Goal: Task Accomplishment & Management: Manage account settings

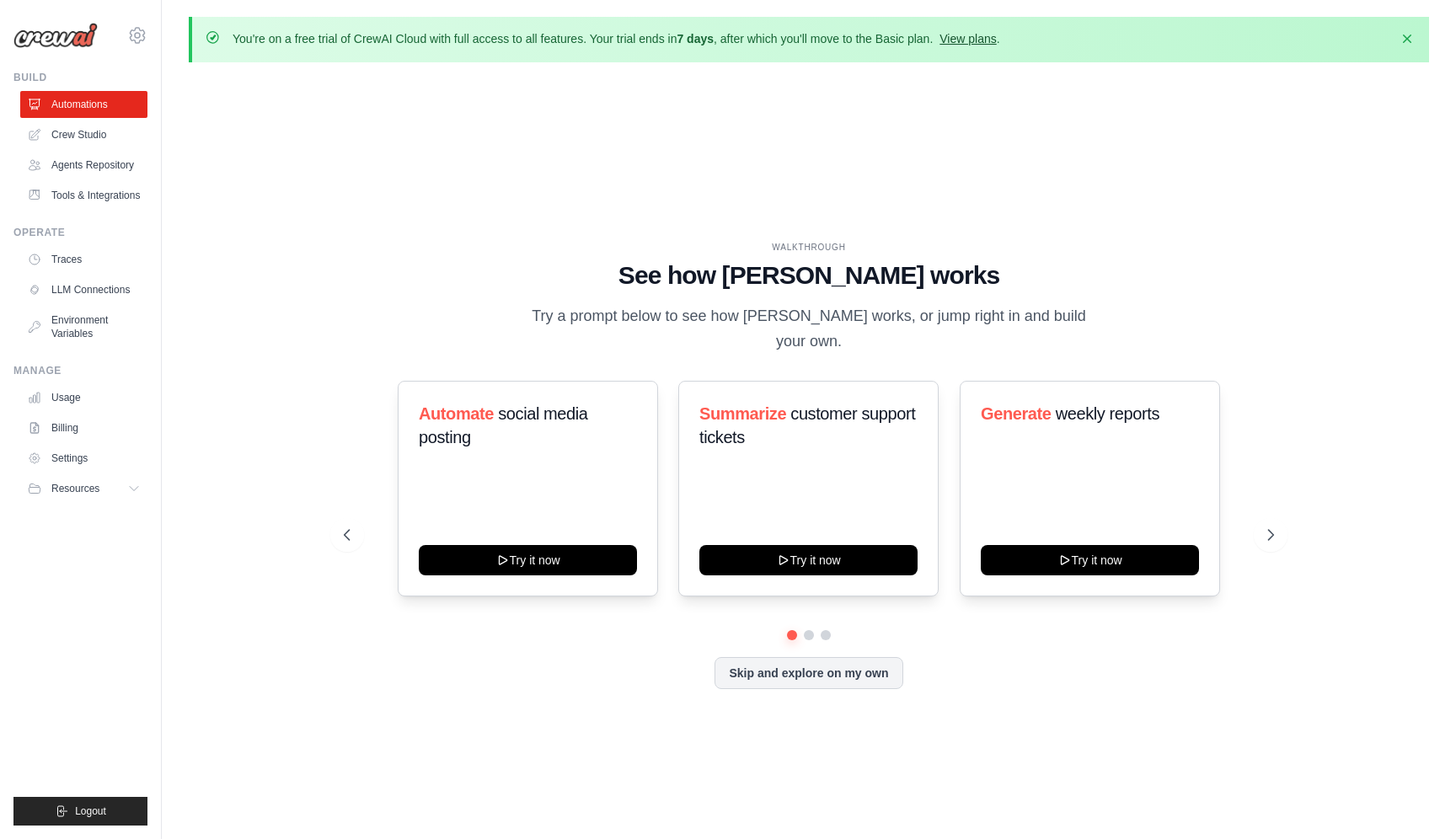
click at [981, 37] on link "View plans" at bounding box center [967, 38] width 56 height 13
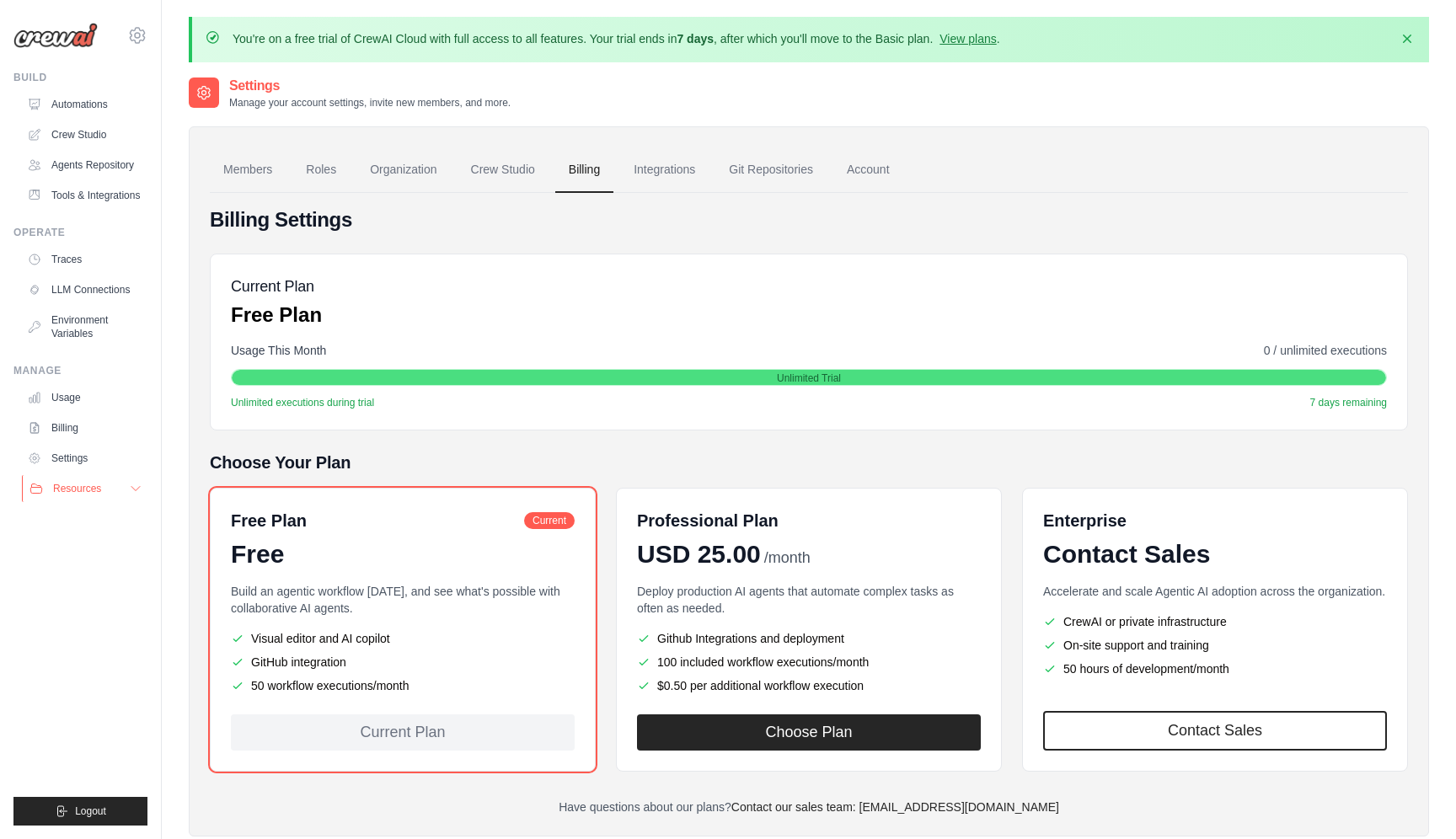
click at [135, 492] on icon at bounding box center [135, 488] width 13 height 13
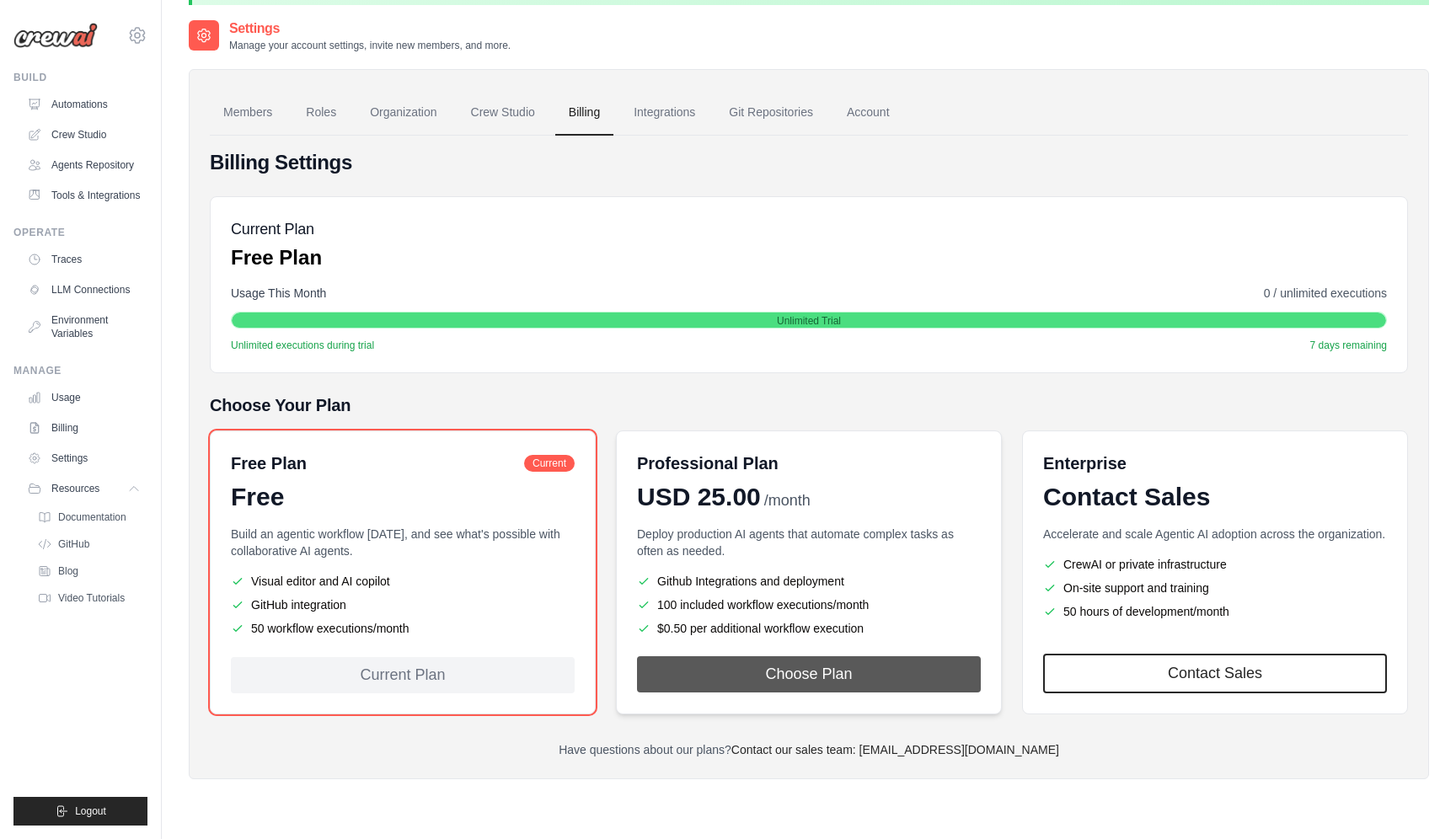
click at [861, 676] on button "Choose Plan" at bounding box center [808, 674] width 344 height 36
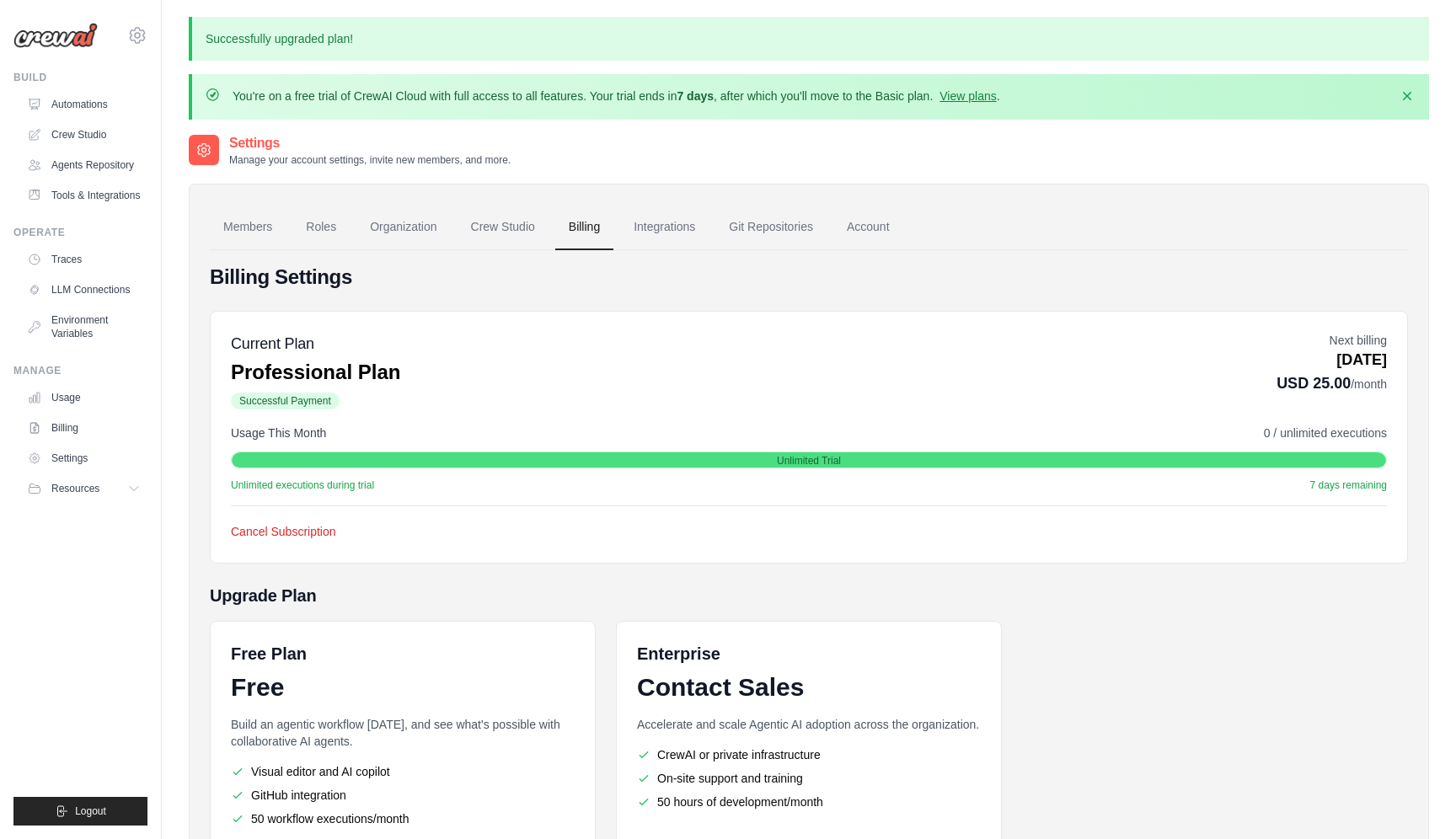
scroll to position [174, 0]
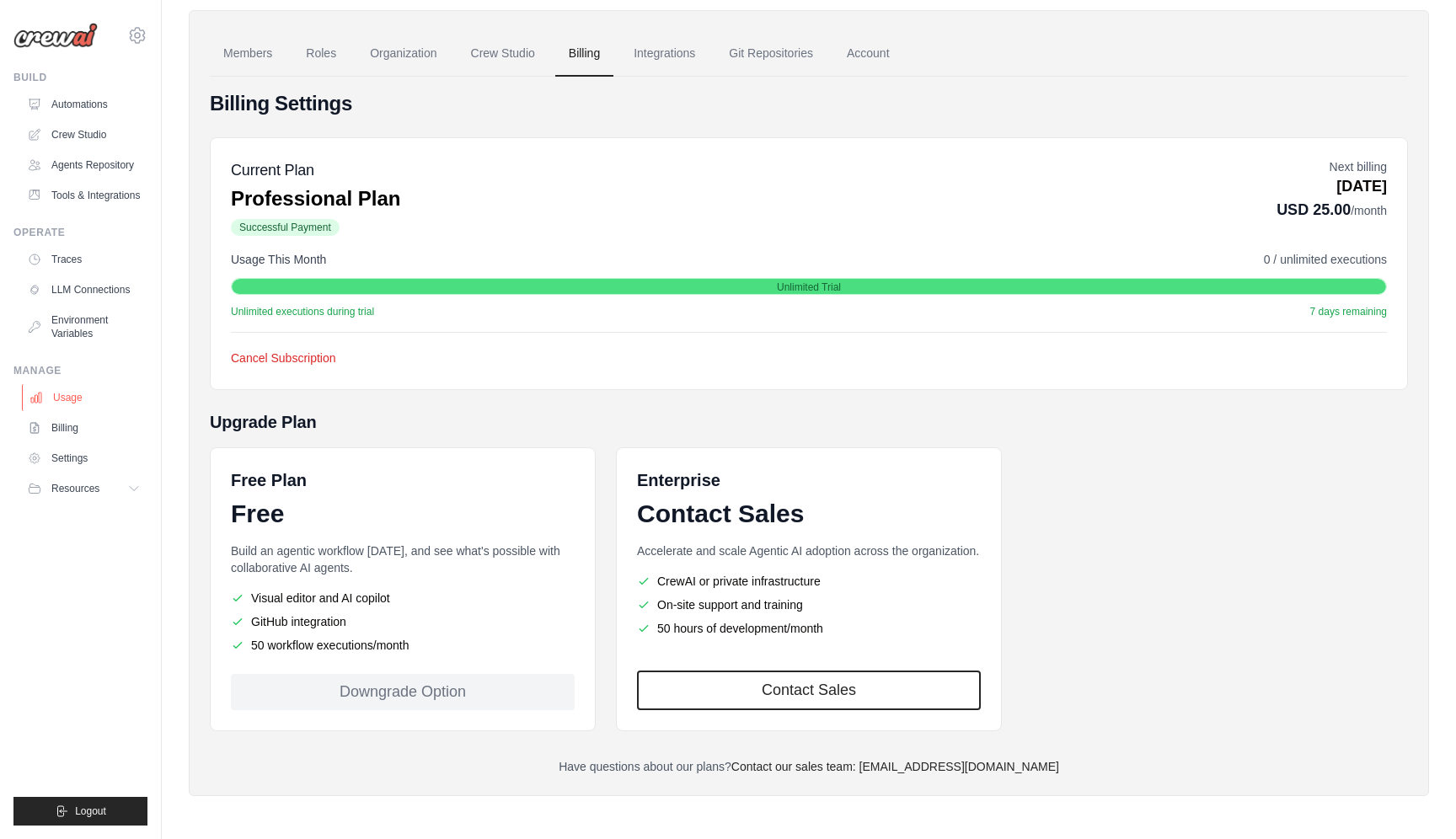
click at [80, 394] on link "Usage" at bounding box center [85, 397] width 127 height 27
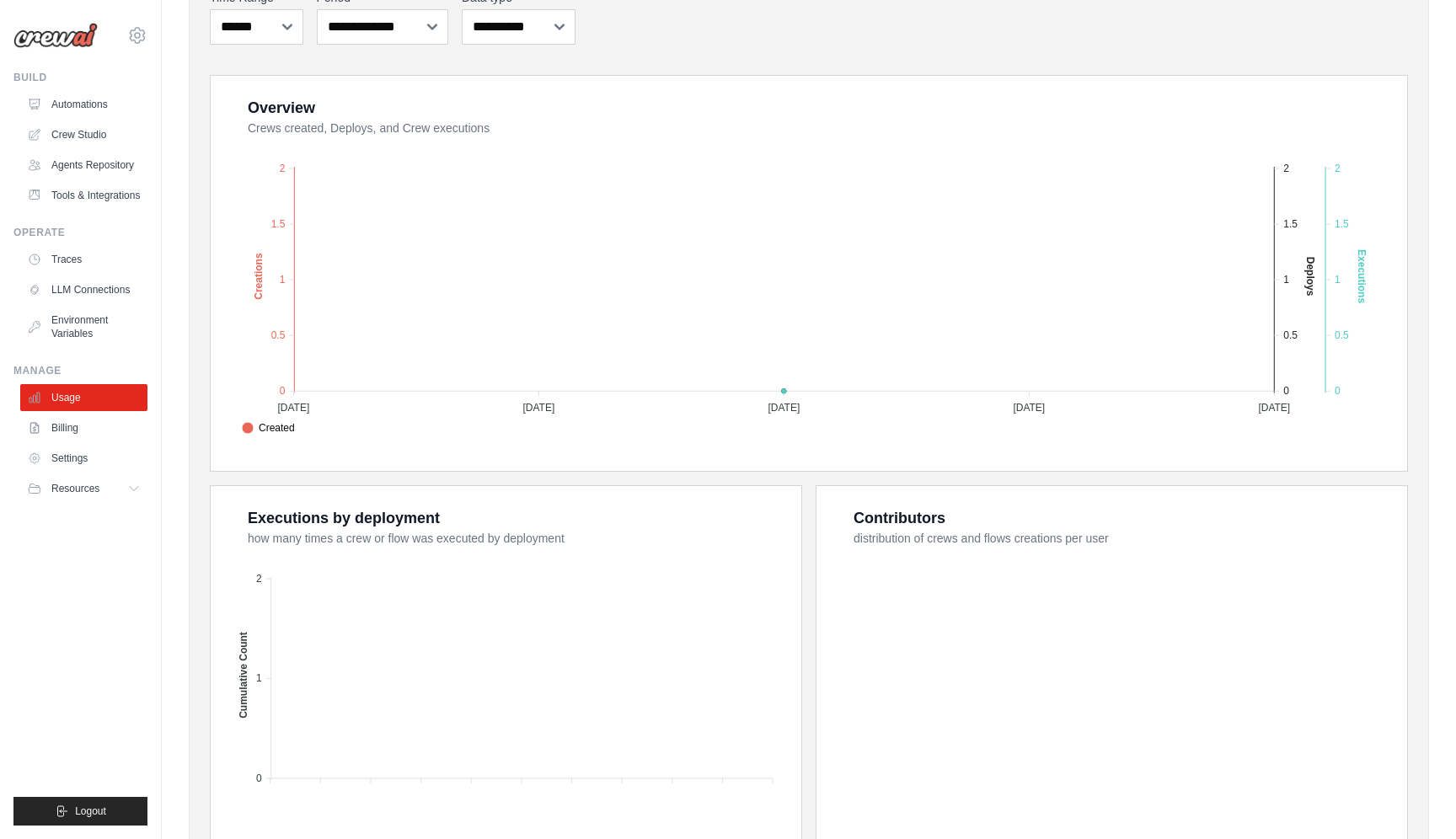
scroll to position [319, 0]
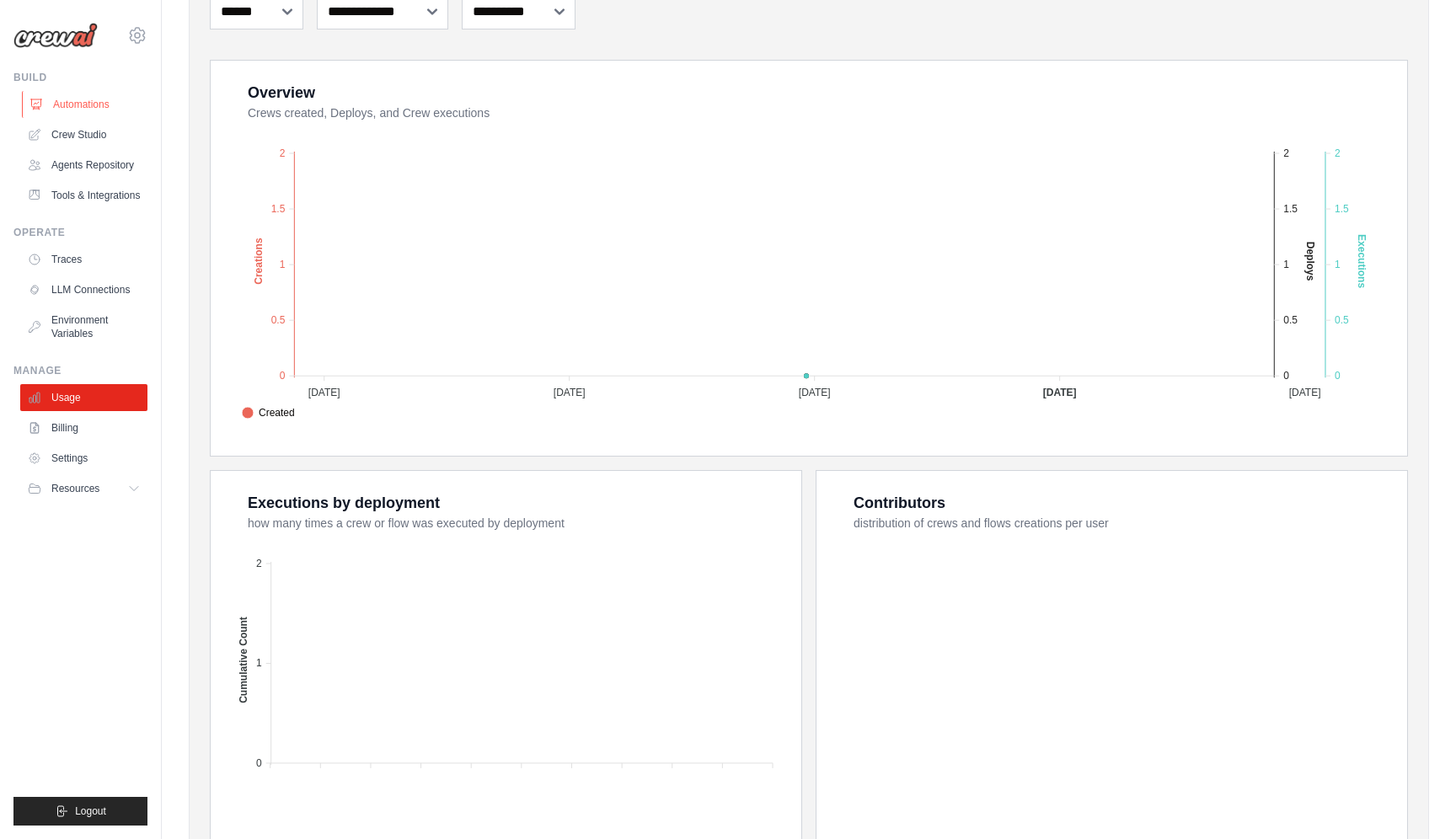
click at [88, 103] on link "Automations" at bounding box center [85, 105] width 127 height 27
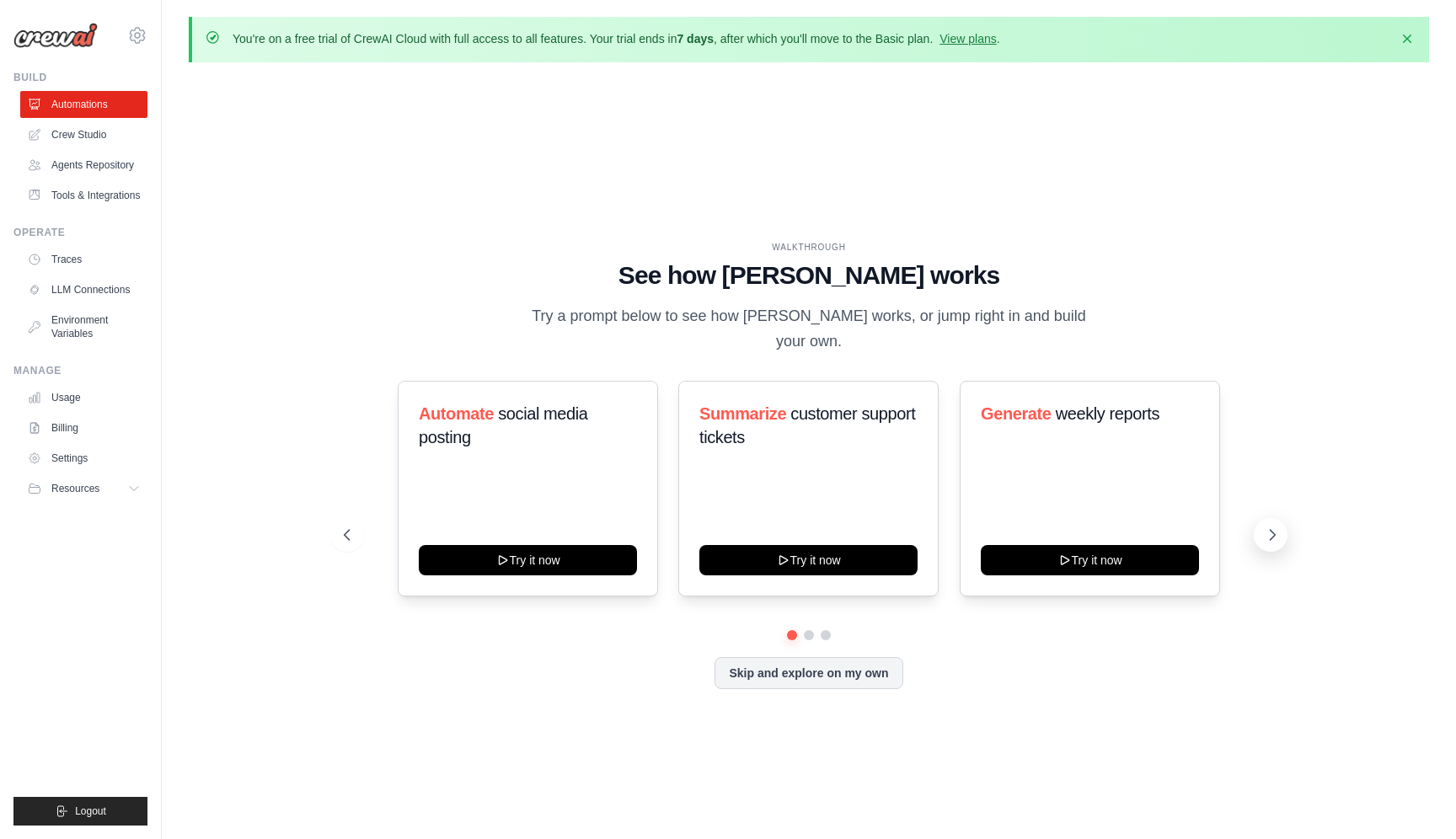
click at [1272, 528] on icon at bounding box center [1271, 534] width 17 height 17
click at [1267, 530] on icon at bounding box center [1271, 534] width 17 height 17
click at [1273, 526] on icon at bounding box center [1271, 534] width 17 height 17
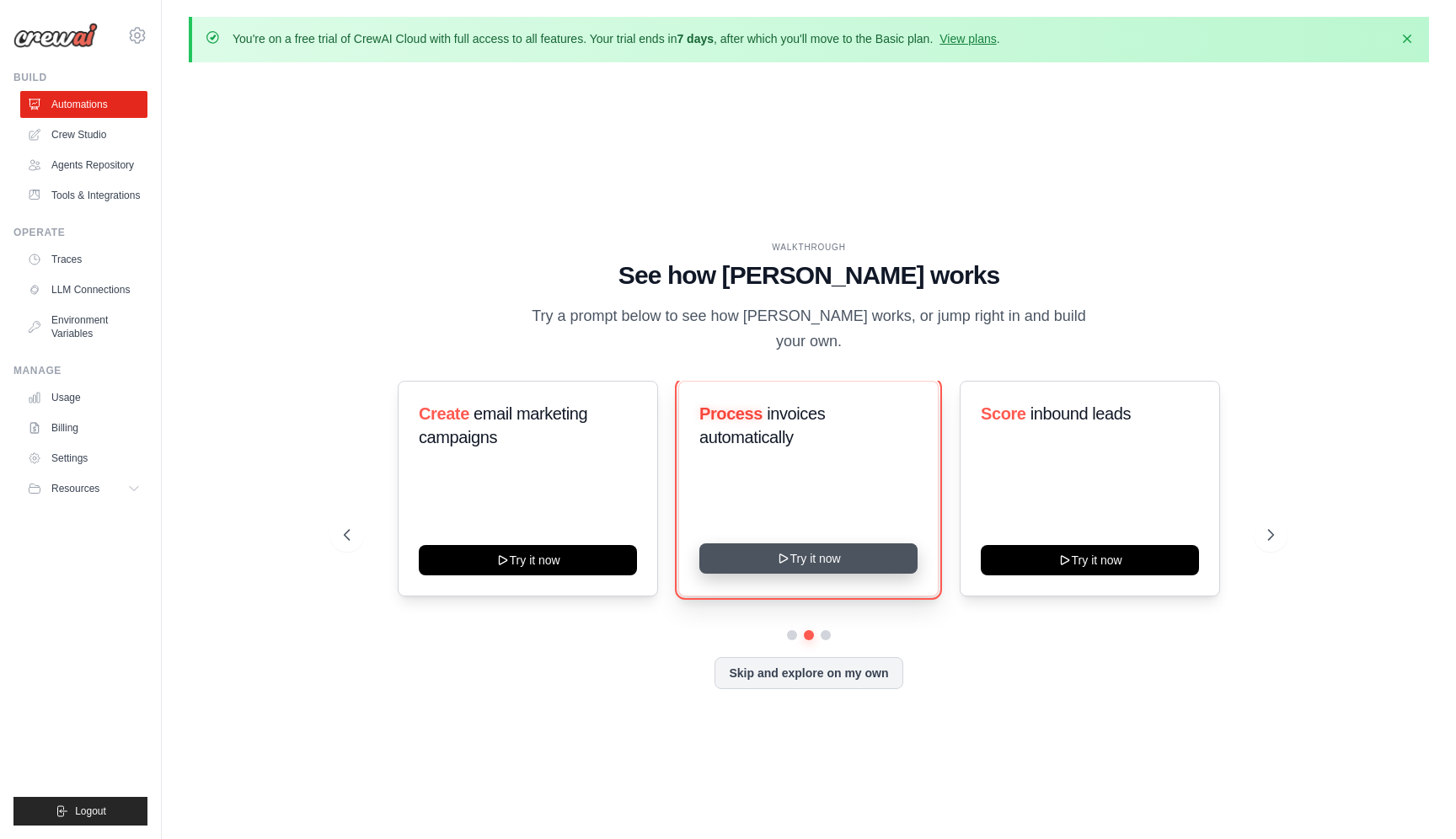
click at [803, 545] on button "Try it now" at bounding box center [808, 558] width 218 height 31
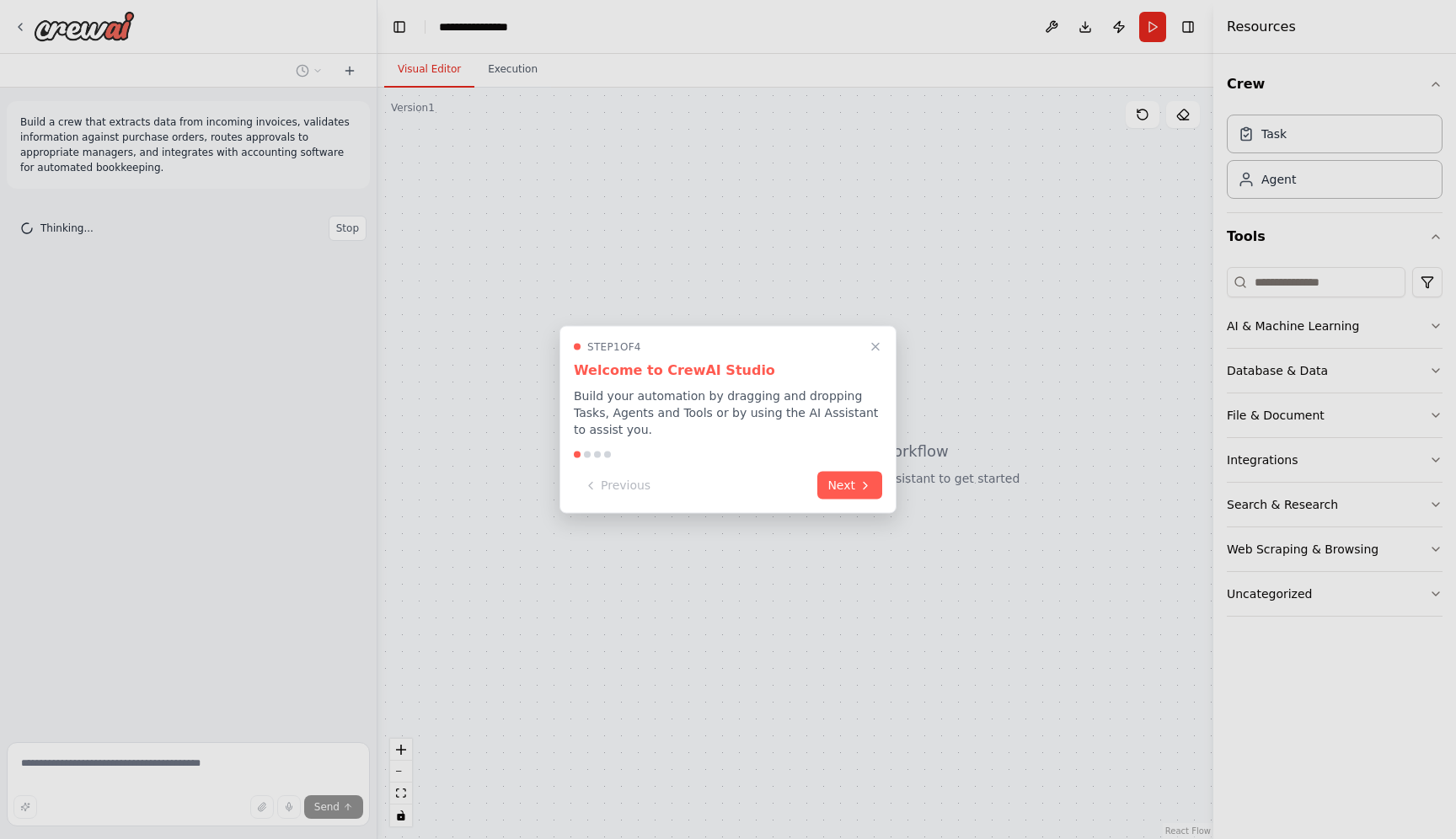
click at [840, 466] on div "Step 1 of 4 Welcome to CrewAI Studio Build your automation by dragging and drop…" at bounding box center [728, 420] width 337 height 188
click at [841, 480] on button "Next" at bounding box center [850, 484] width 65 height 28
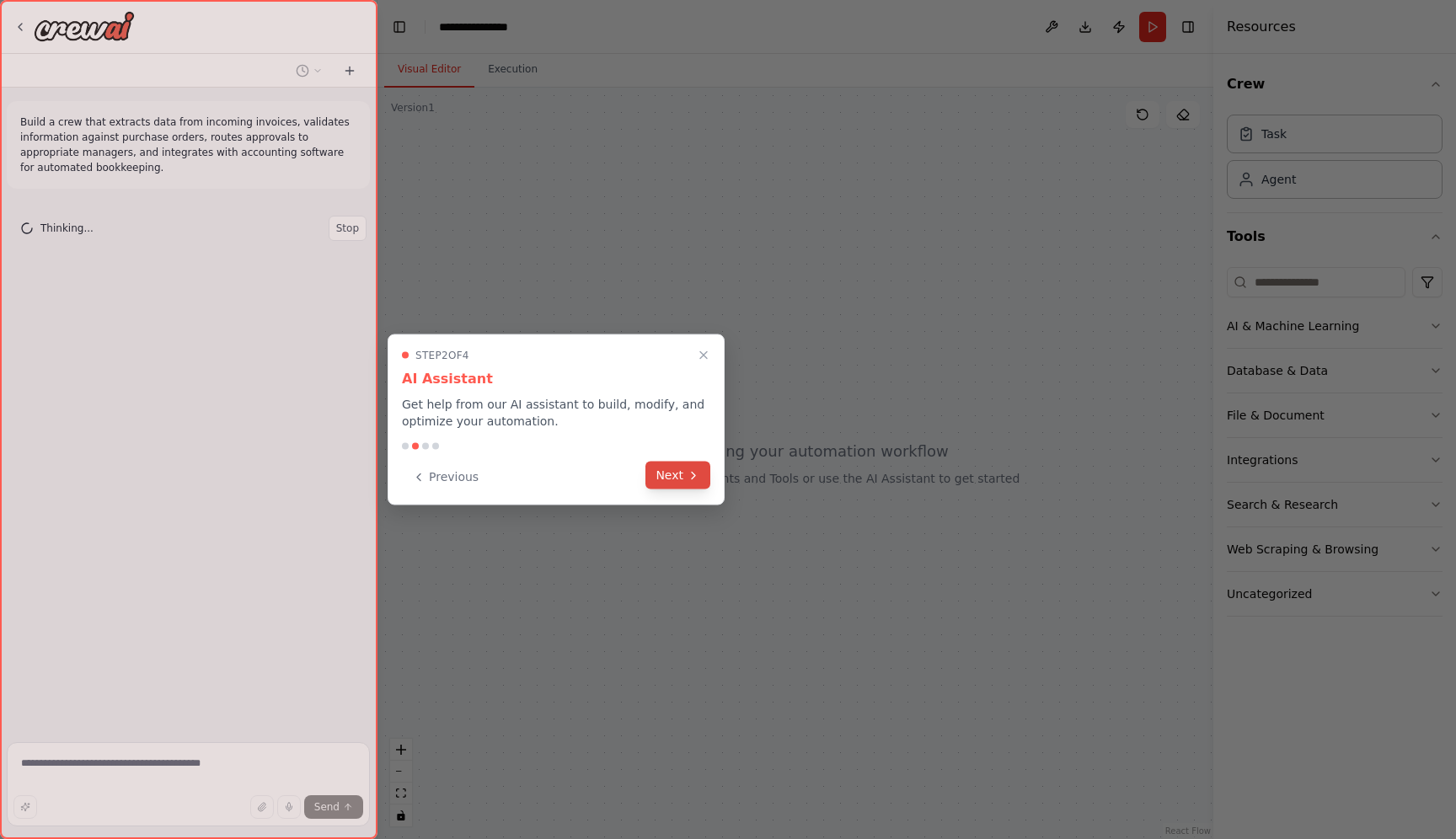
click at [658, 474] on button "Next" at bounding box center [677, 475] width 65 height 28
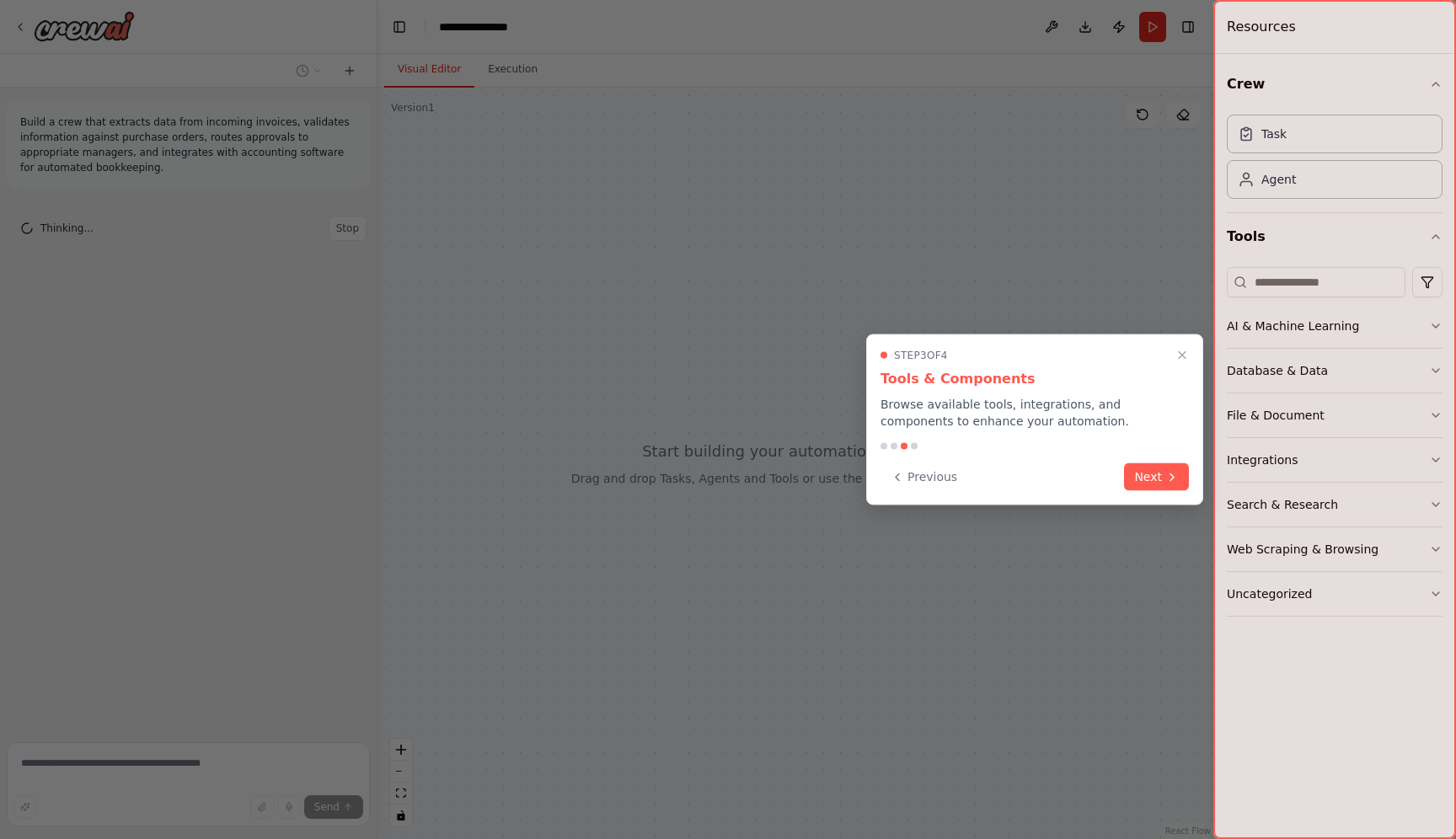
click at [1145, 491] on div "Step 3 of 4 Tools & Components Browse available tools, integrations, and compon…" at bounding box center [1035, 420] width 337 height 171
click at [1147, 489] on div "Previous Next" at bounding box center [1034, 477] width 308 height 28
click at [1147, 481] on button "Next" at bounding box center [1156, 475] width 65 height 28
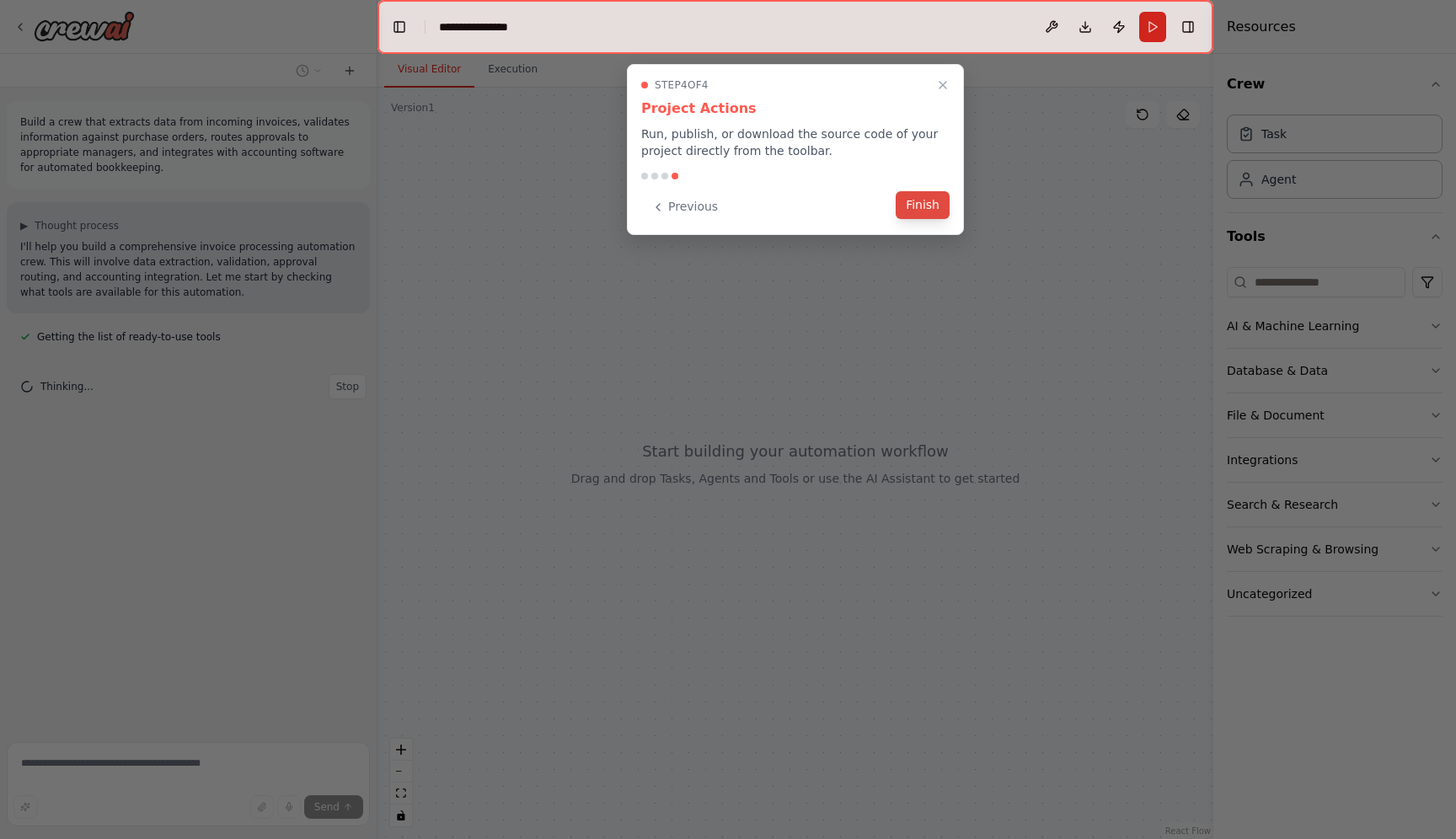
click at [914, 207] on button "Finish" at bounding box center [922, 206] width 54 height 28
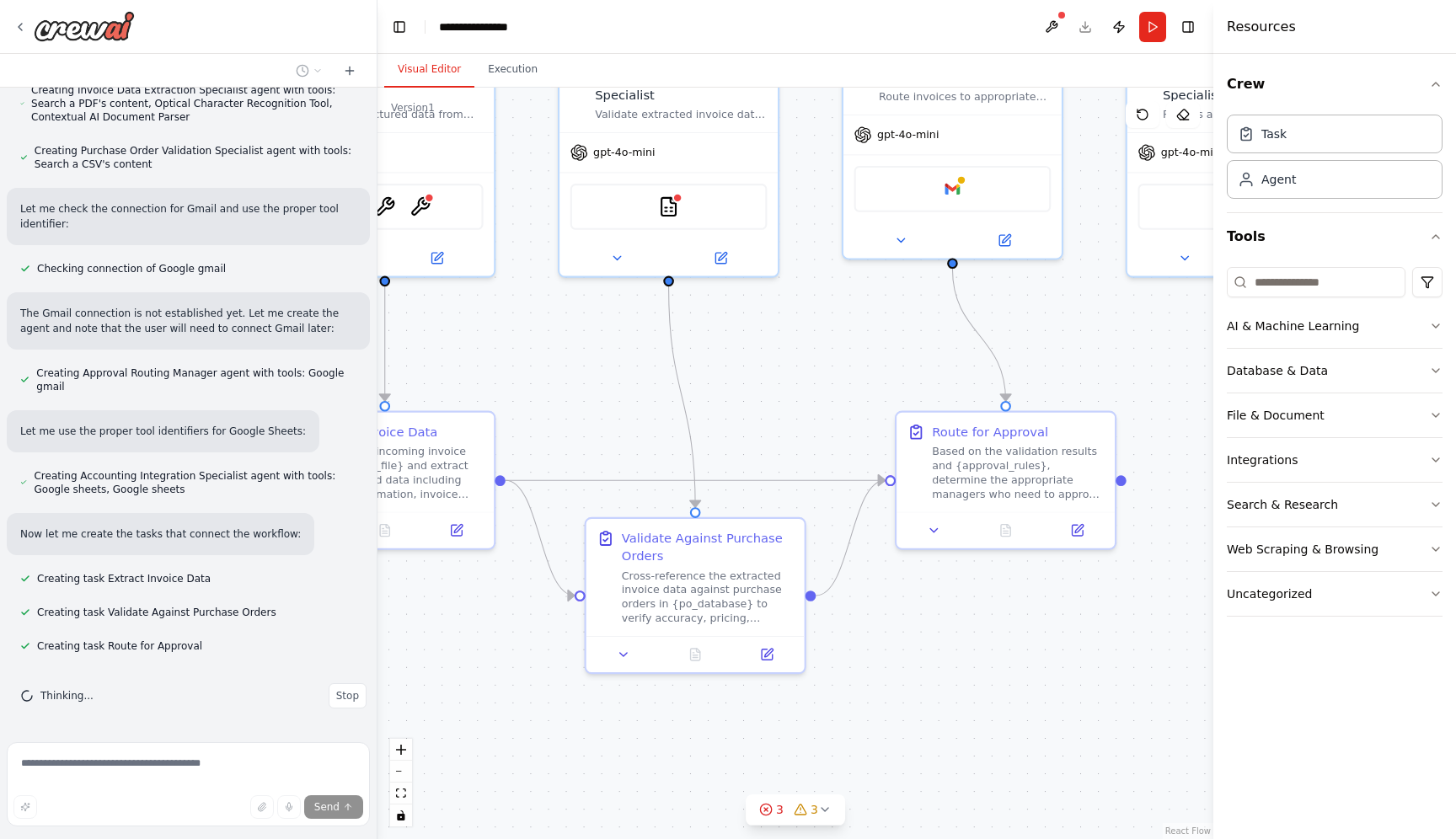
scroll to position [920, 0]
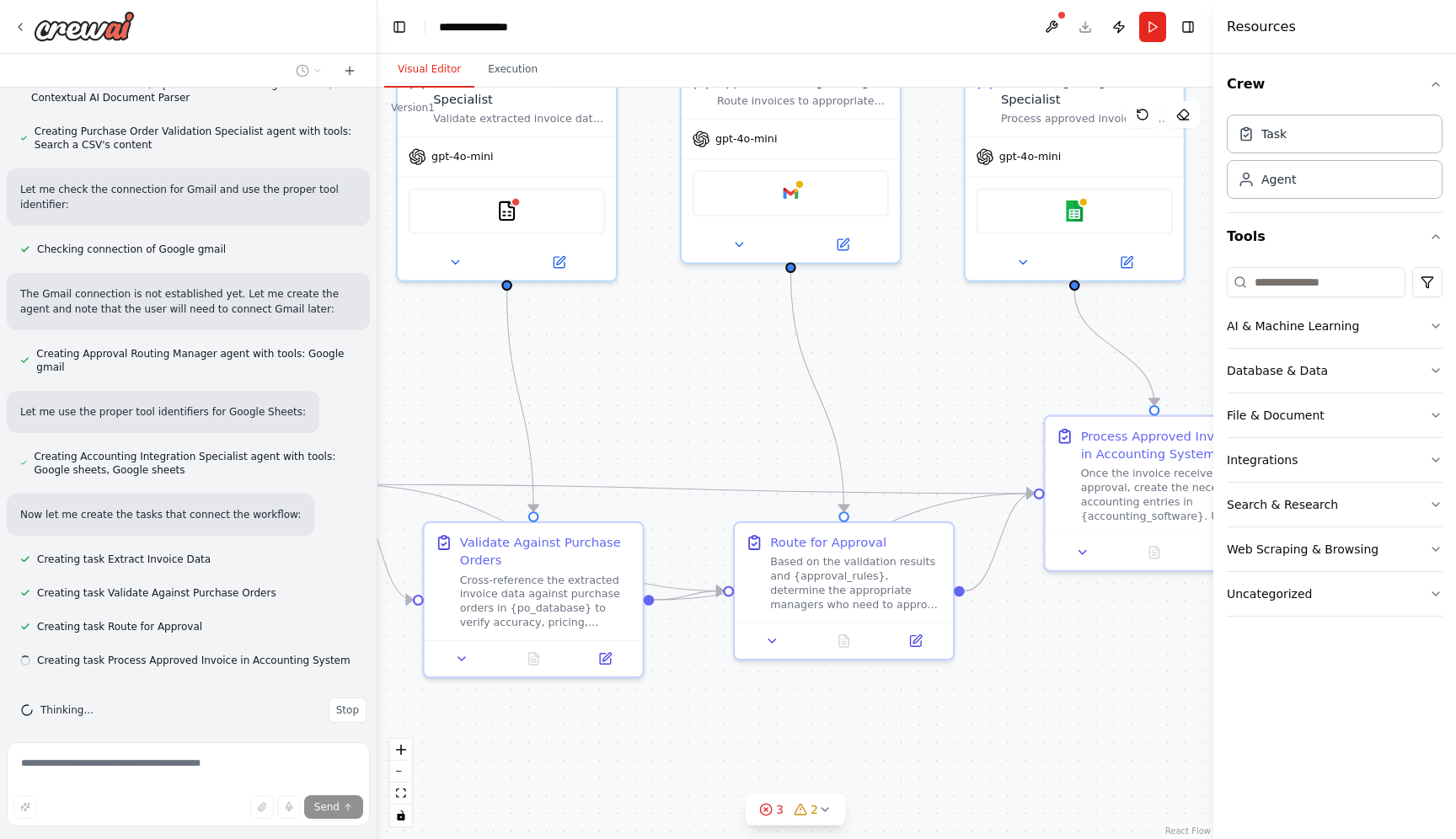
drag, startPoint x: 930, startPoint y: 408, endPoint x: 322, endPoint y: 317, distance: 614.8
click at [323, 318] on div "Build a crew that extracts data from incoming invoices, validates information a…" at bounding box center [728, 419] width 1456 height 839
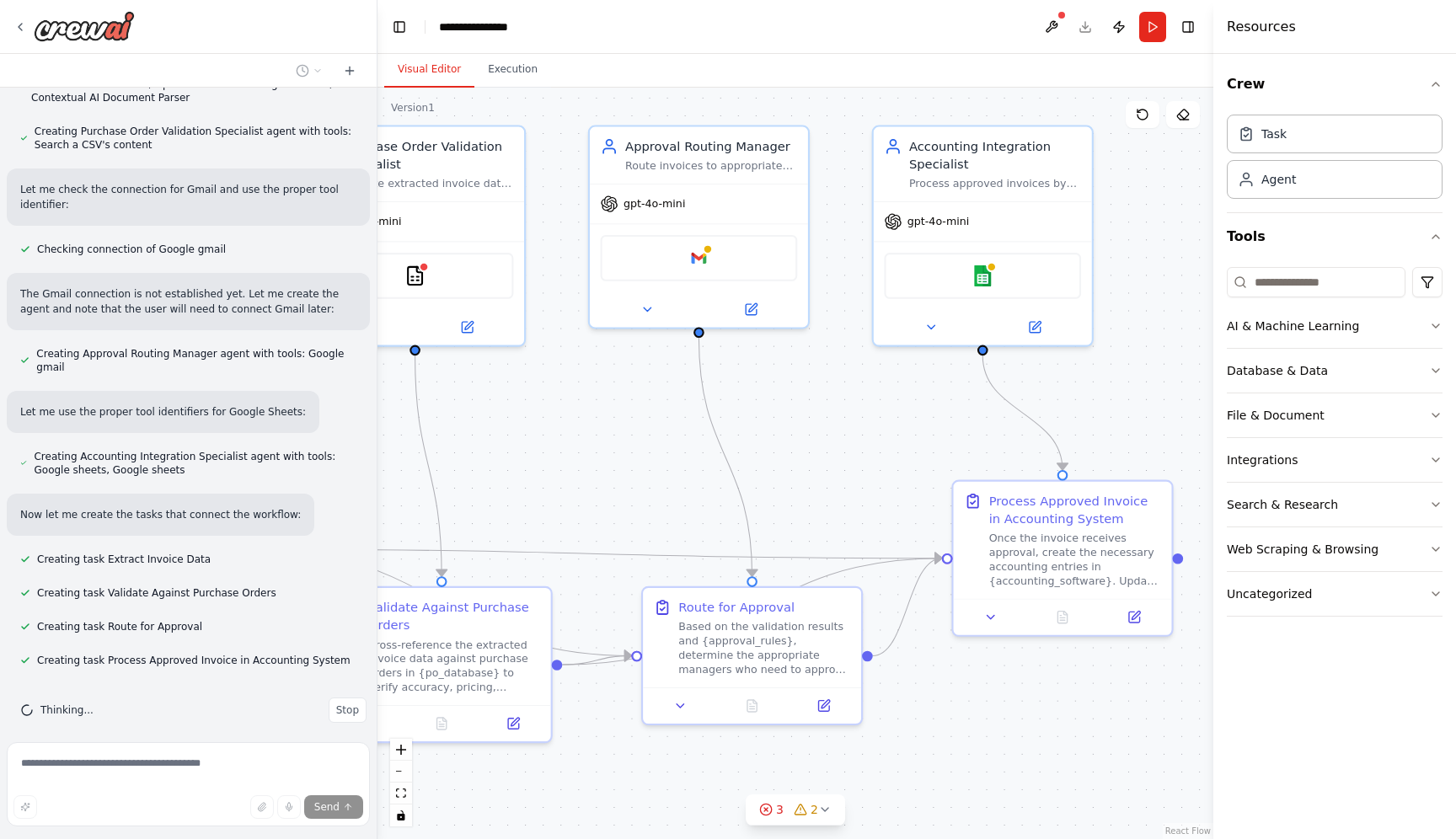
drag, startPoint x: 889, startPoint y: 390, endPoint x: 800, endPoint y: 459, distance: 112.6
click at [800, 459] on div ".deletable-edge-delete-btn { width: 20px; height: 20px; border: 0px solid #ffff…" at bounding box center [795, 463] width 836 height 751
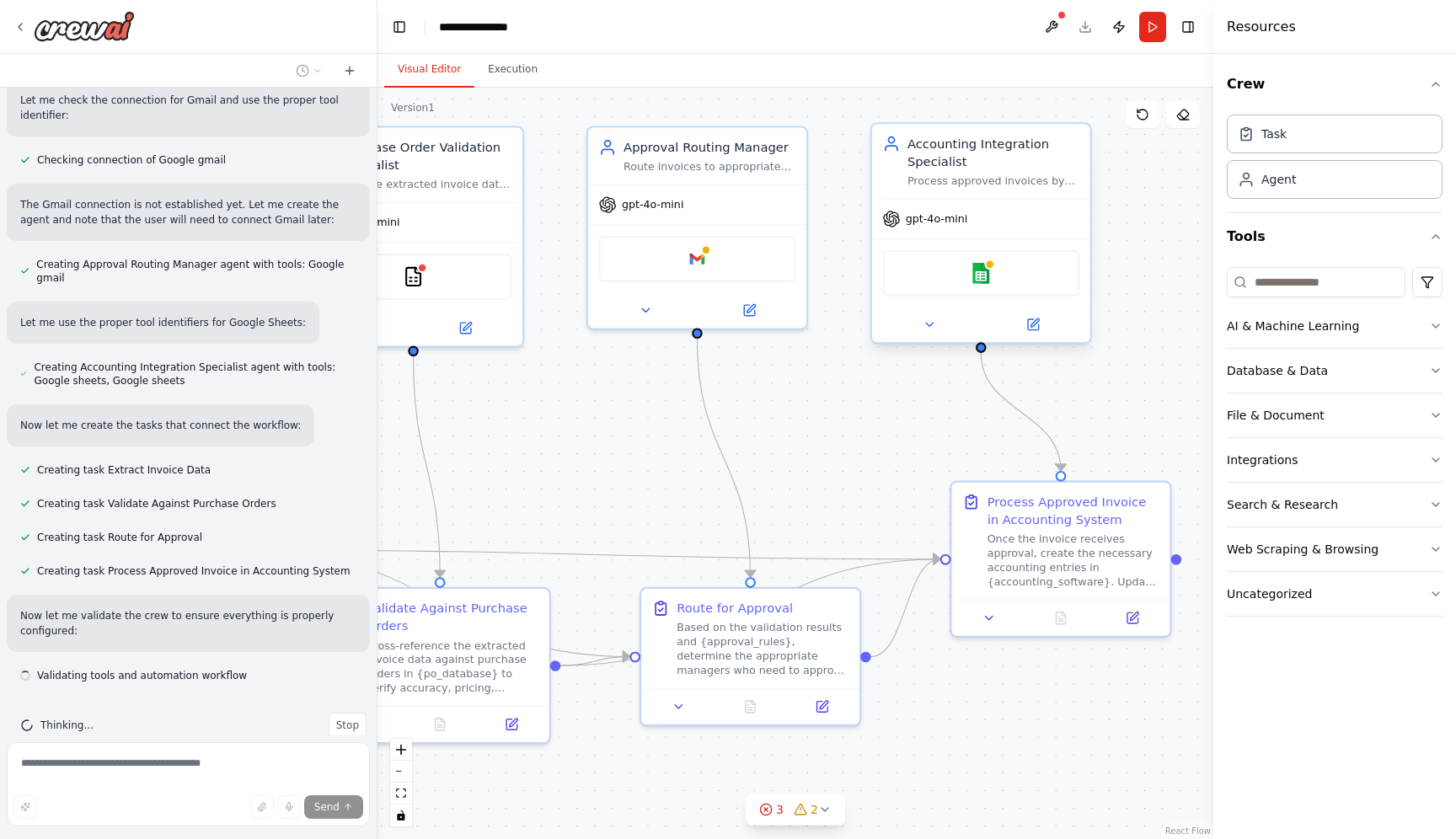
scroll to position [1024, 0]
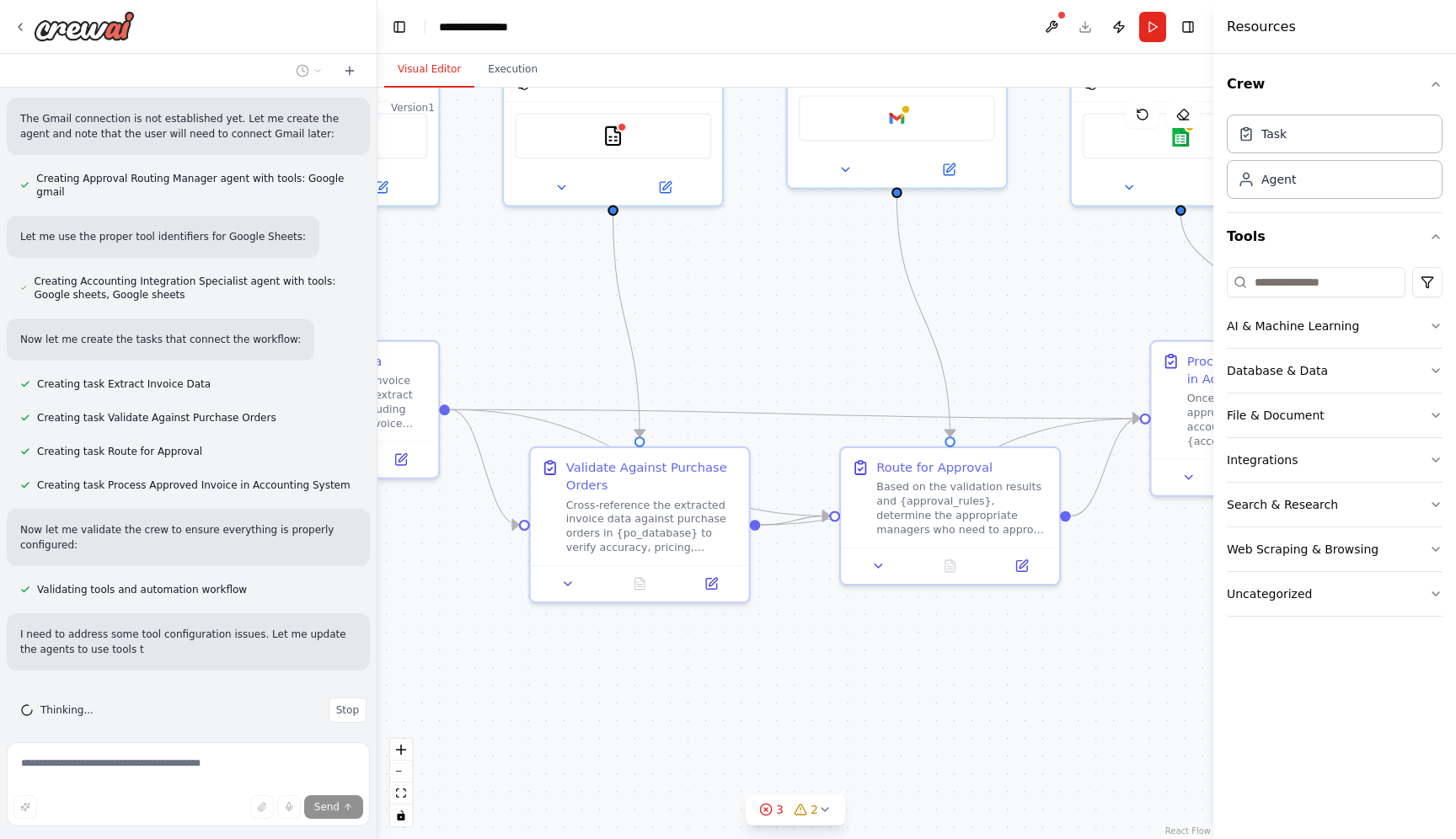
drag, startPoint x: 845, startPoint y: 459, endPoint x: 1045, endPoint y: 317, distance: 245.3
click at [1045, 317] on div ".deletable-edge-delete-btn { width: 20px; height: 20px; border: 0px solid #ffff…" at bounding box center [795, 463] width 836 height 751
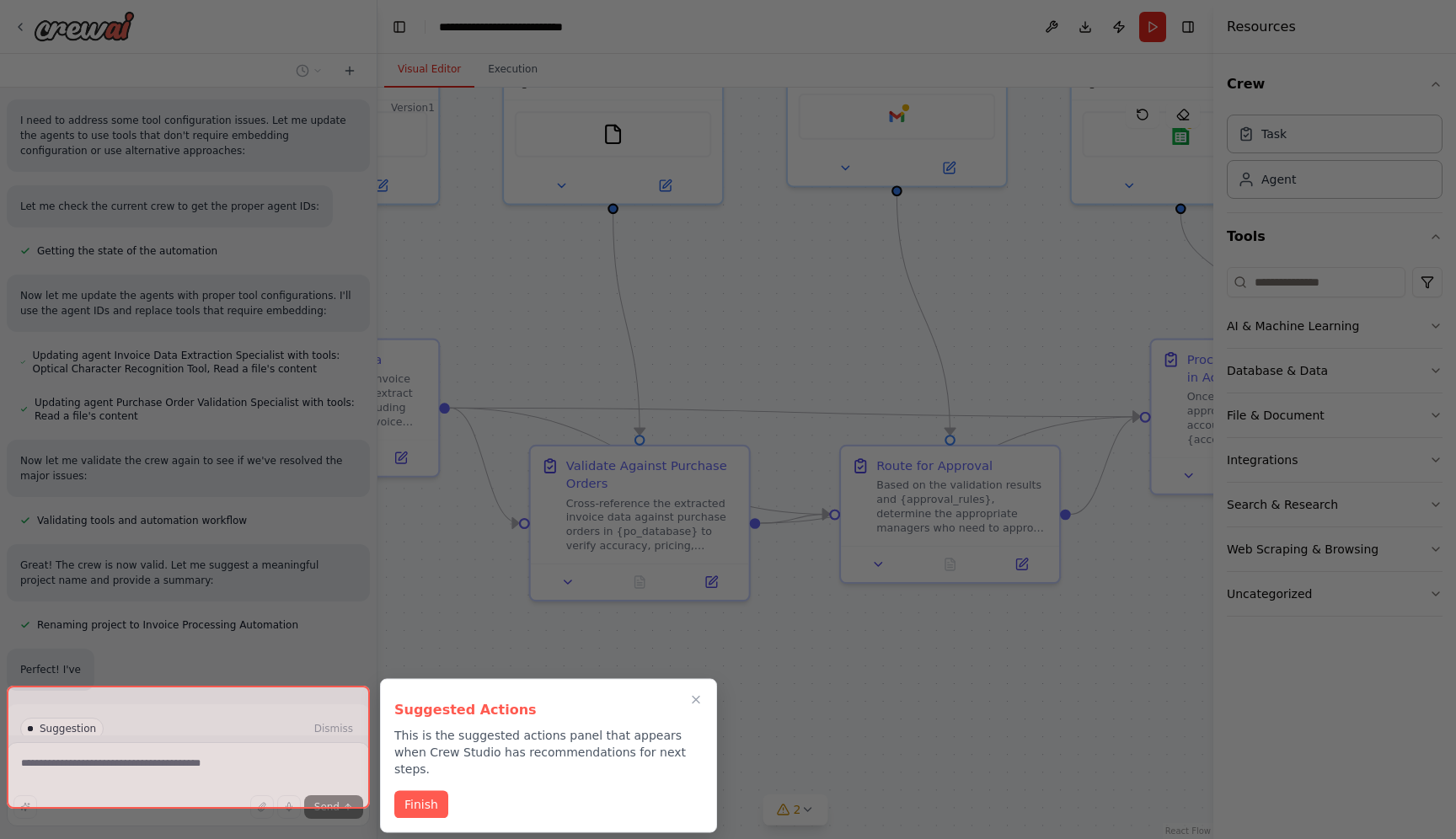
scroll to position [1614, 0]
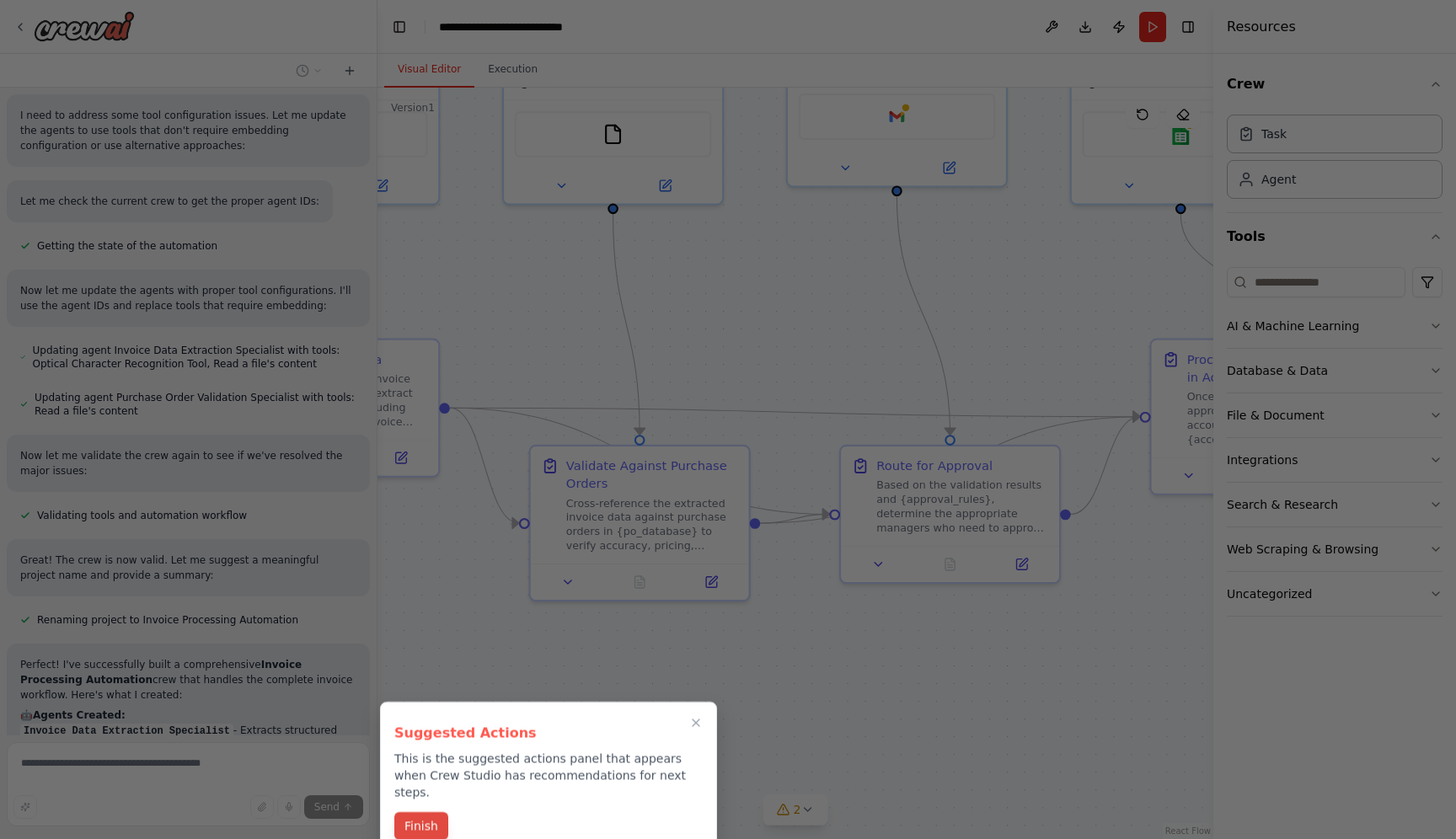
click at [413, 812] on button "Finish" at bounding box center [421, 826] width 54 height 28
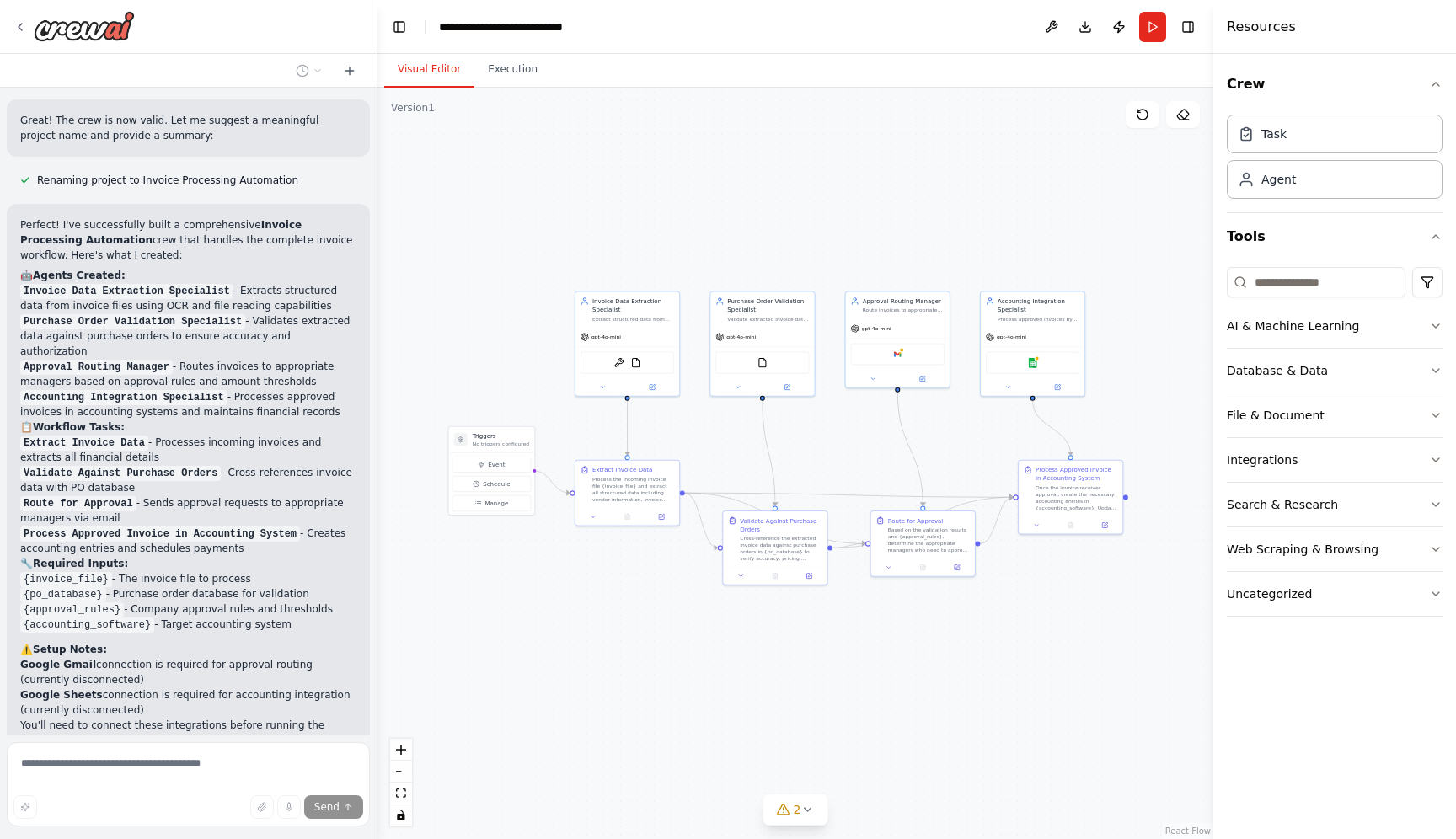
scroll to position [1986, 0]
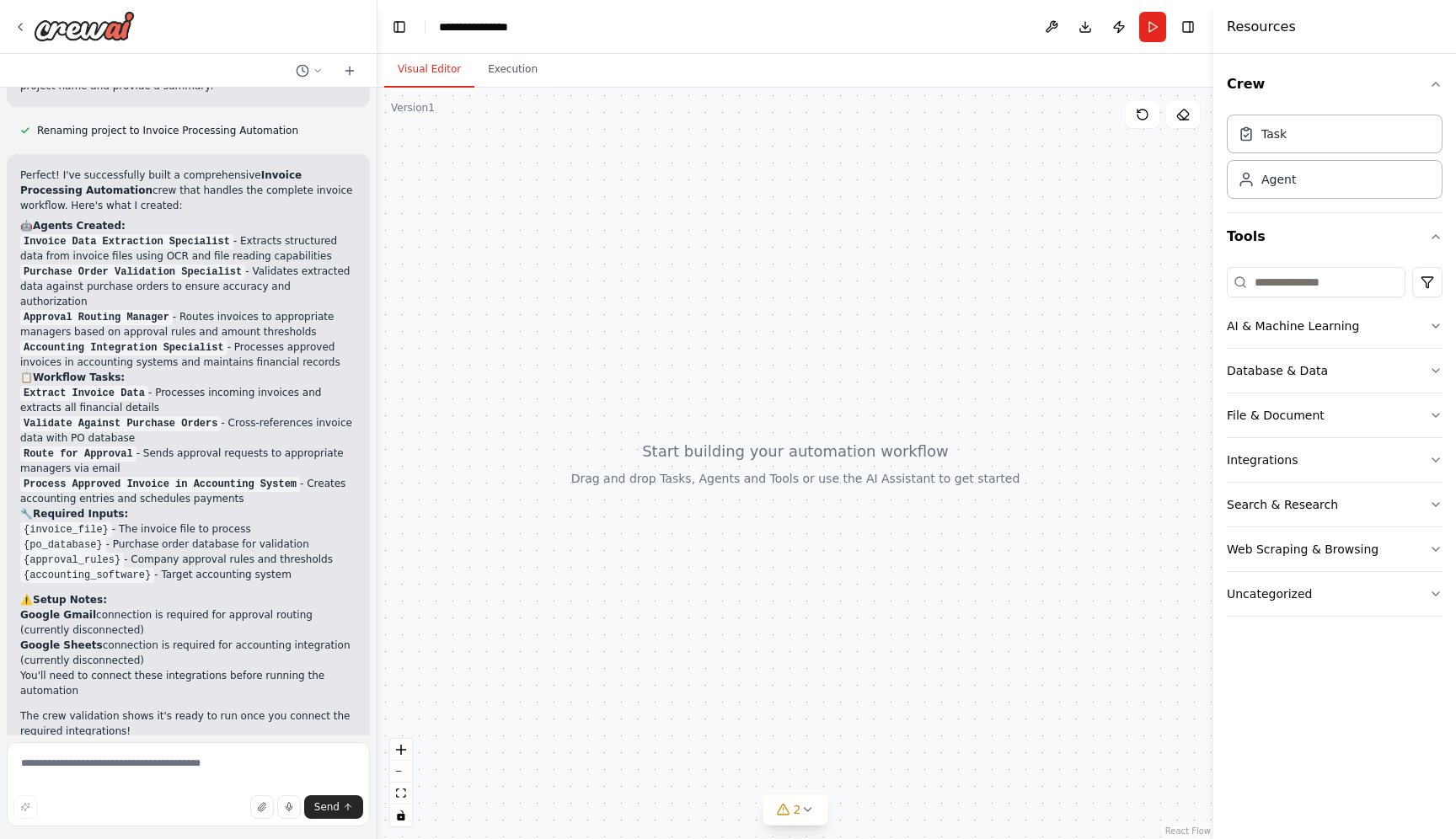
scroll to position [2104, 0]
click at [501, 71] on button "Execution" at bounding box center [512, 69] width 76 height 35
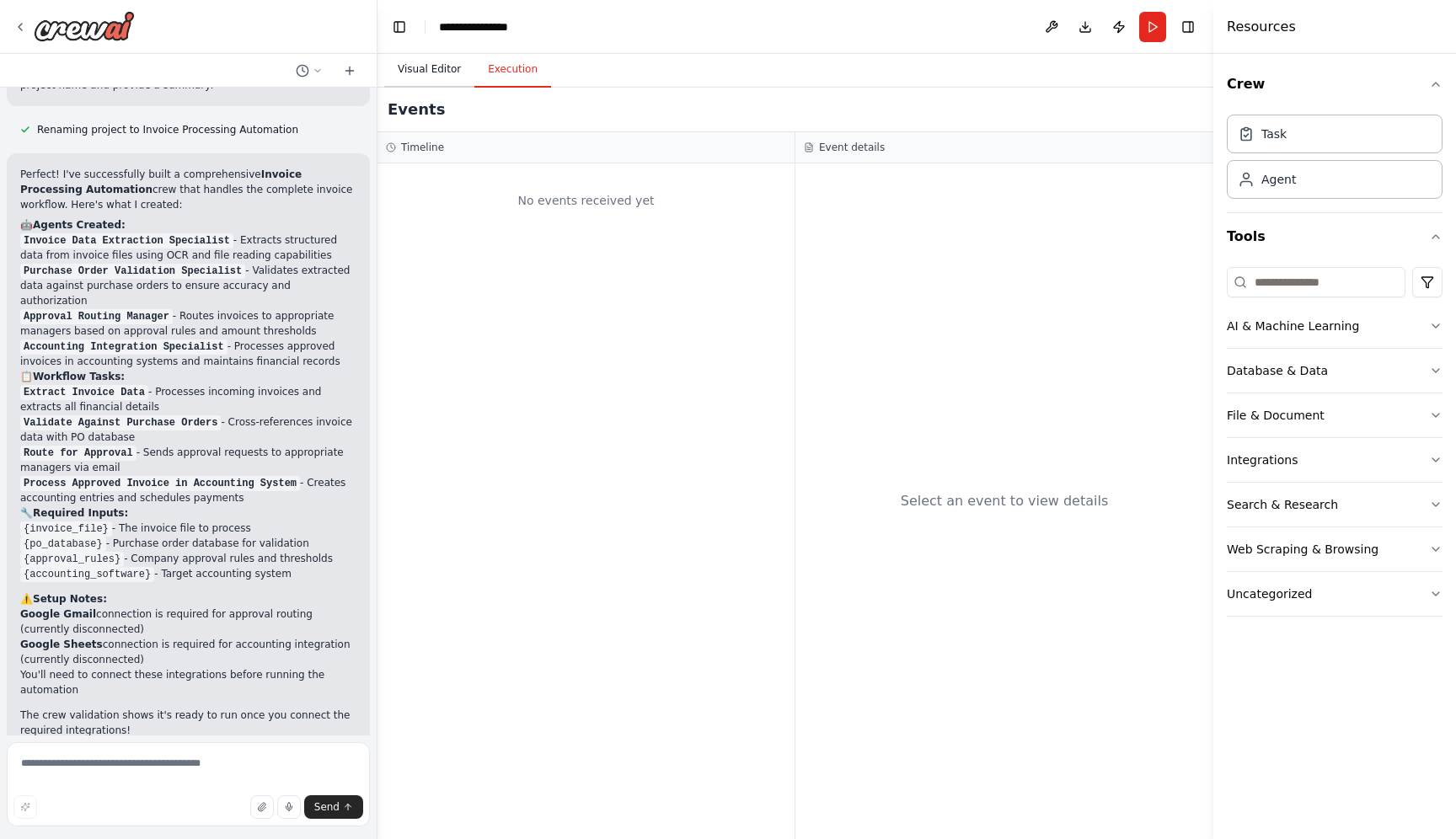
click at [446, 61] on button "Visual Editor" at bounding box center [429, 69] width 91 height 35
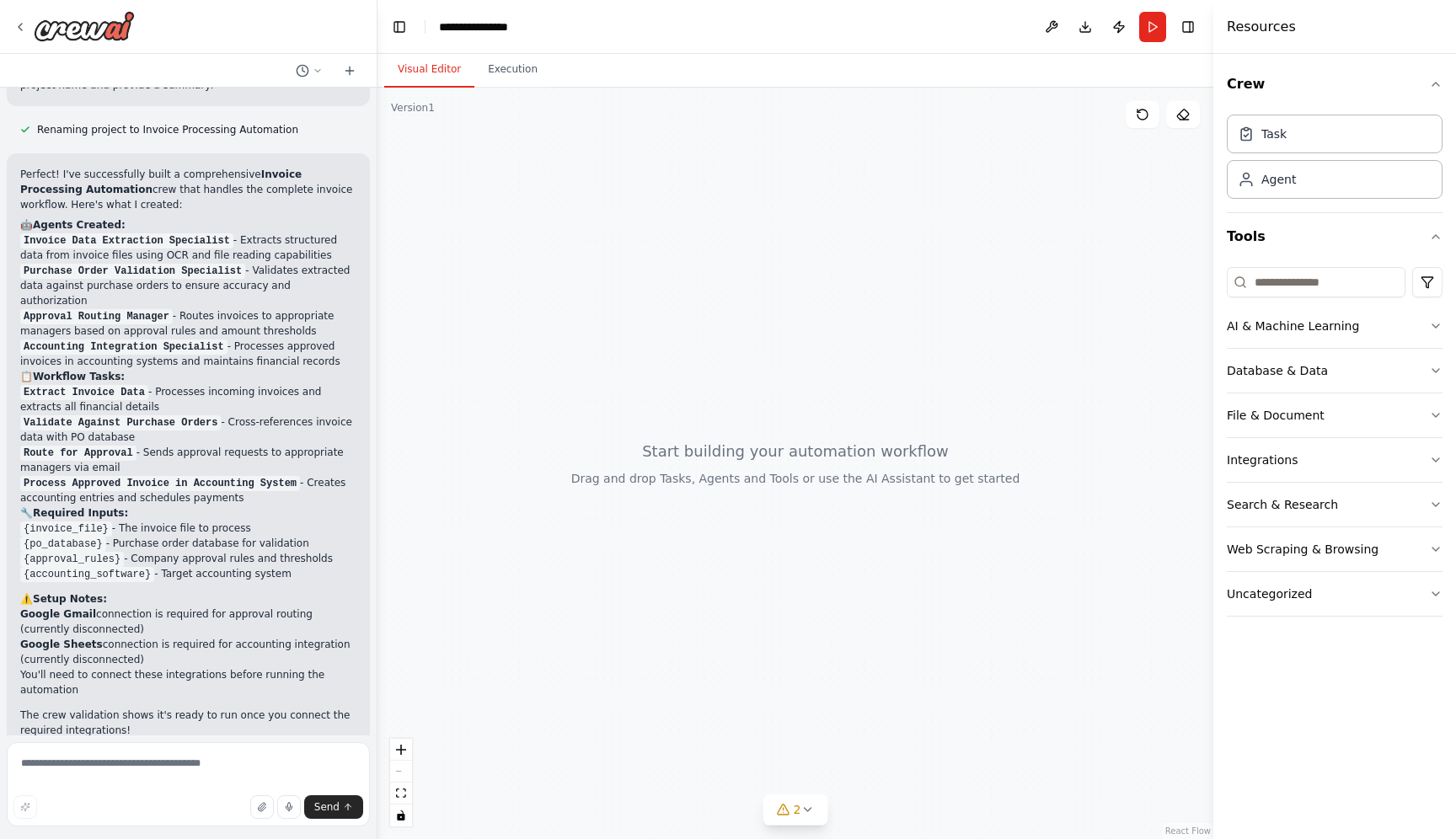
drag, startPoint x: 891, startPoint y: 551, endPoint x: 766, endPoint y: 470, distance: 148.9
click at [766, 470] on div at bounding box center [795, 463] width 836 height 751
click at [798, 801] on span "2" at bounding box center [797, 809] width 8 height 17
click at [766, 582] on div at bounding box center [795, 463] width 836 height 751
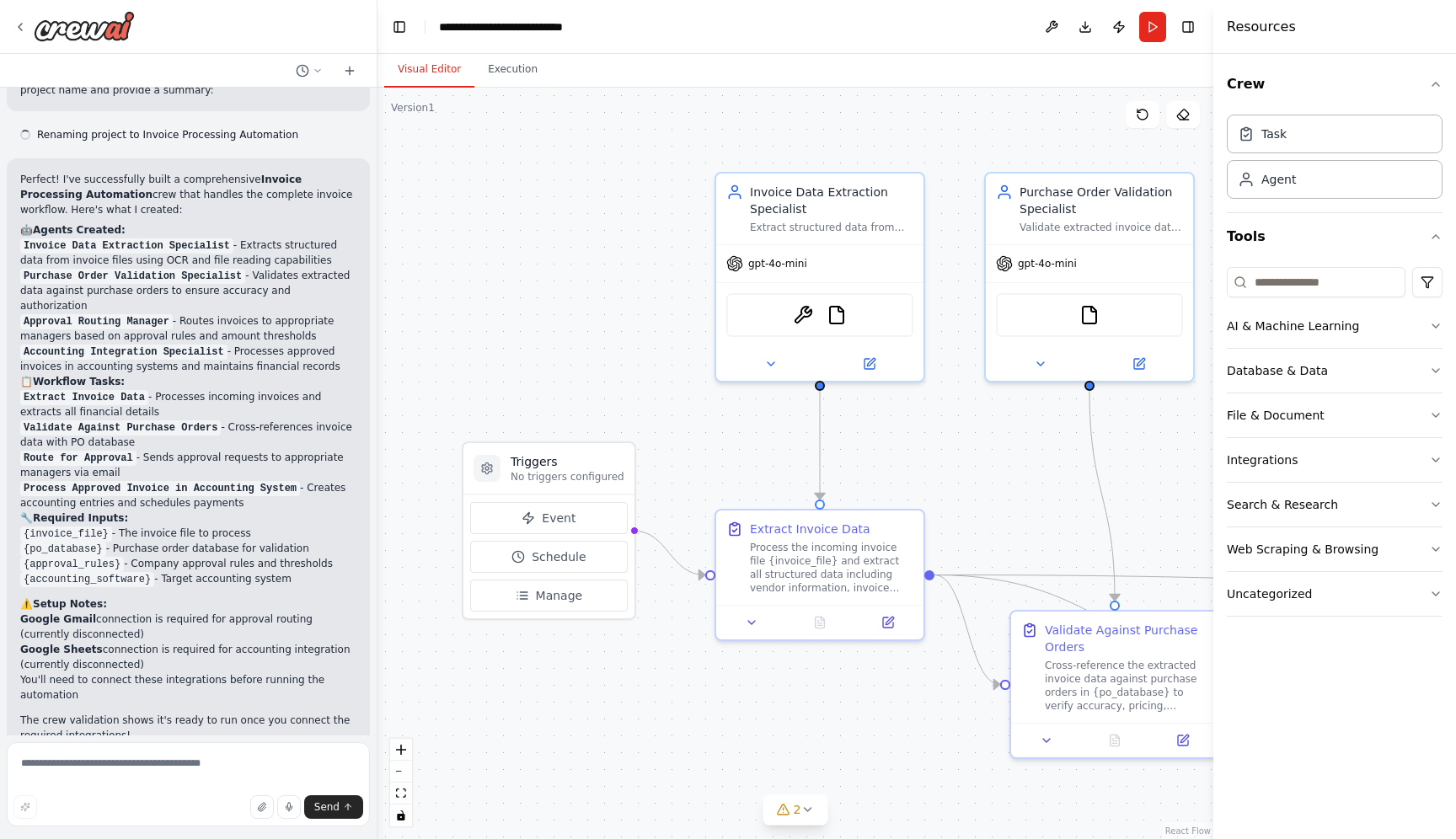
scroll to position [2104, 0]
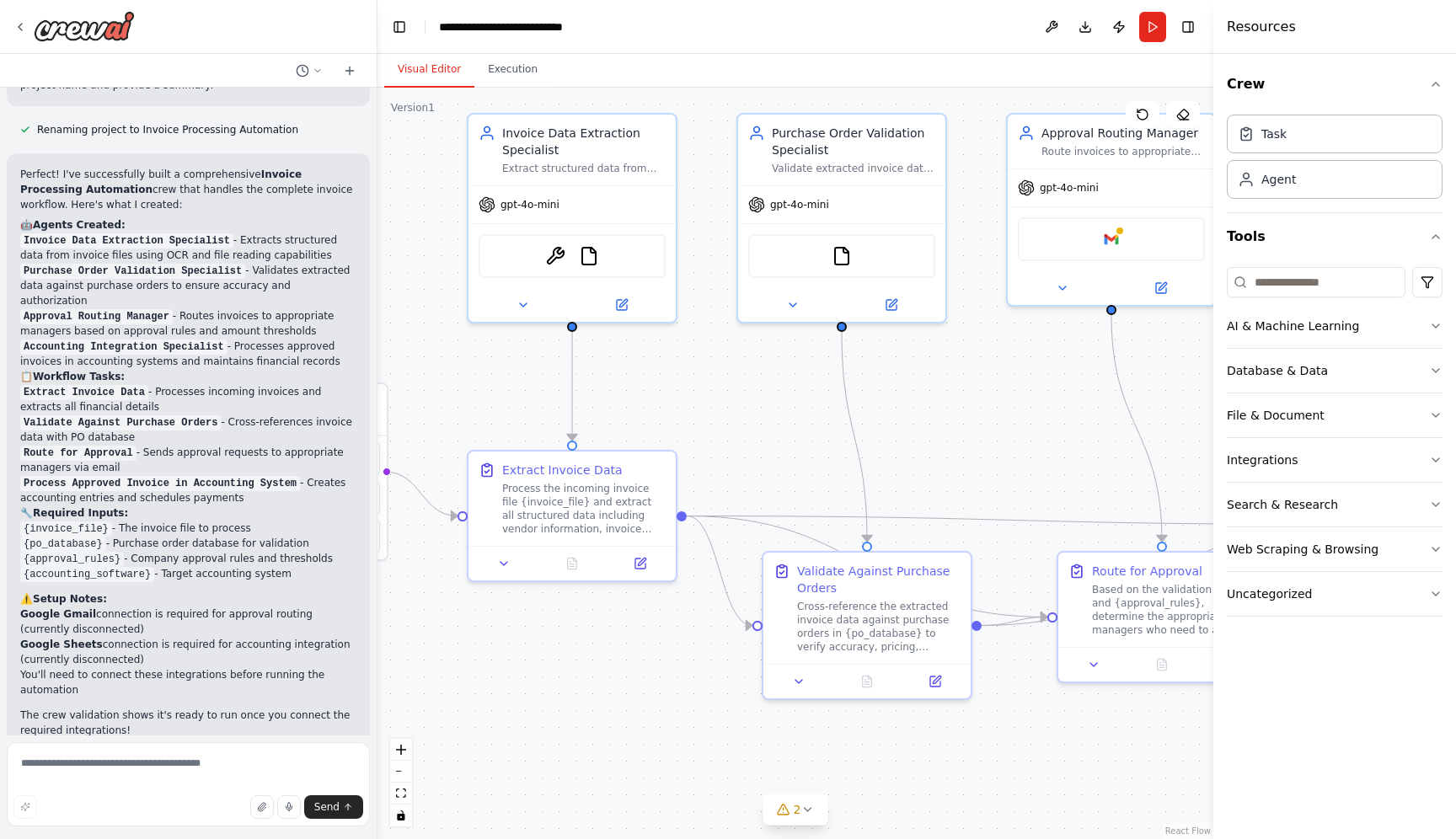
drag, startPoint x: 1022, startPoint y: 469, endPoint x: 771, endPoint y: 393, distance: 262.3
click at [771, 393] on div ".deletable-edge-delete-btn { width: 20px; height: 20px; border: 0px solid #ffff…" at bounding box center [795, 463] width 836 height 751
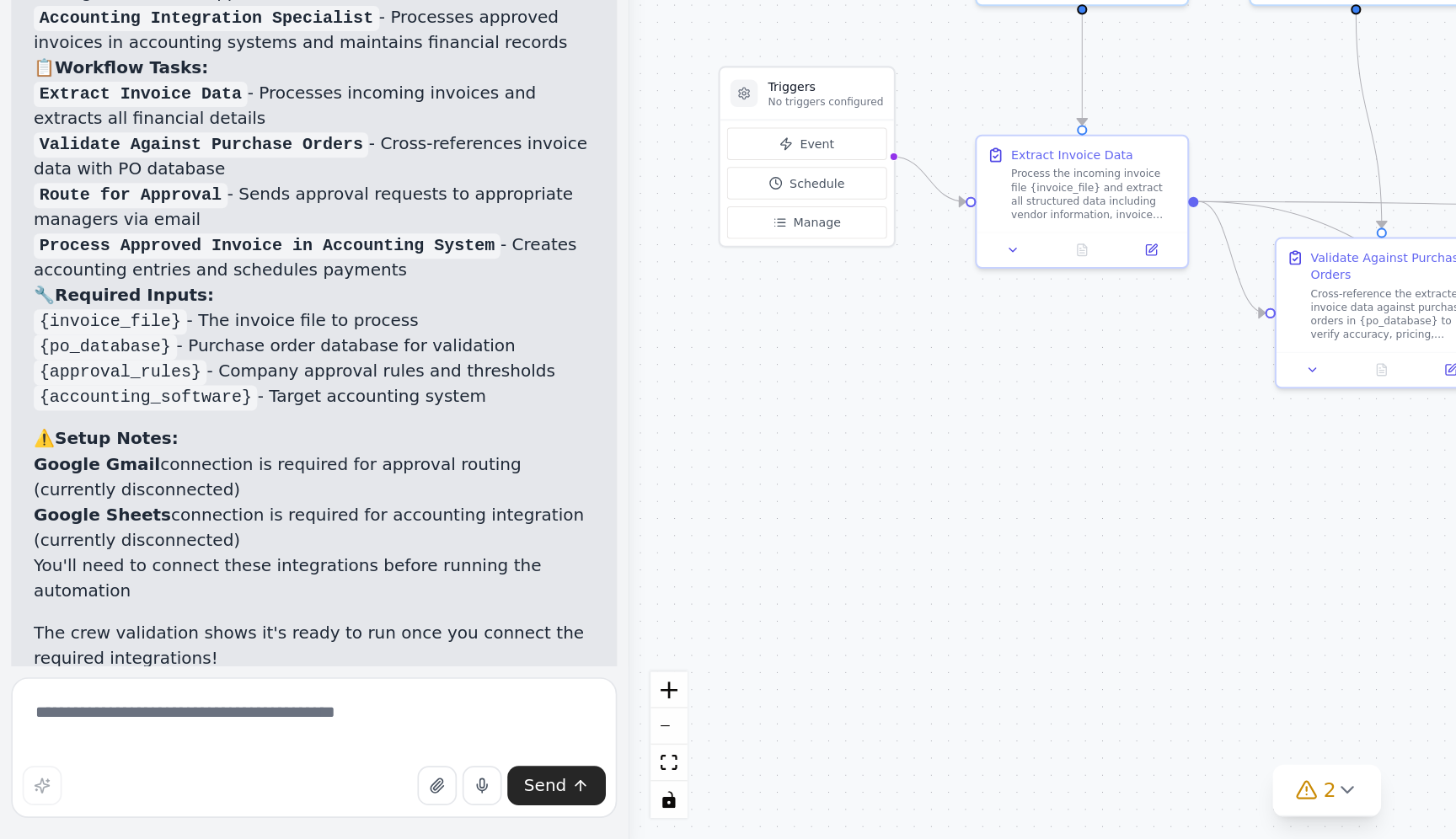
scroll to position [0, 0]
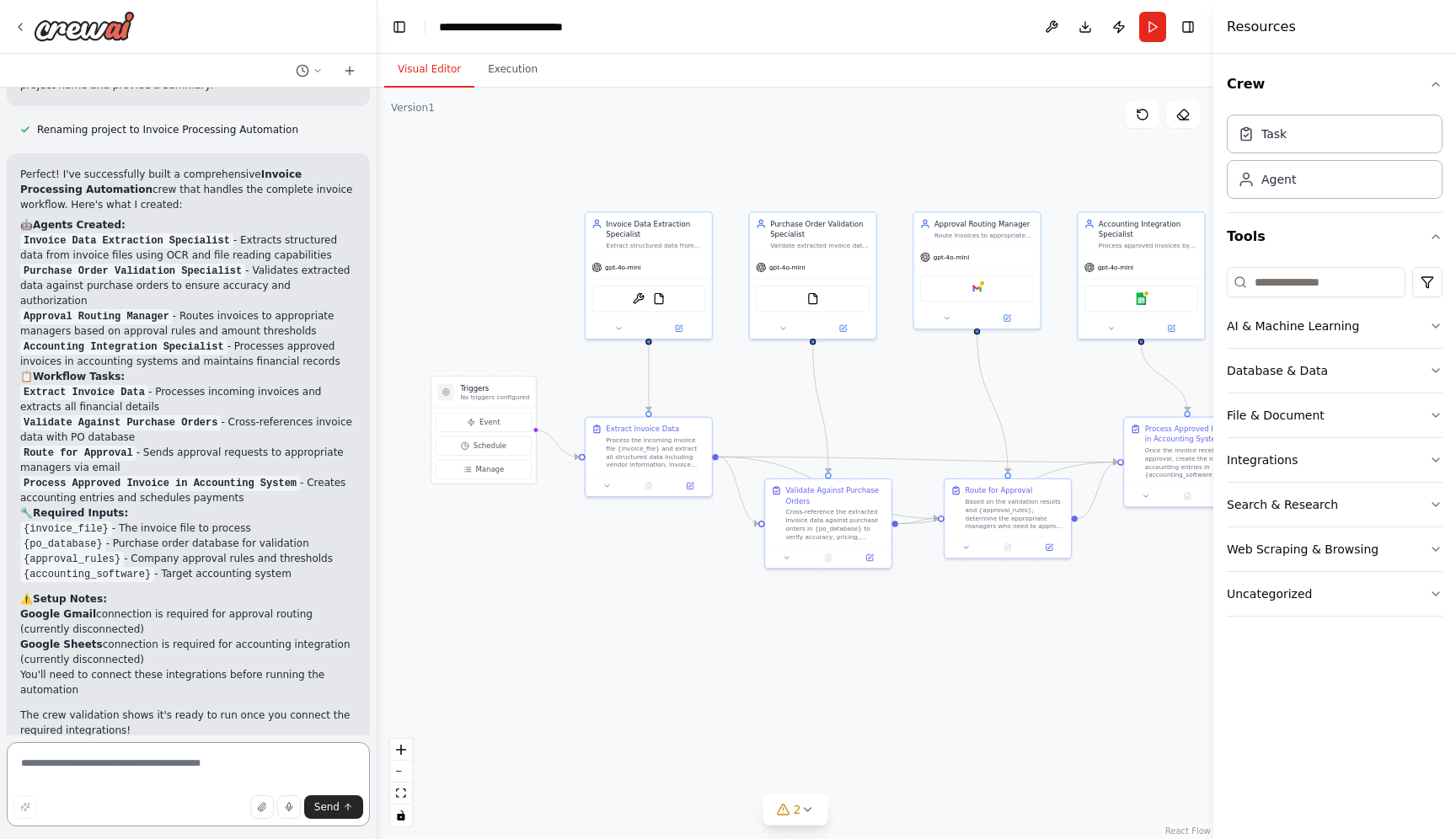
click at [170, 769] on textarea at bounding box center [188, 785] width 363 height 84
type textarea "**********"
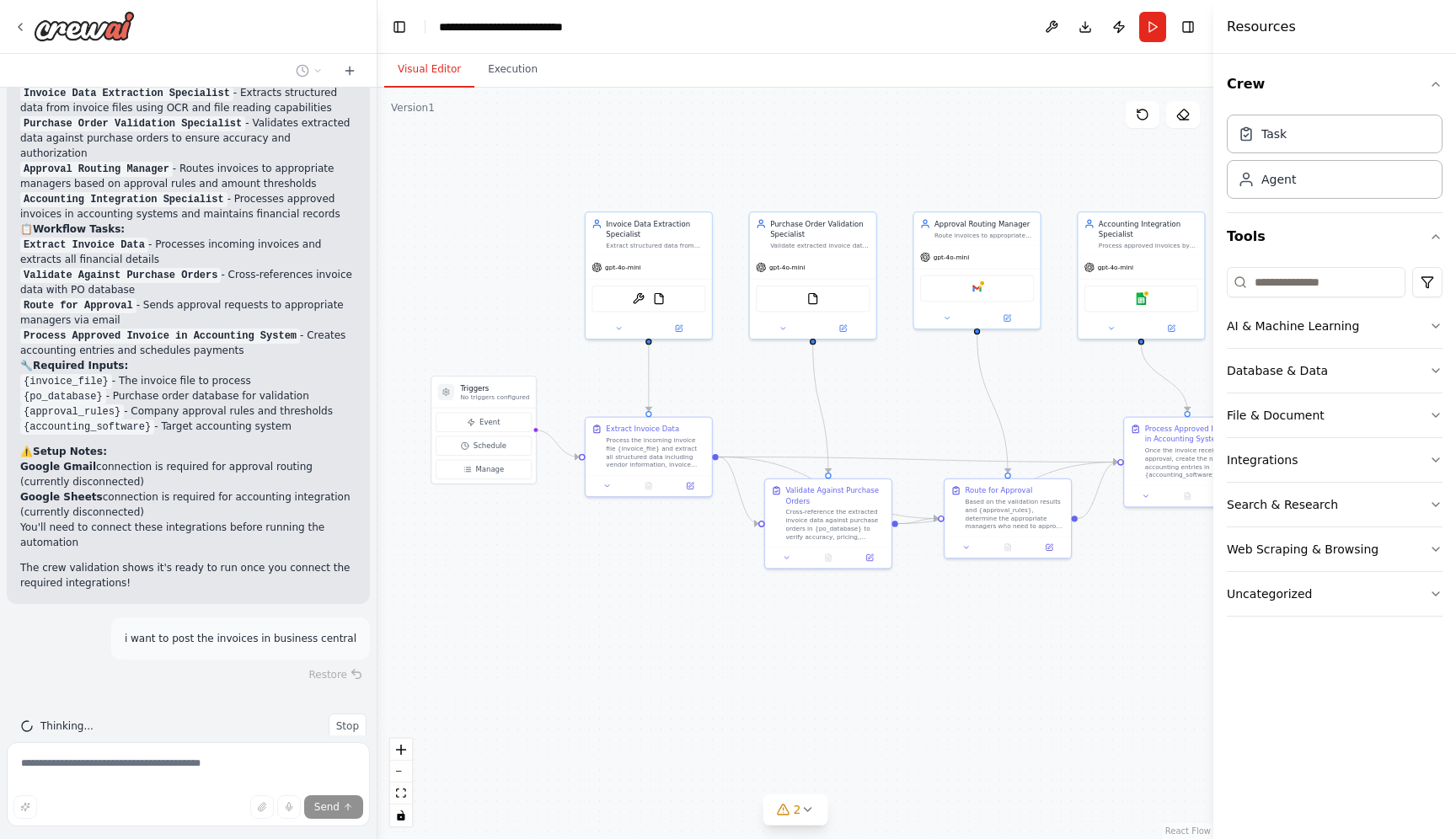
scroll to position [2253, 0]
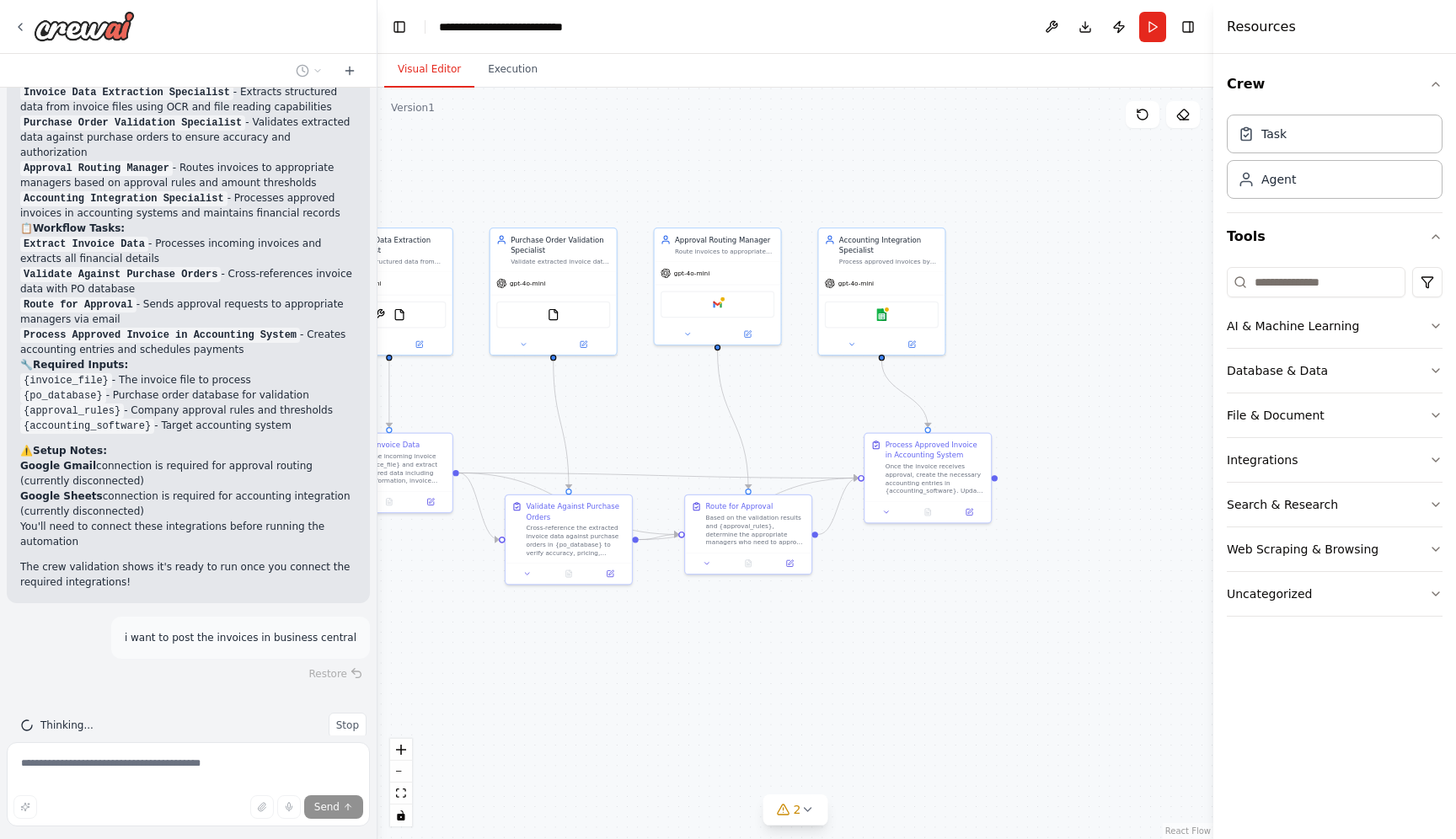
drag, startPoint x: 1025, startPoint y: 637, endPoint x: 759, endPoint y: 646, distance: 266.2
click at [763, 647] on div ".deletable-edge-delete-btn { width: 20px; height: 20px; border: 0px solid #ffff…" at bounding box center [795, 463] width 836 height 751
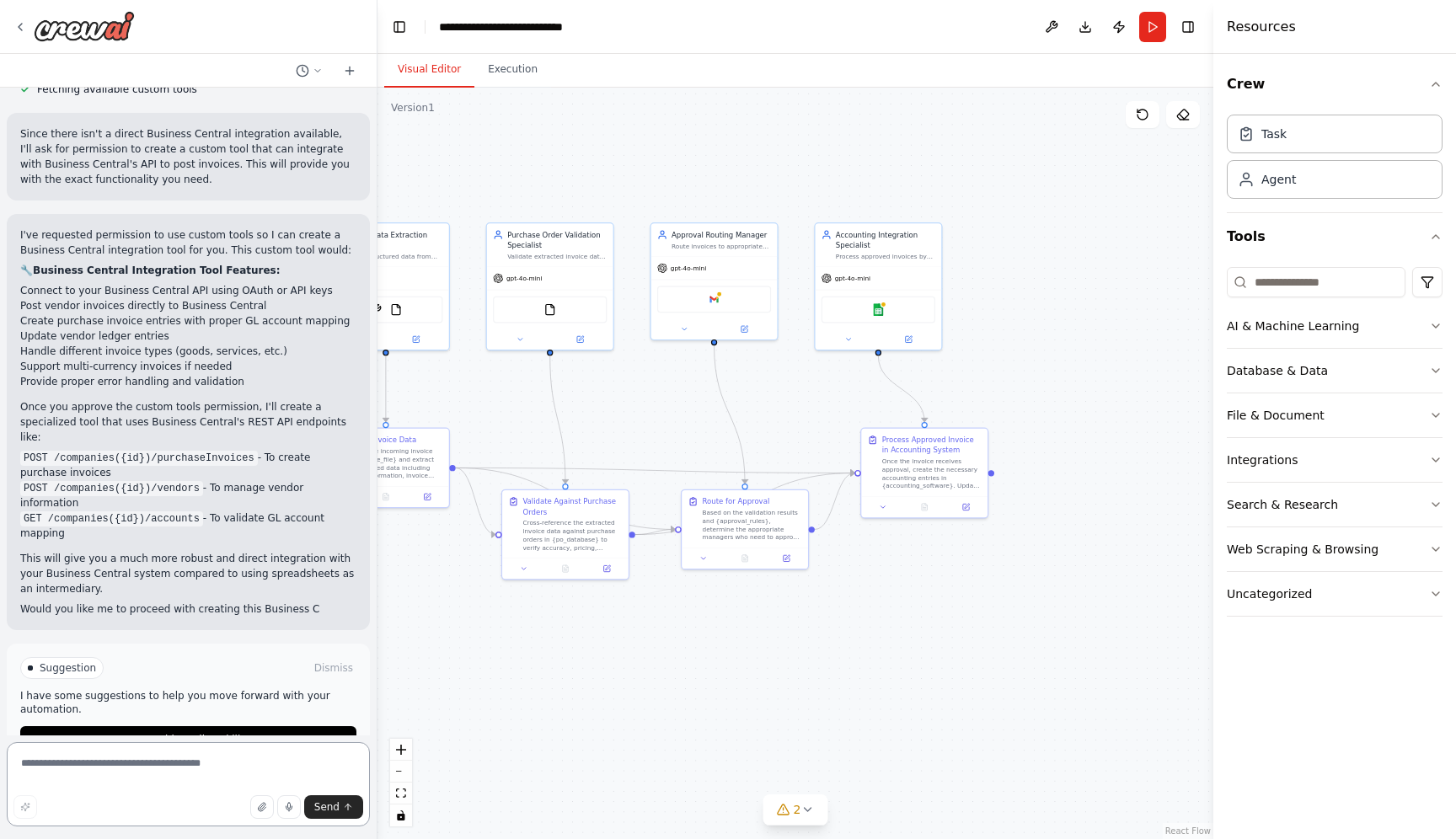
scroll to position [3150, 0]
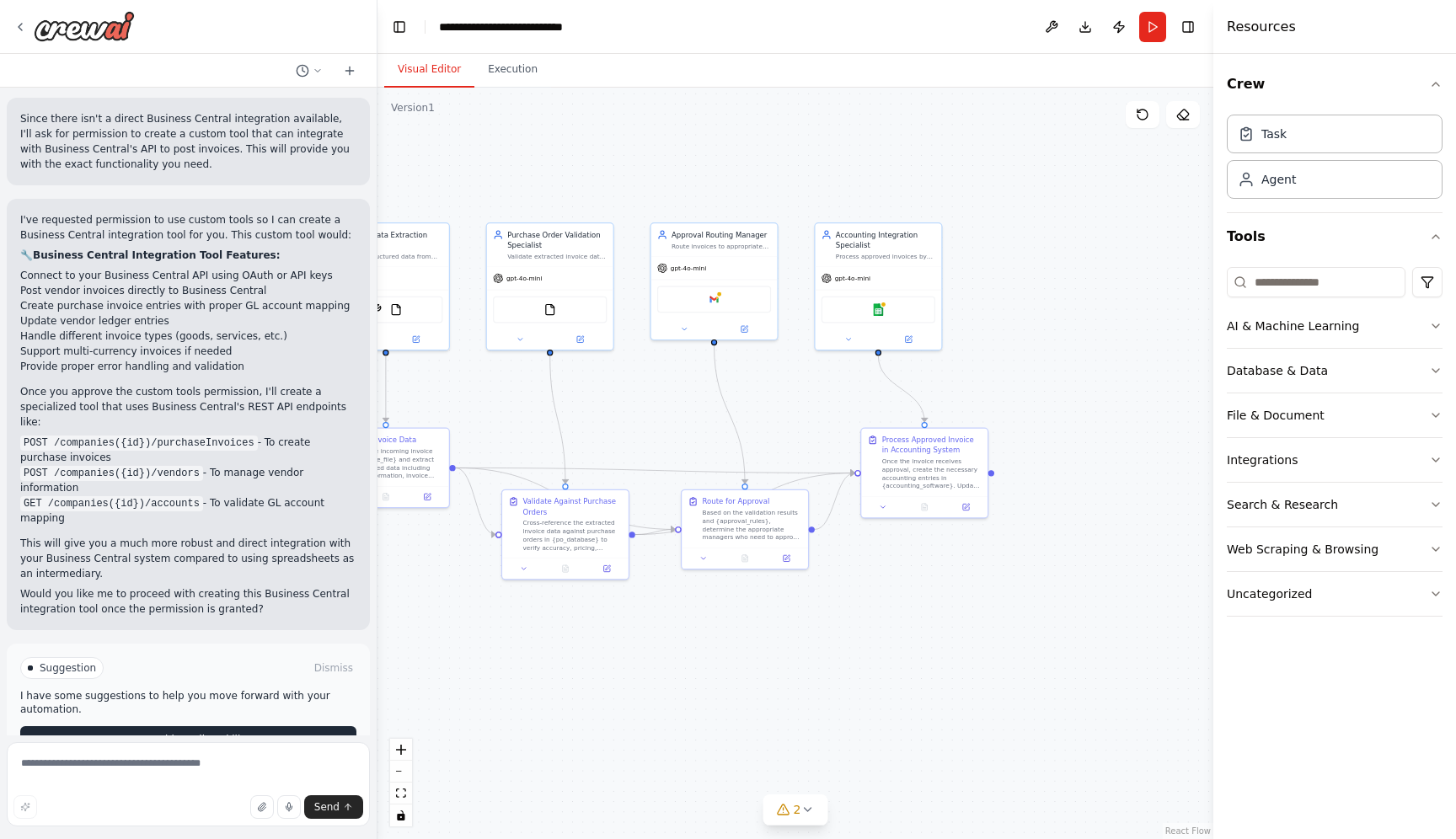
click at [169, 733] on span "Enable coding skills" at bounding box center [195, 739] width 99 height 13
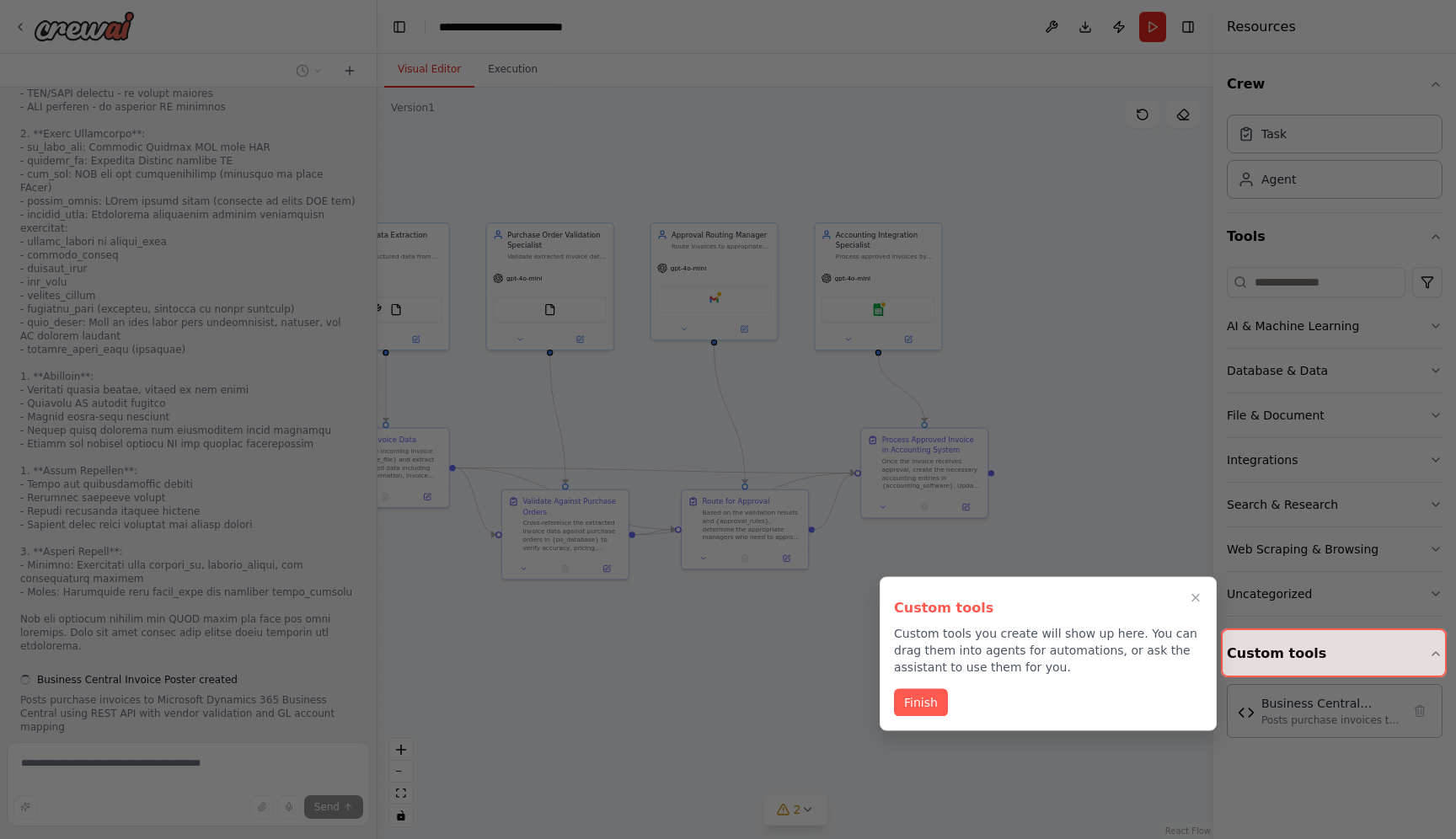
scroll to position [4126, 0]
click at [910, 698] on button "Finish" at bounding box center [920, 701] width 54 height 28
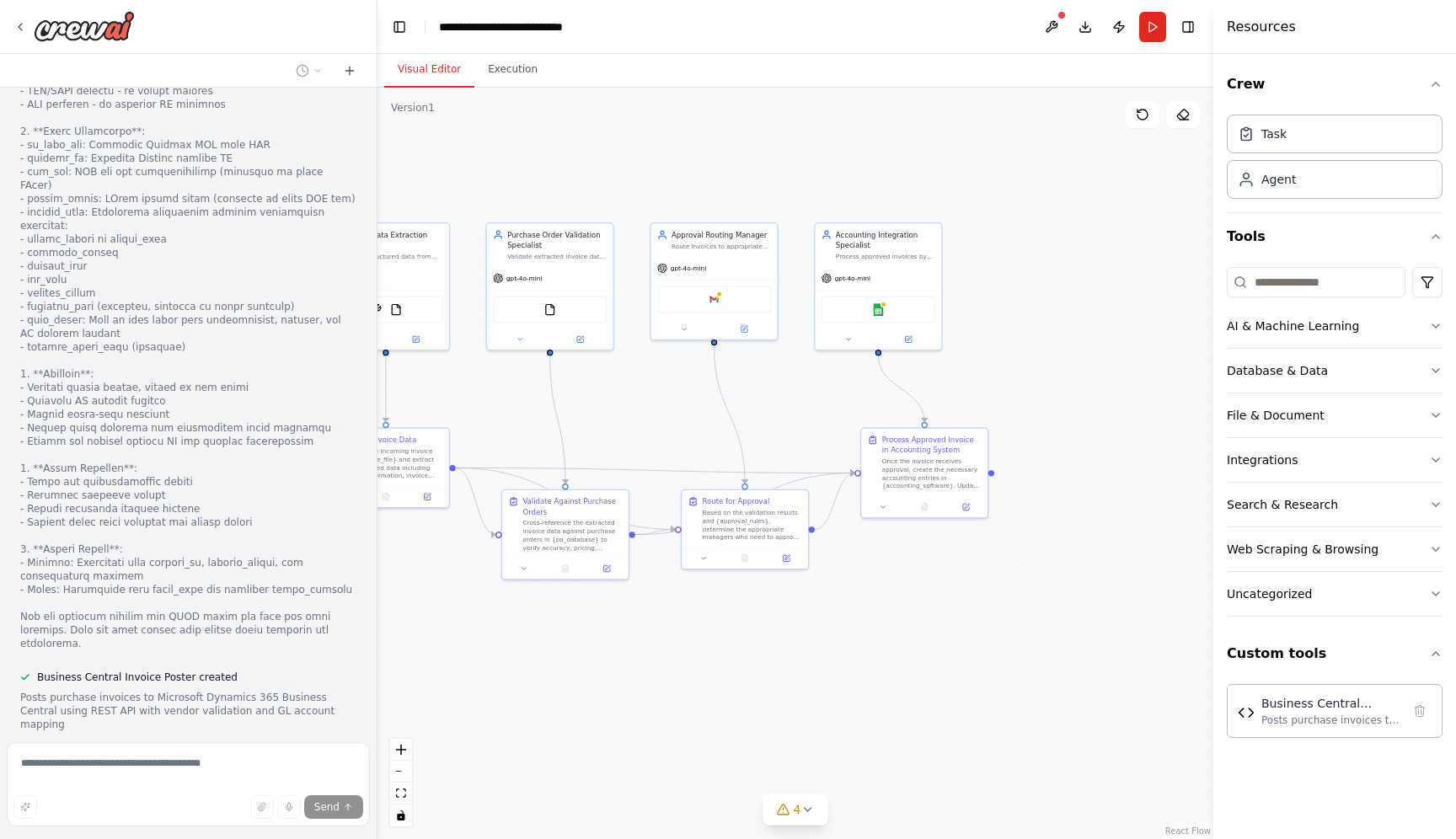
click at [334, 738] on button "View code" at bounding box center [330, 744] width 51 height 13
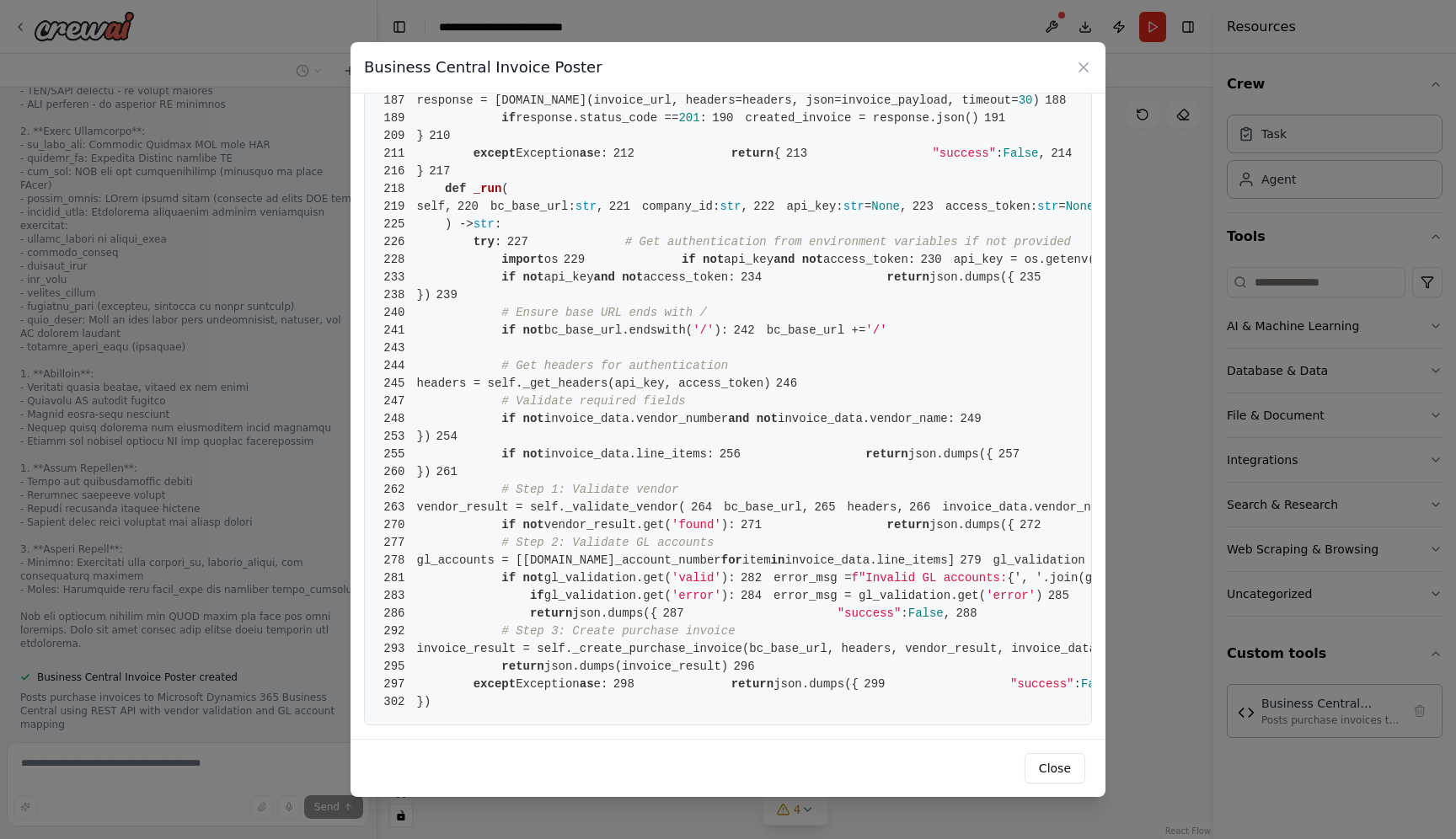
scroll to position [4751, 0]
click at [1060, 766] on button "Close" at bounding box center [1054, 768] width 61 height 31
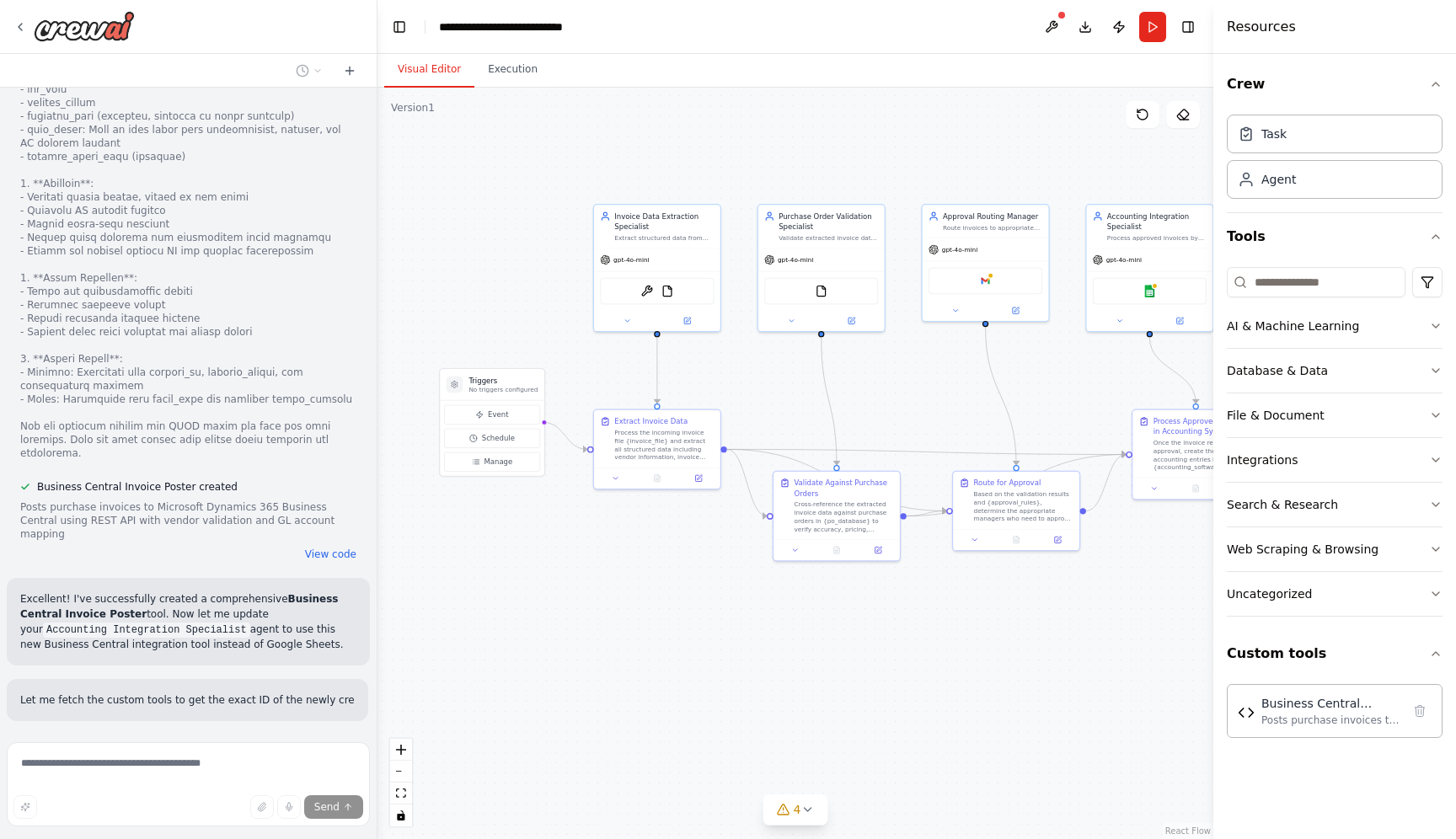
scroll to position [4331, 0]
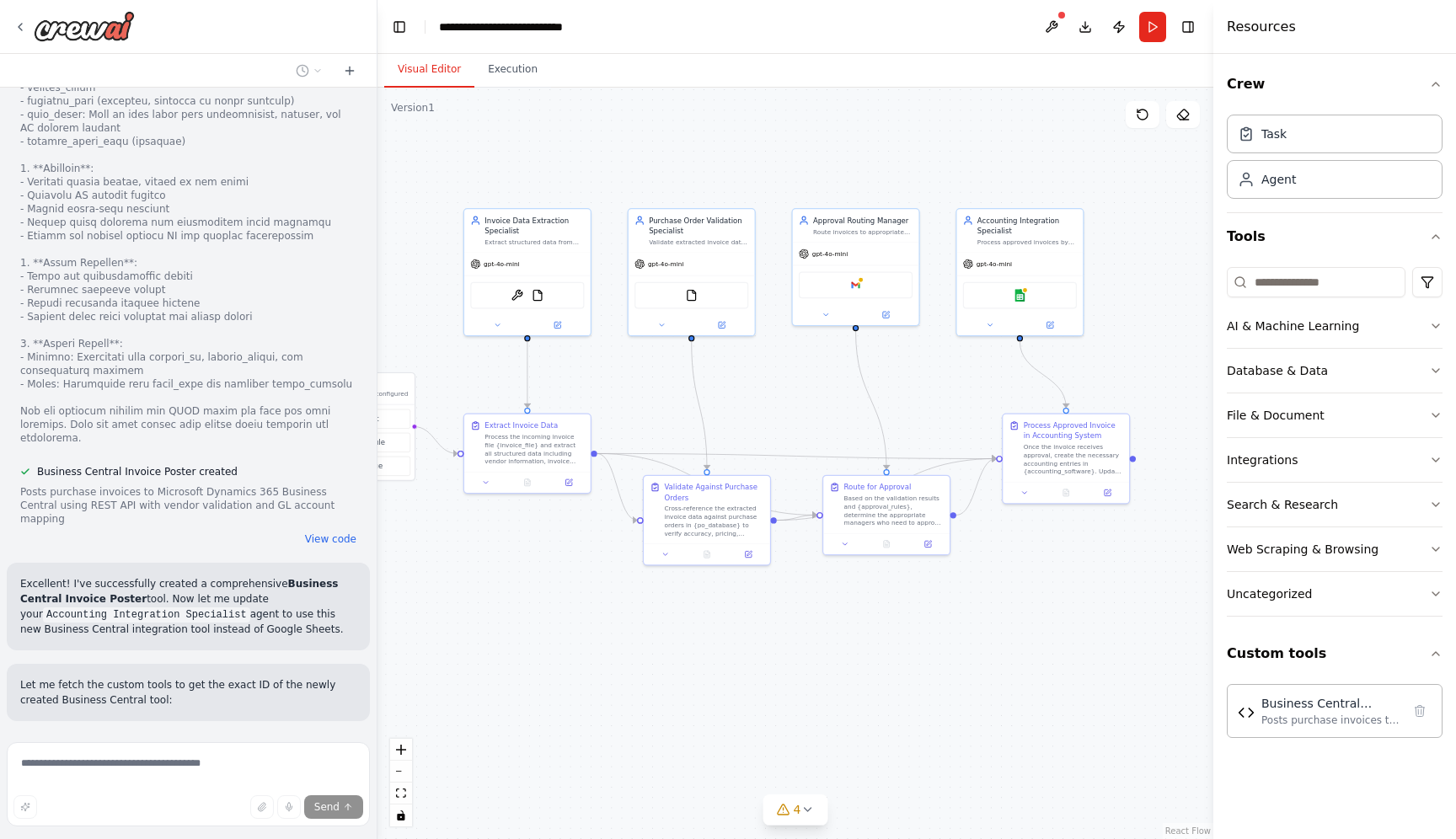
drag, startPoint x: 720, startPoint y: 712, endPoint x: 860, endPoint y: 698, distance: 140.7
click at [860, 698] on div ".deletable-edge-delete-btn { width: 20px; height: 20px; border: 0px solid #ffff…" at bounding box center [795, 463] width 836 height 751
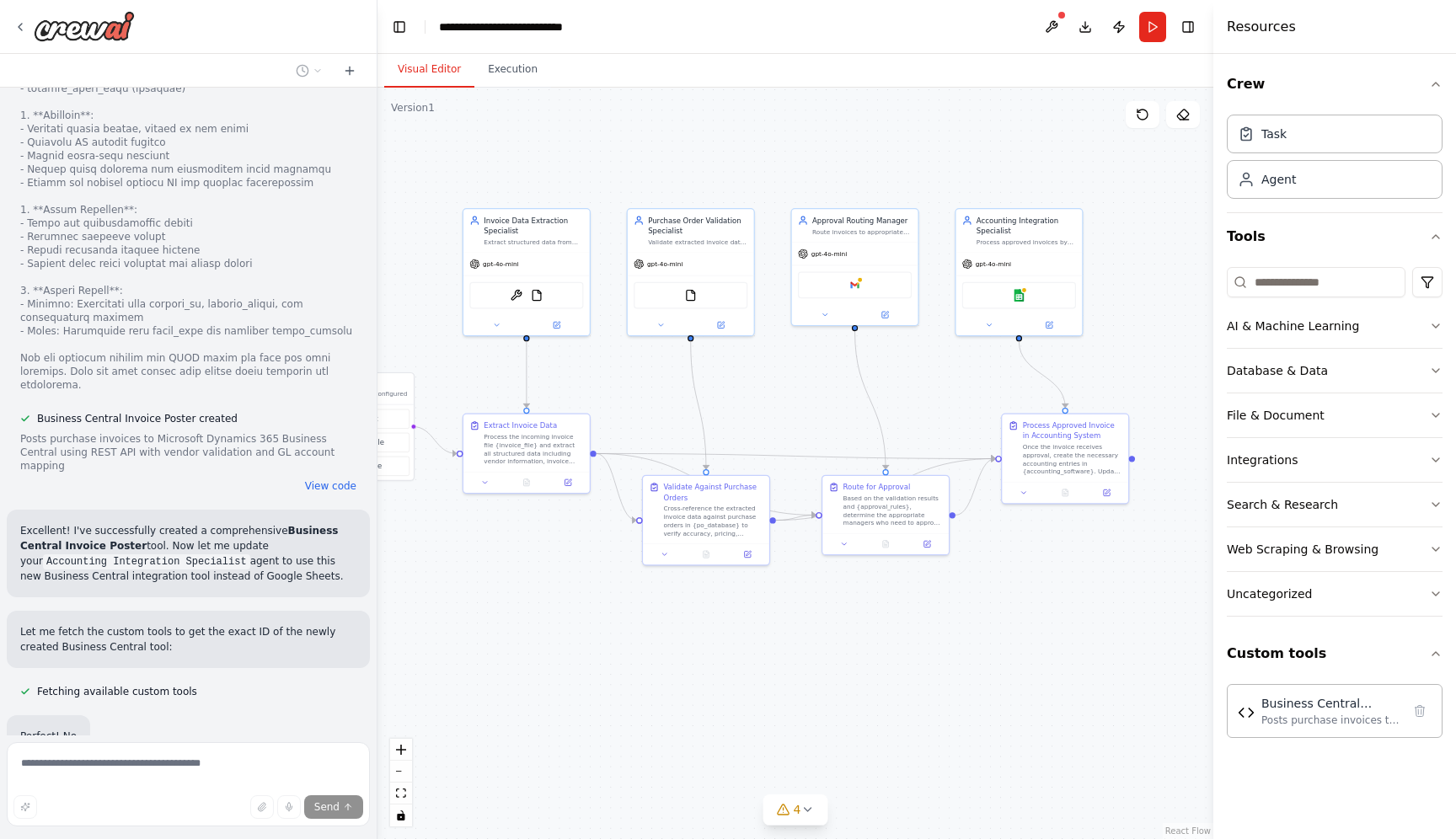
scroll to position [4421, 0]
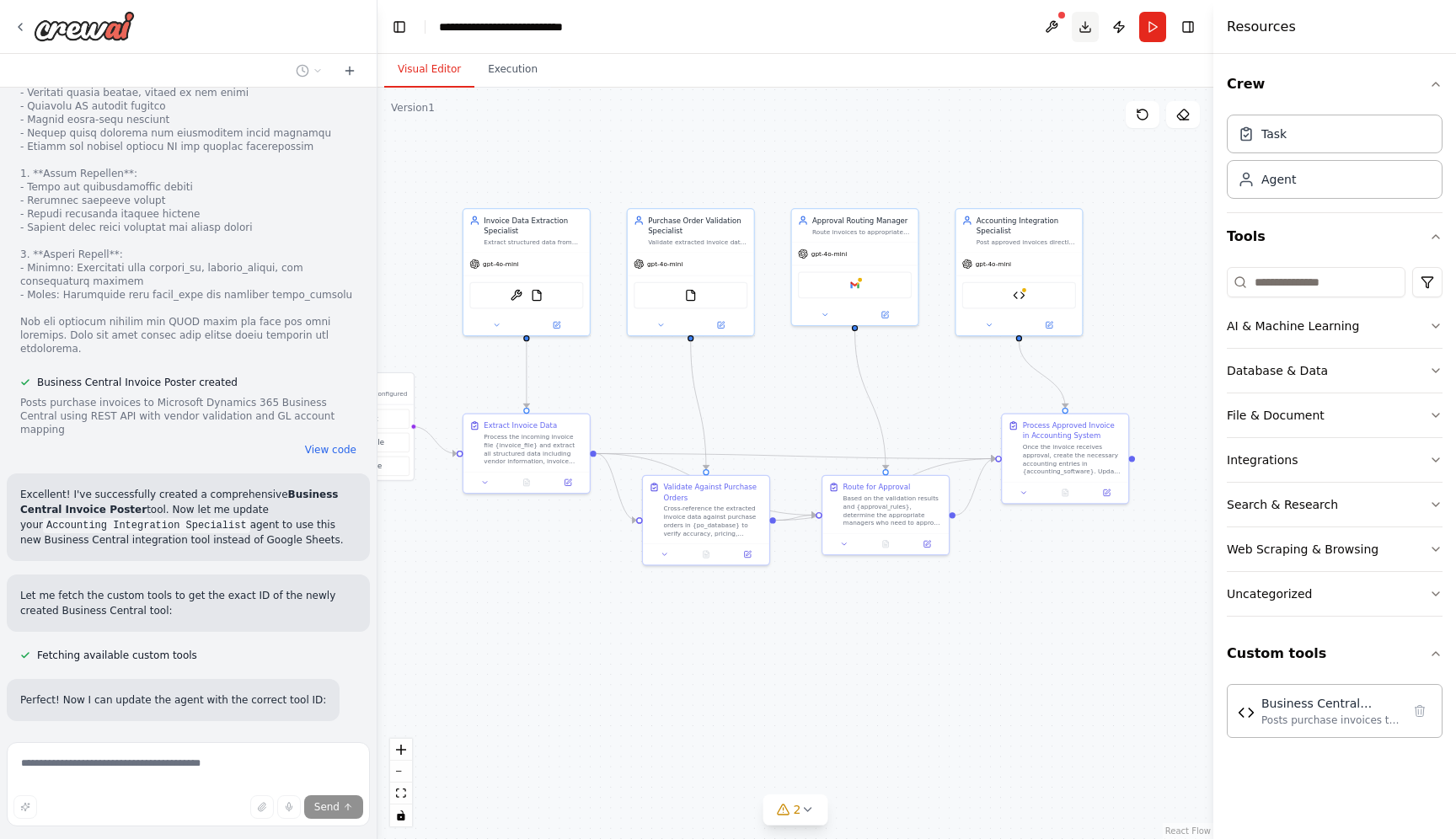
click at [1084, 25] on button "Download" at bounding box center [1085, 26] width 27 height 31
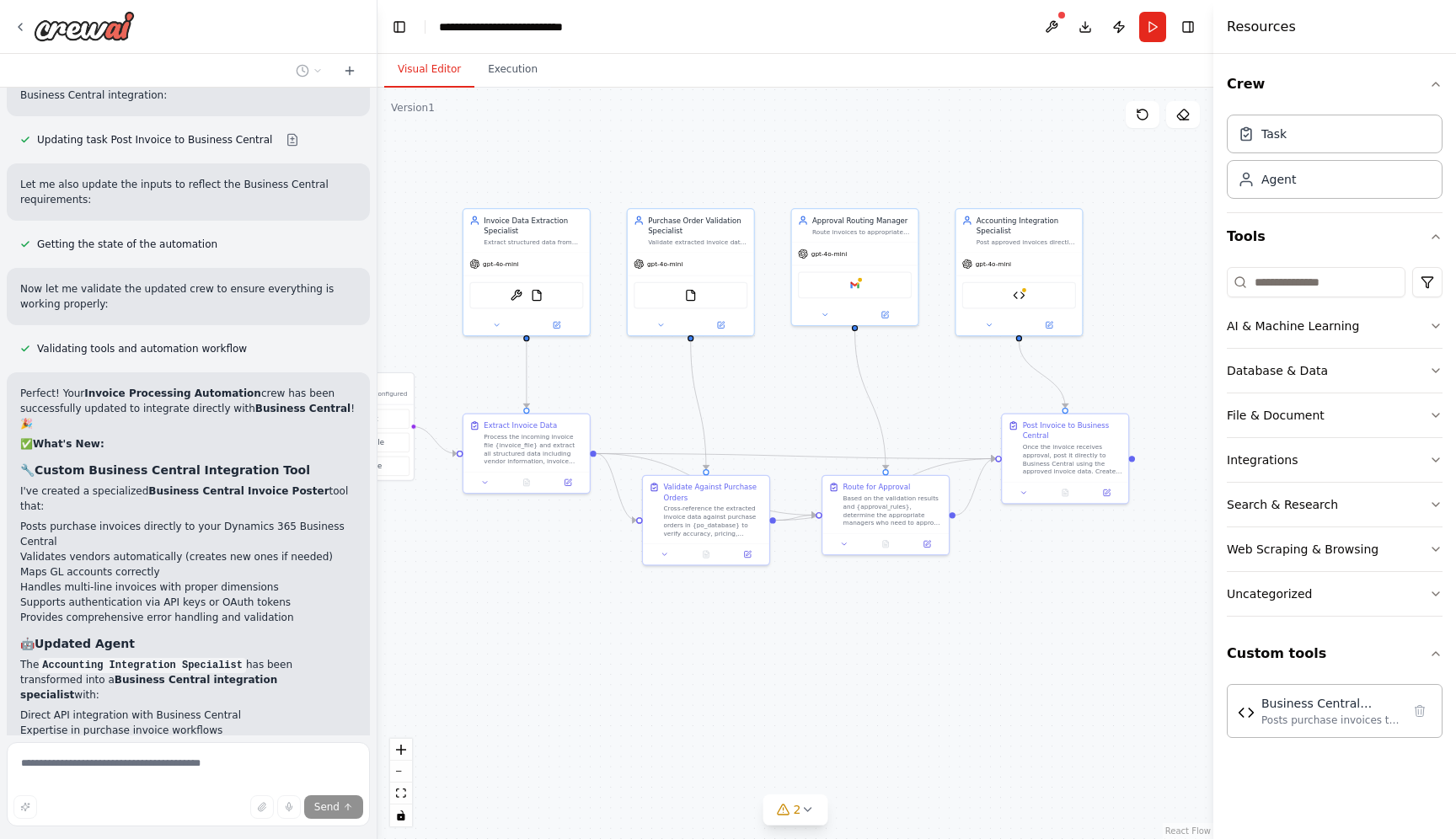
scroll to position [5092, 0]
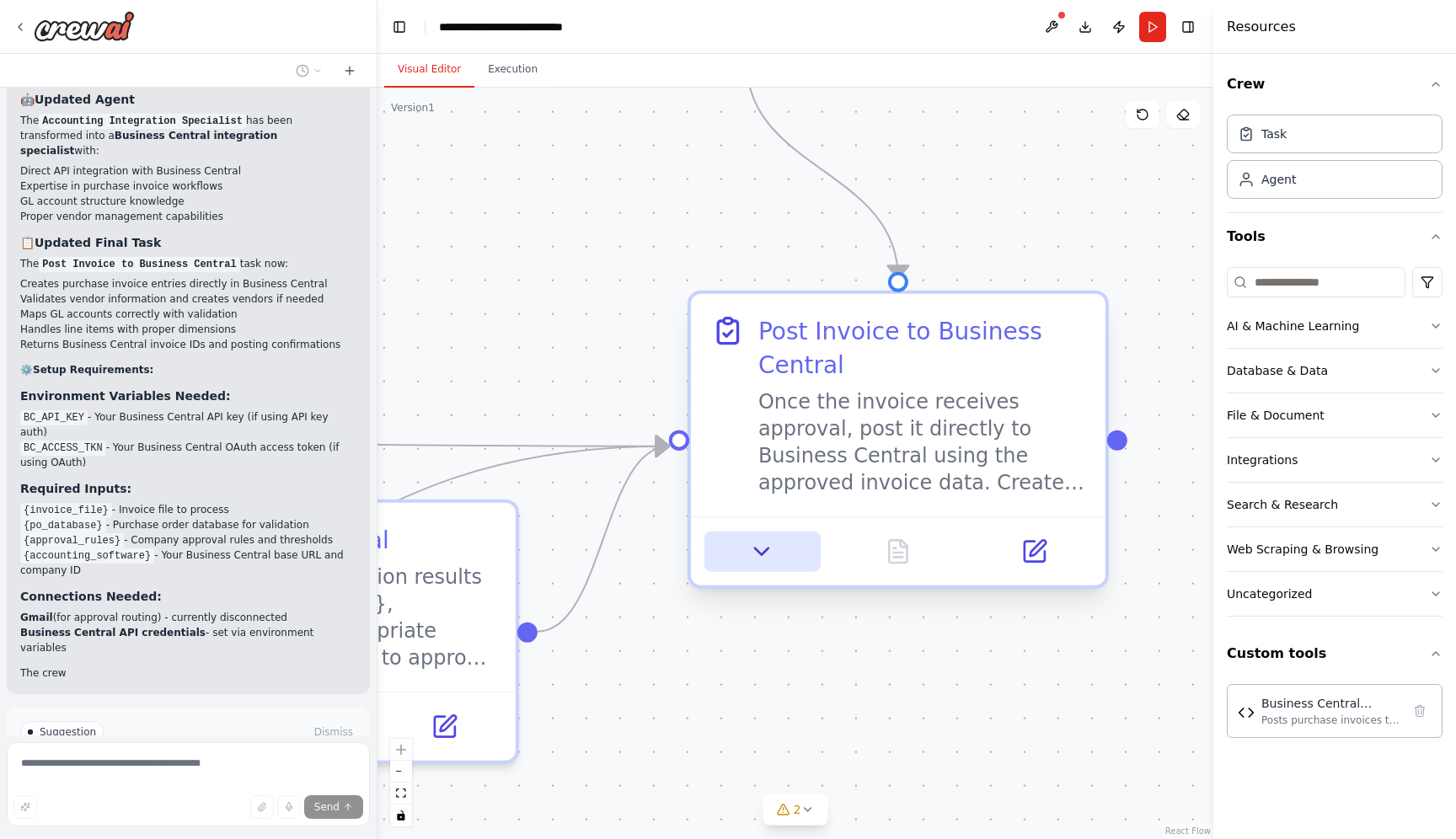
click at [765, 553] on icon at bounding box center [762, 552] width 27 height 27
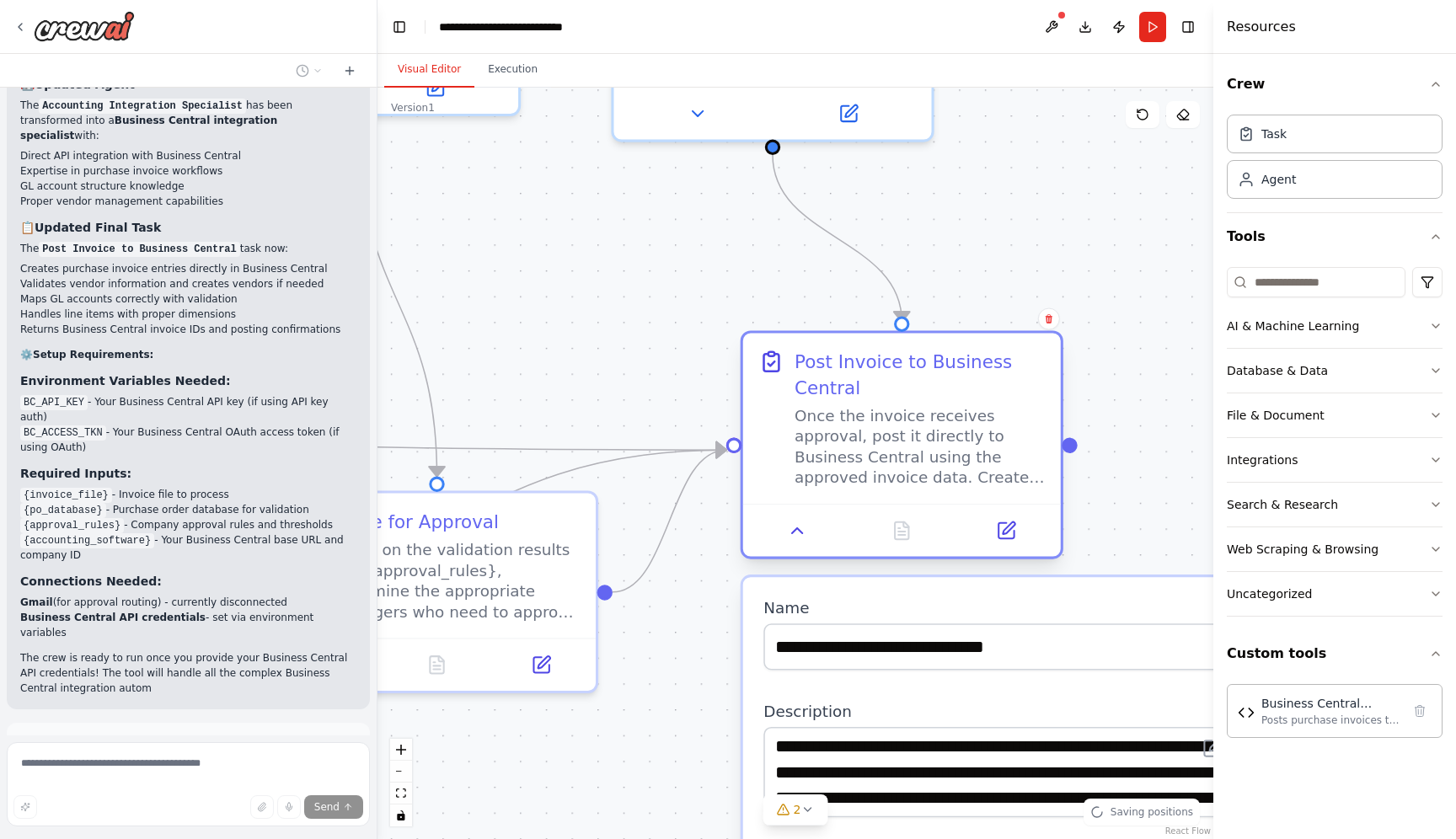
scroll to position [5704, 0]
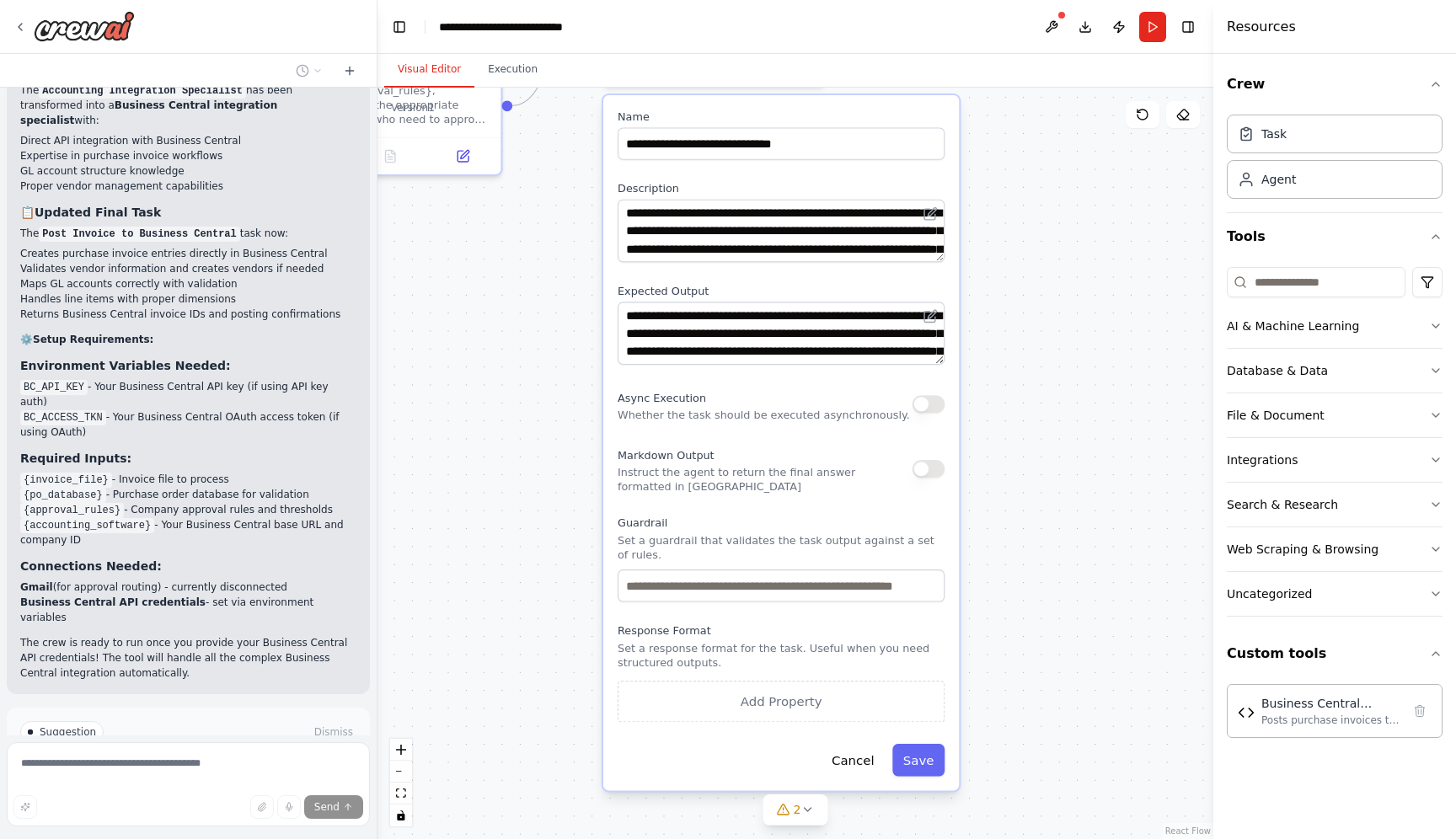
drag, startPoint x: 1020, startPoint y: 657, endPoint x: 1029, endPoint y: 430, distance: 227.2
click at [1029, 430] on div ".deletable-edge-delete-btn { width: 20px; height: 20px; border: 0px solid #ffff…" at bounding box center [795, 463] width 836 height 751
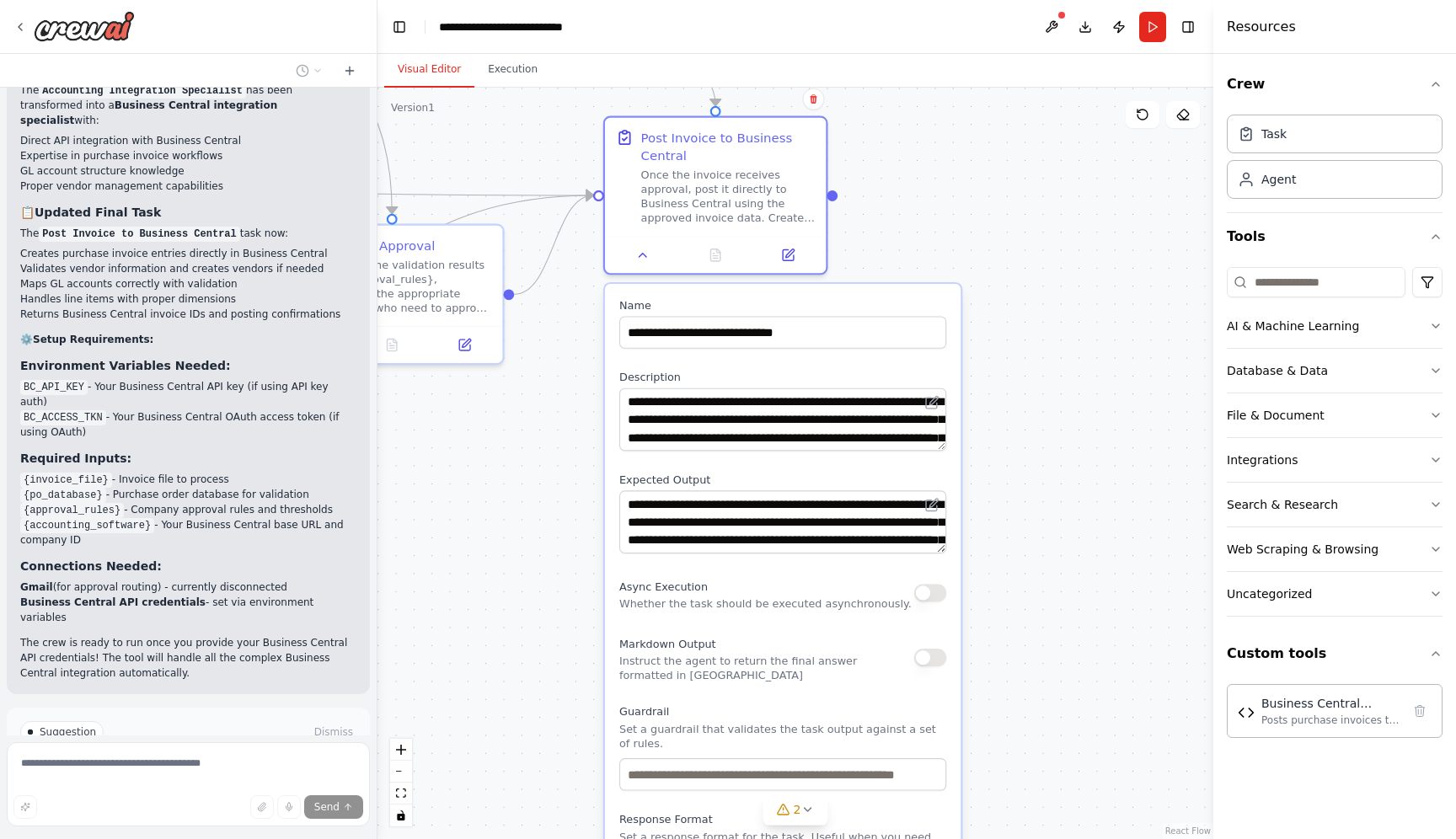
drag, startPoint x: 1046, startPoint y: 302, endPoint x: 1047, endPoint y: 491, distance: 189.0
click at [1047, 491] on div ".deletable-edge-delete-btn { width: 20px; height: 20px; border: 0px solid #ffff…" at bounding box center [795, 463] width 836 height 751
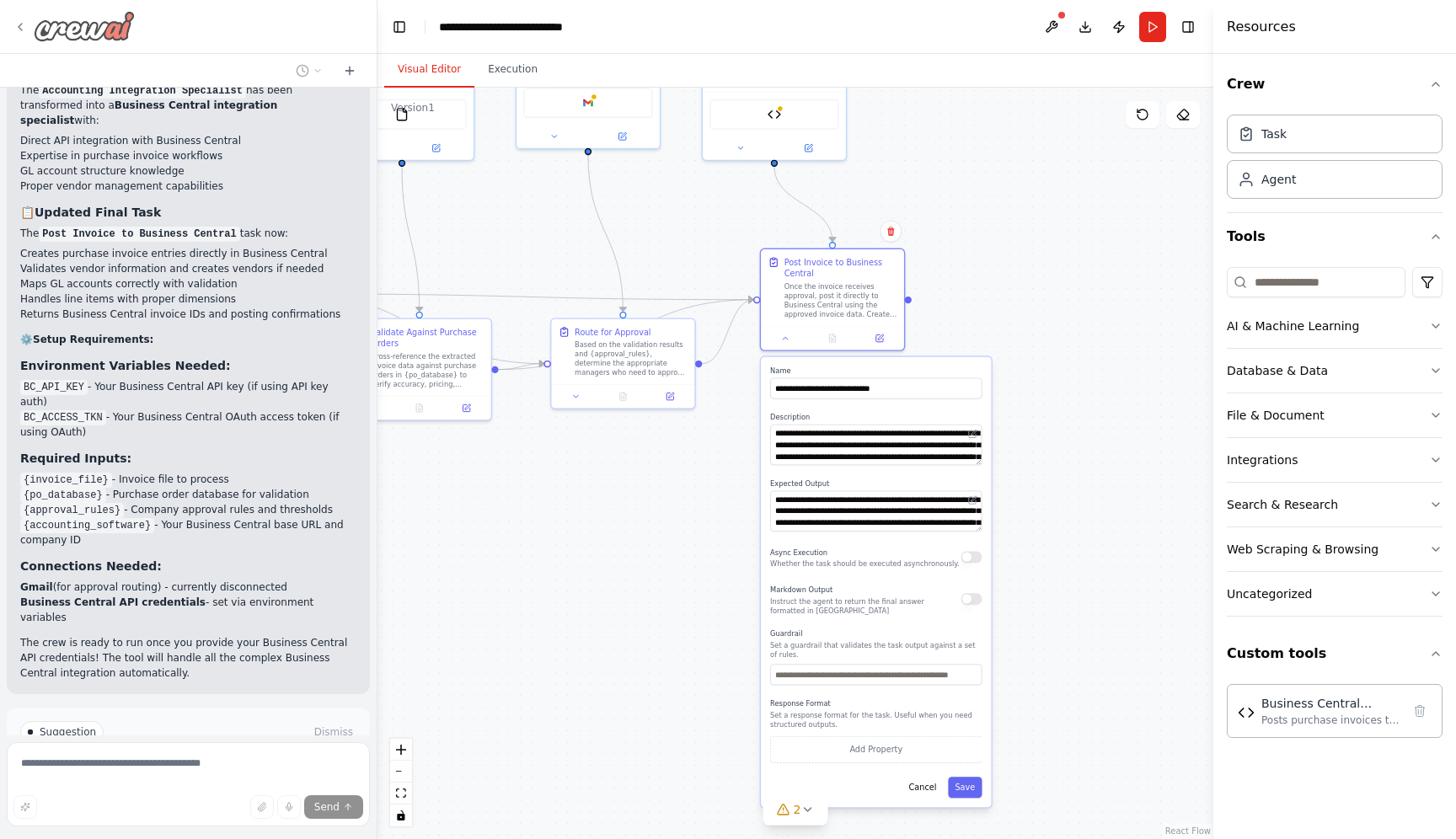
click at [26, 27] on icon at bounding box center [19, 26] width 13 height 13
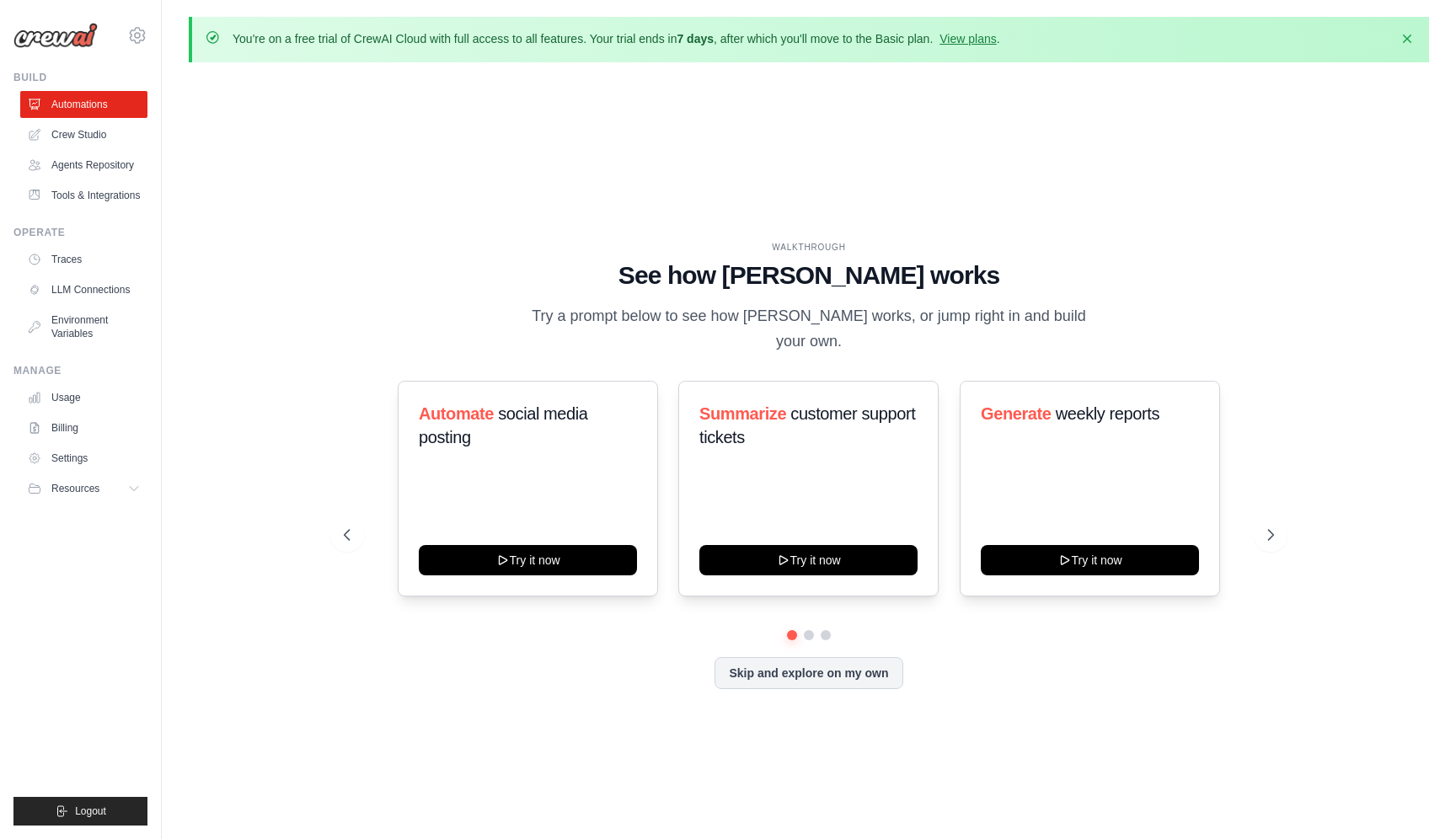
click at [740, 167] on div "WALKTHROUGH See how [PERSON_NAME] works Try a prompt below to see how [PERSON_N…" at bounding box center [808, 478] width 1240 height 806
click at [977, 38] on link "View plans" at bounding box center [967, 38] width 56 height 13
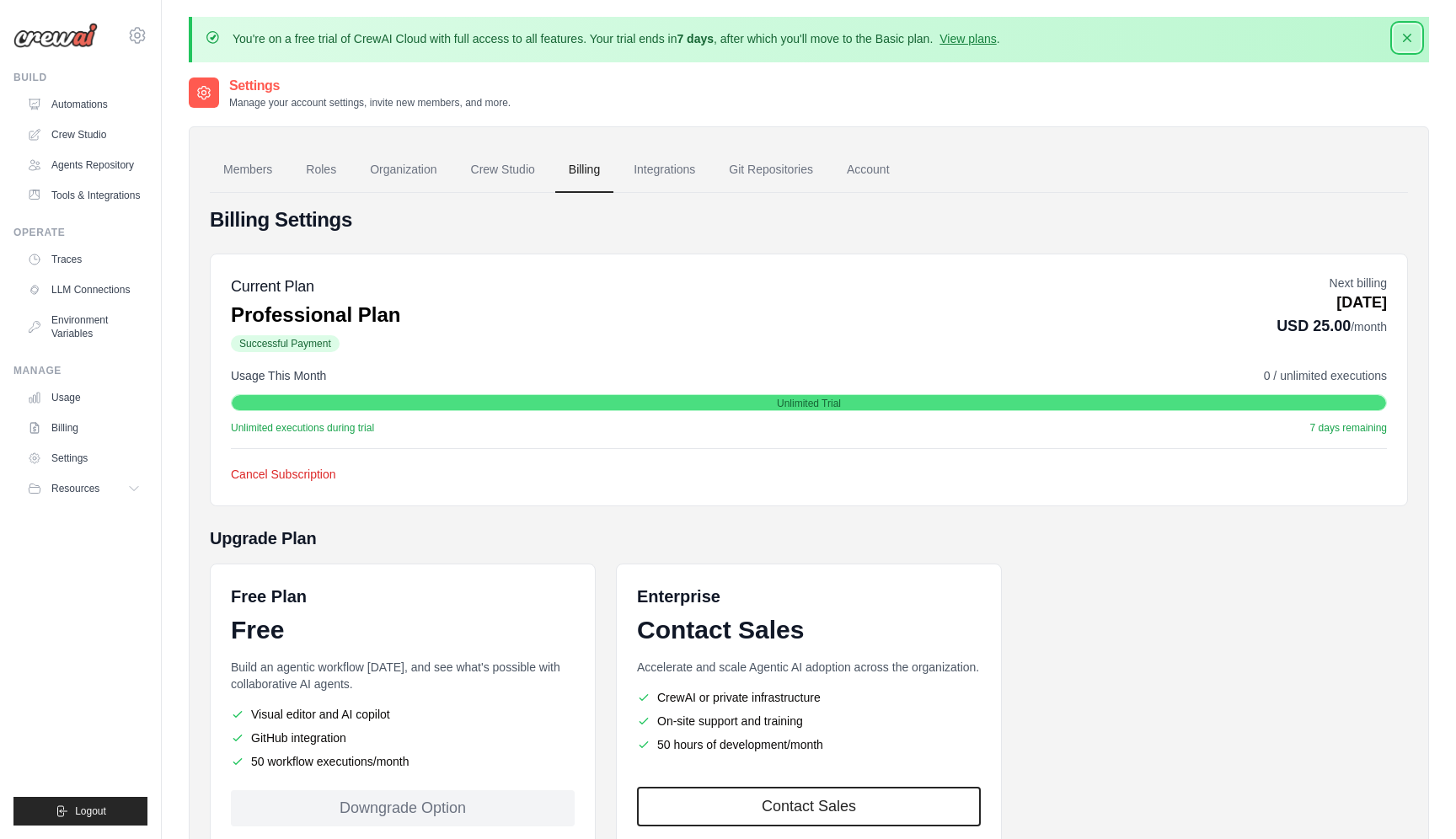
click at [1412, 39] on icon "button" at bounding box center [1407, 38] width 17 height 17
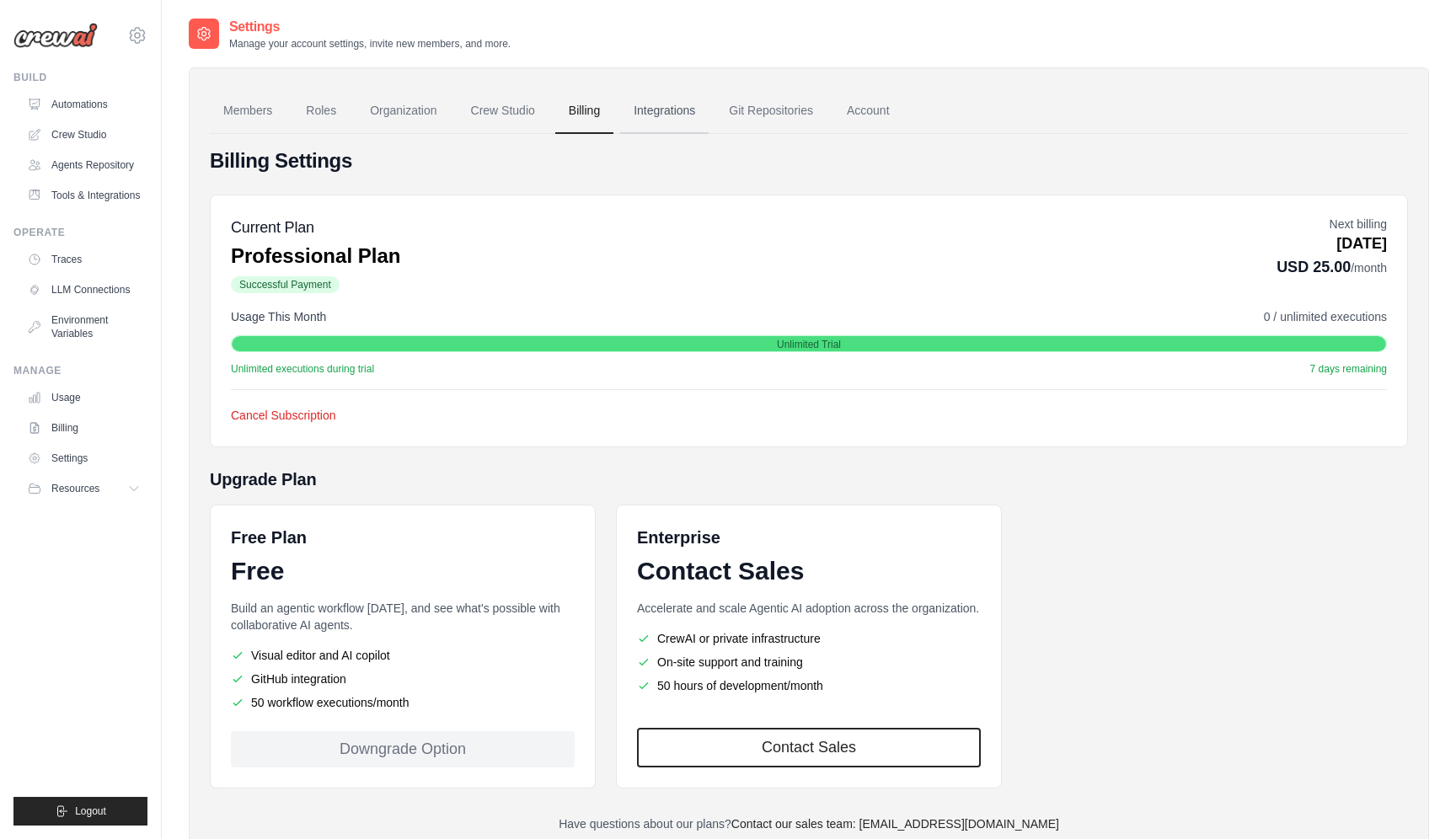
click at [659, 114] on link "Integrations" at bounding box center [664, 112] width 89 height 46
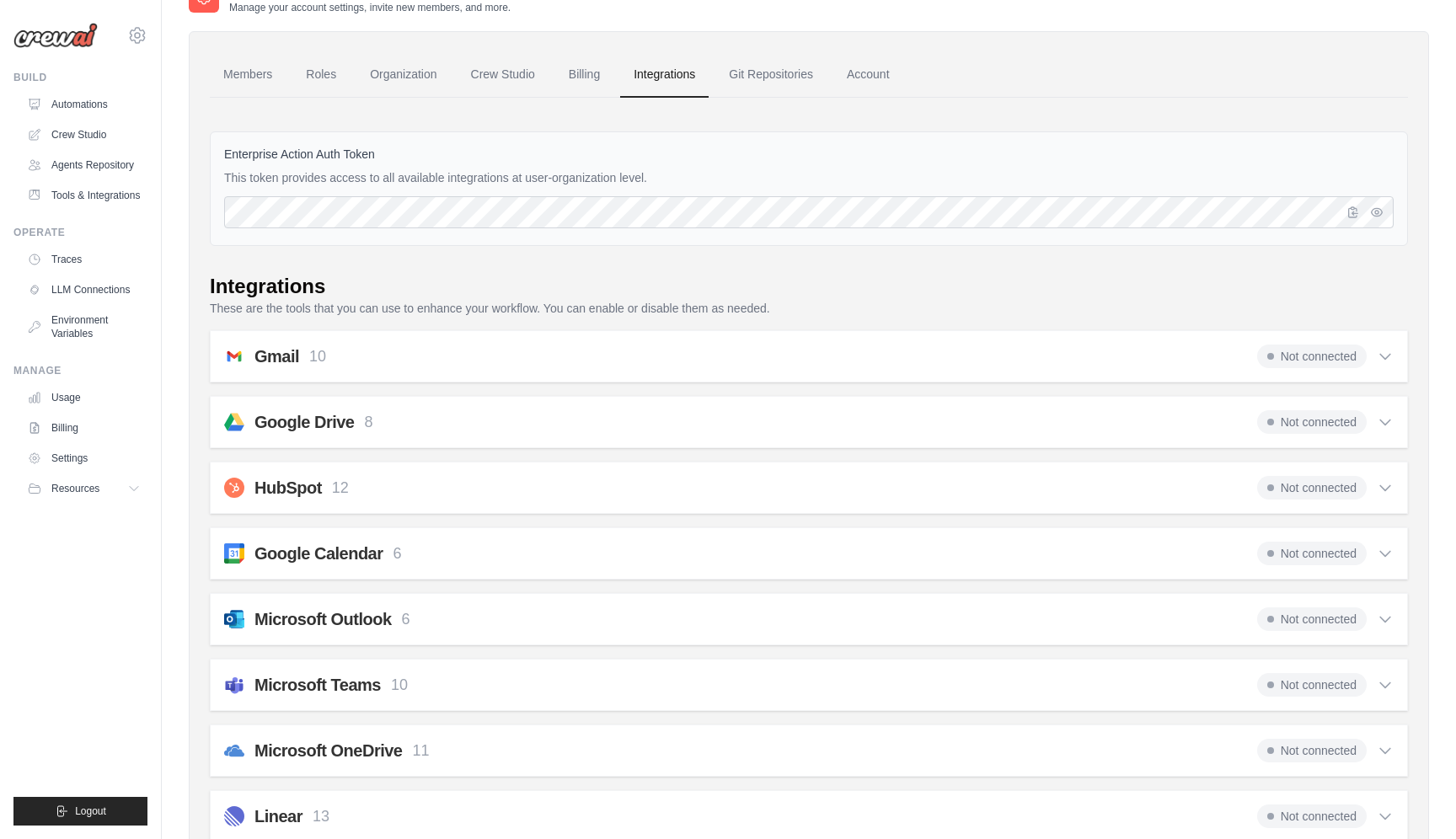
scroll to position [109, 0]
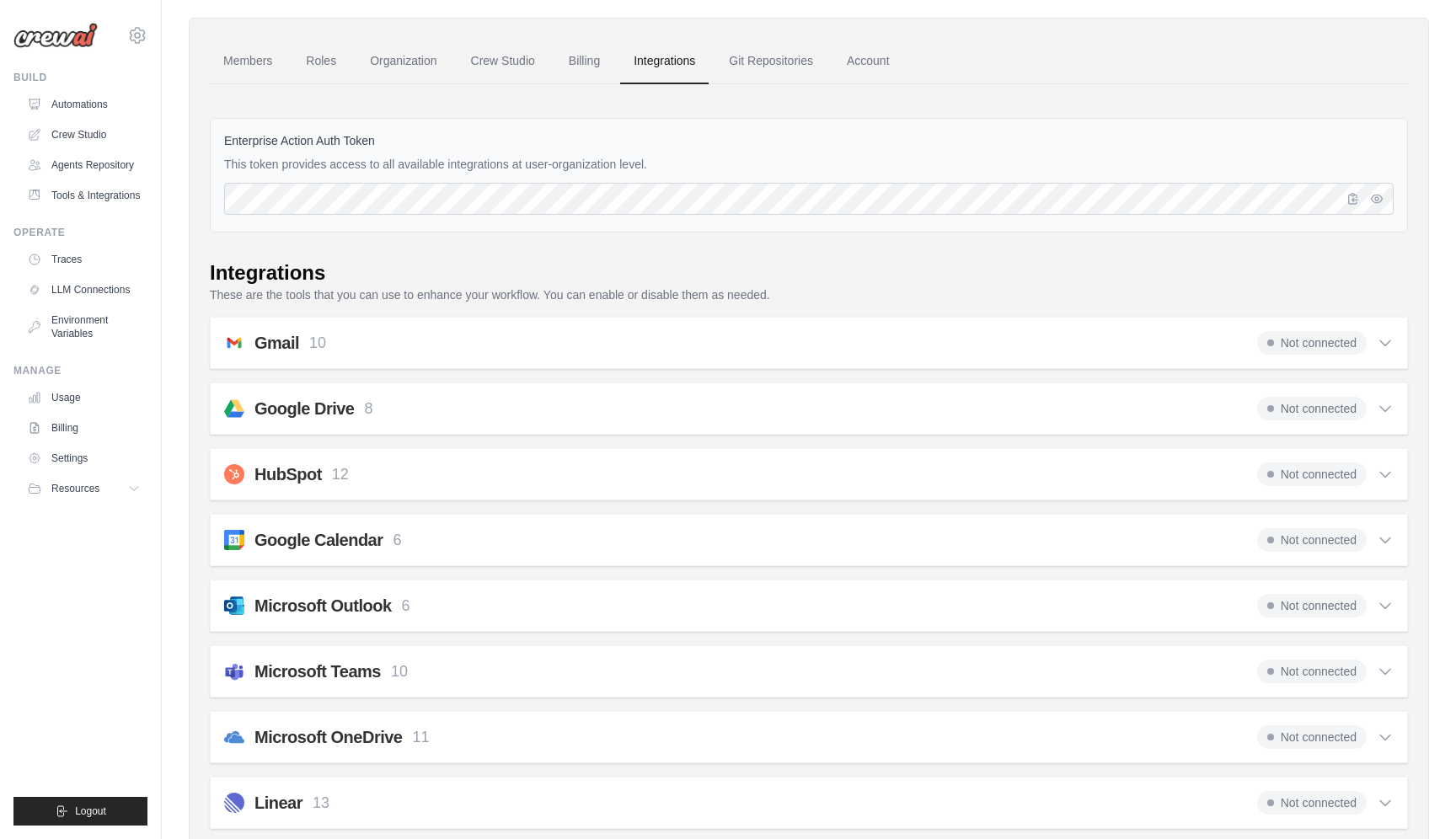
click at [1402, 336] on div "Gmail 10 Not connected Select all Retrieve a list of messages.: fetch_emails Se…" at bounding box center [808, 343] width 1198 height 52
click at [1380, 337] on icon at bounding box center [1385, 343] width 17 height 17
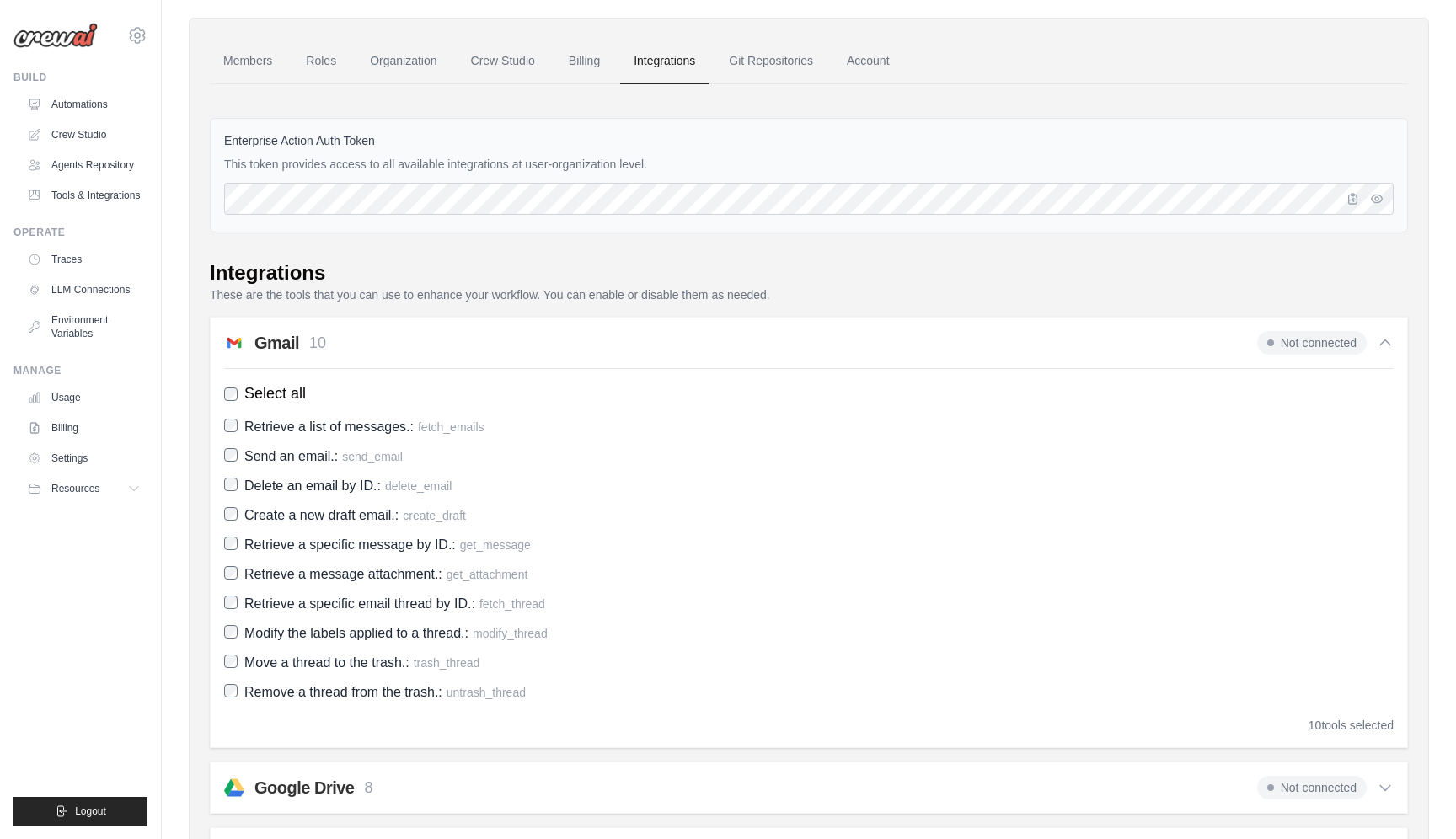
click at [1380, 337] on icon at bounding box center [1385, 343] width 17 height 17
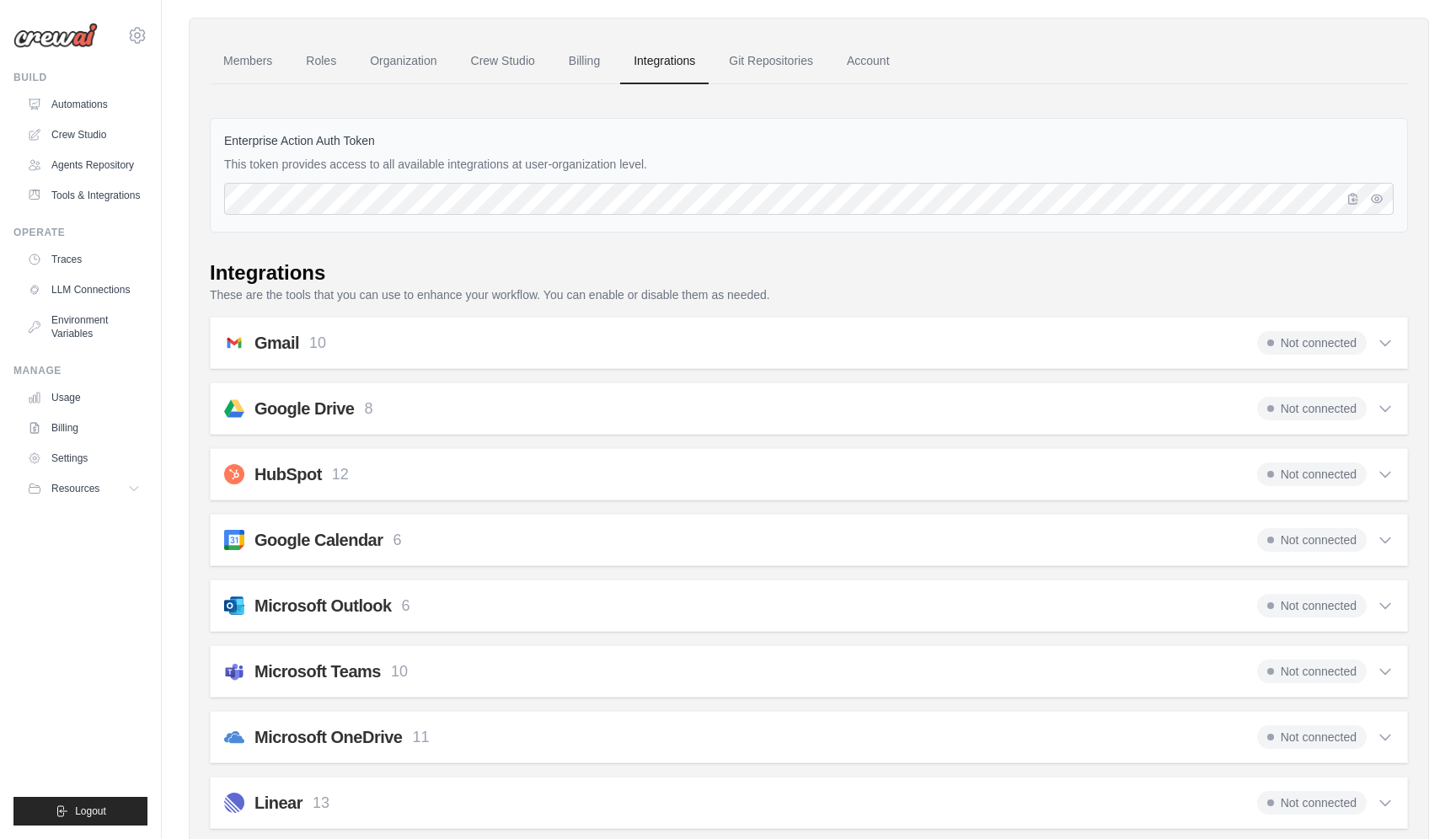
click at [1380, 401] on icon at bounding box center [1385, 408] width 17 height 17
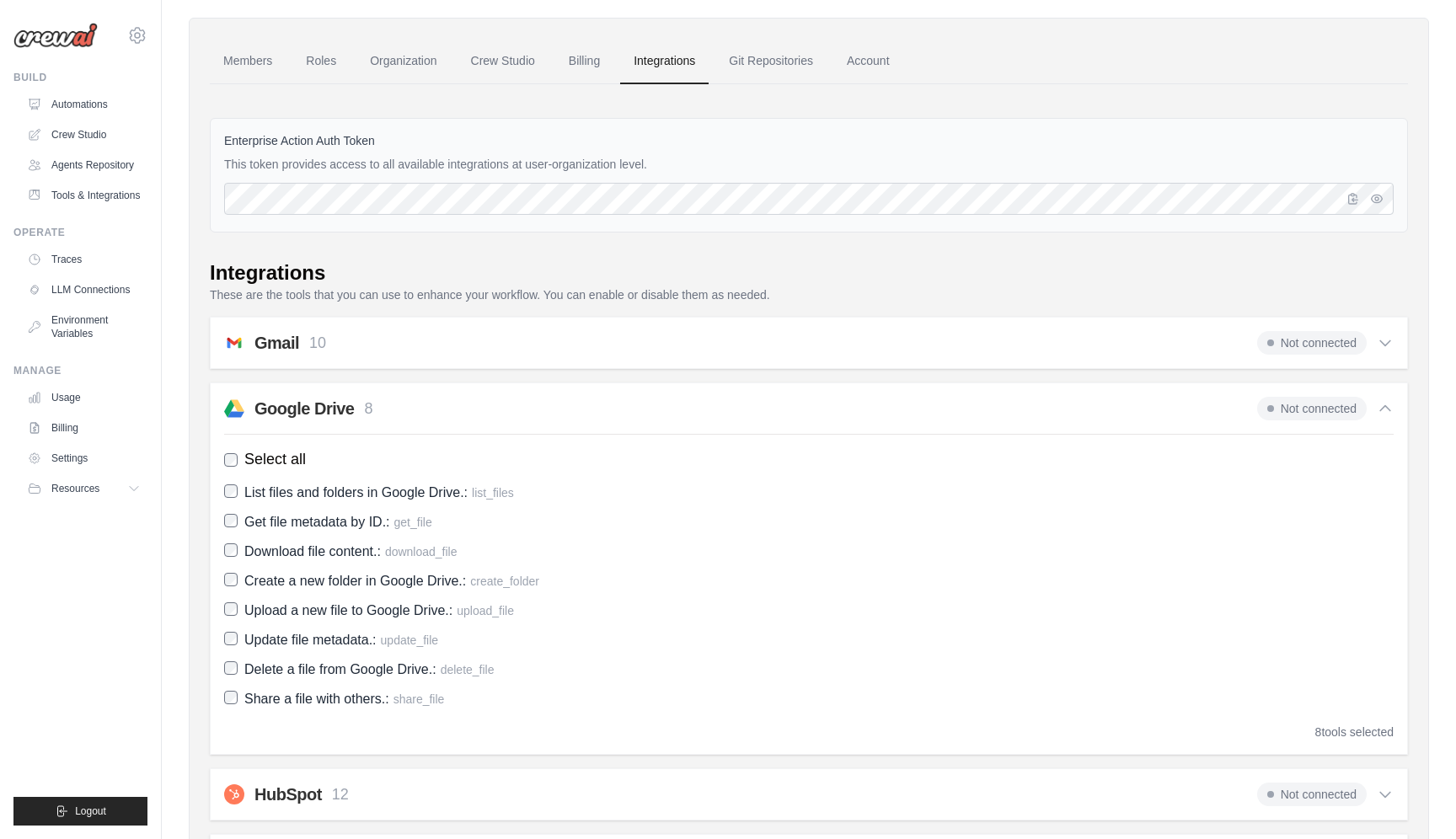
click at [1380, 401] on icon at bounding box center [1385, 408] width 17 height 17
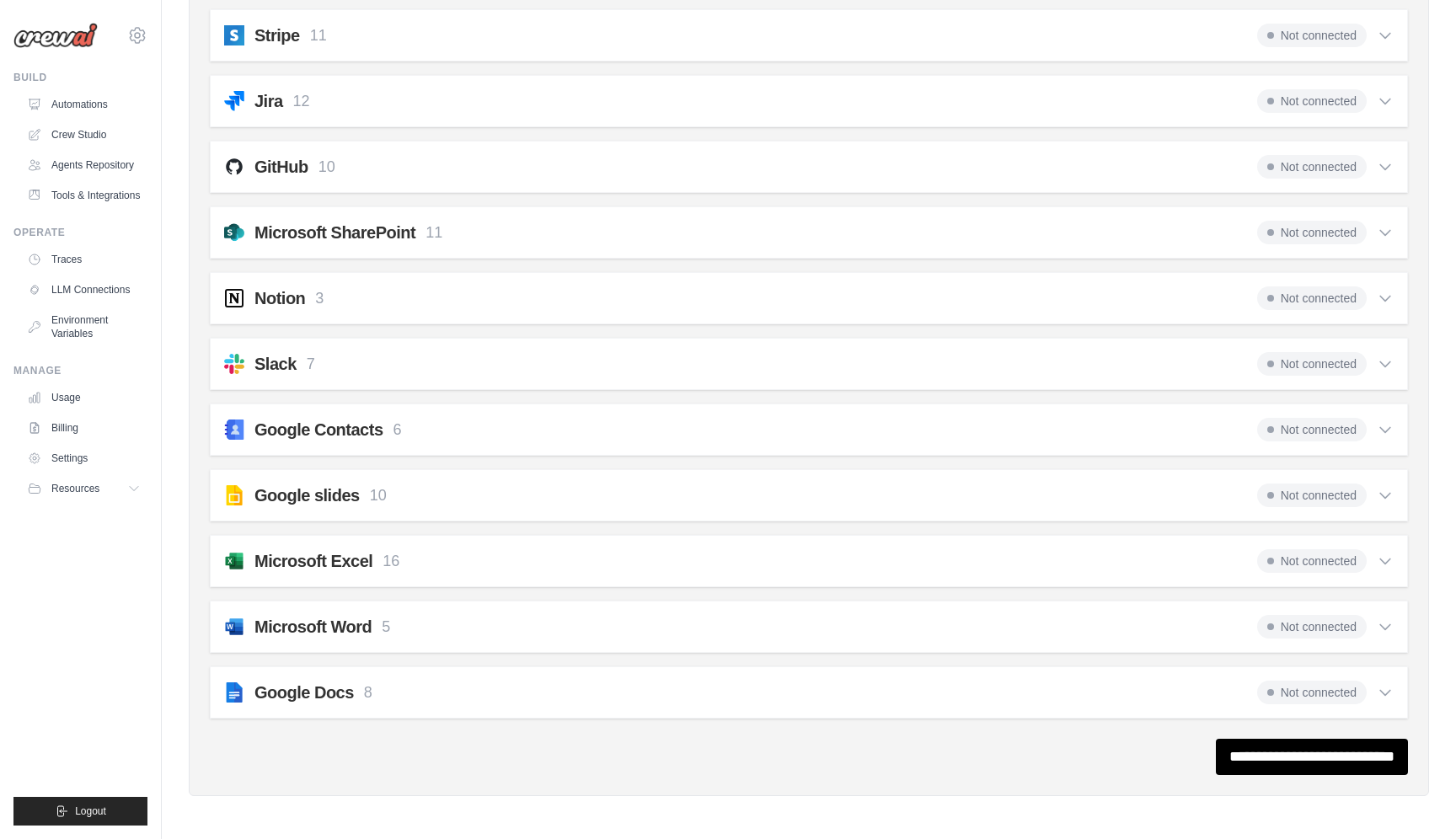
scroll to position [0, 0]
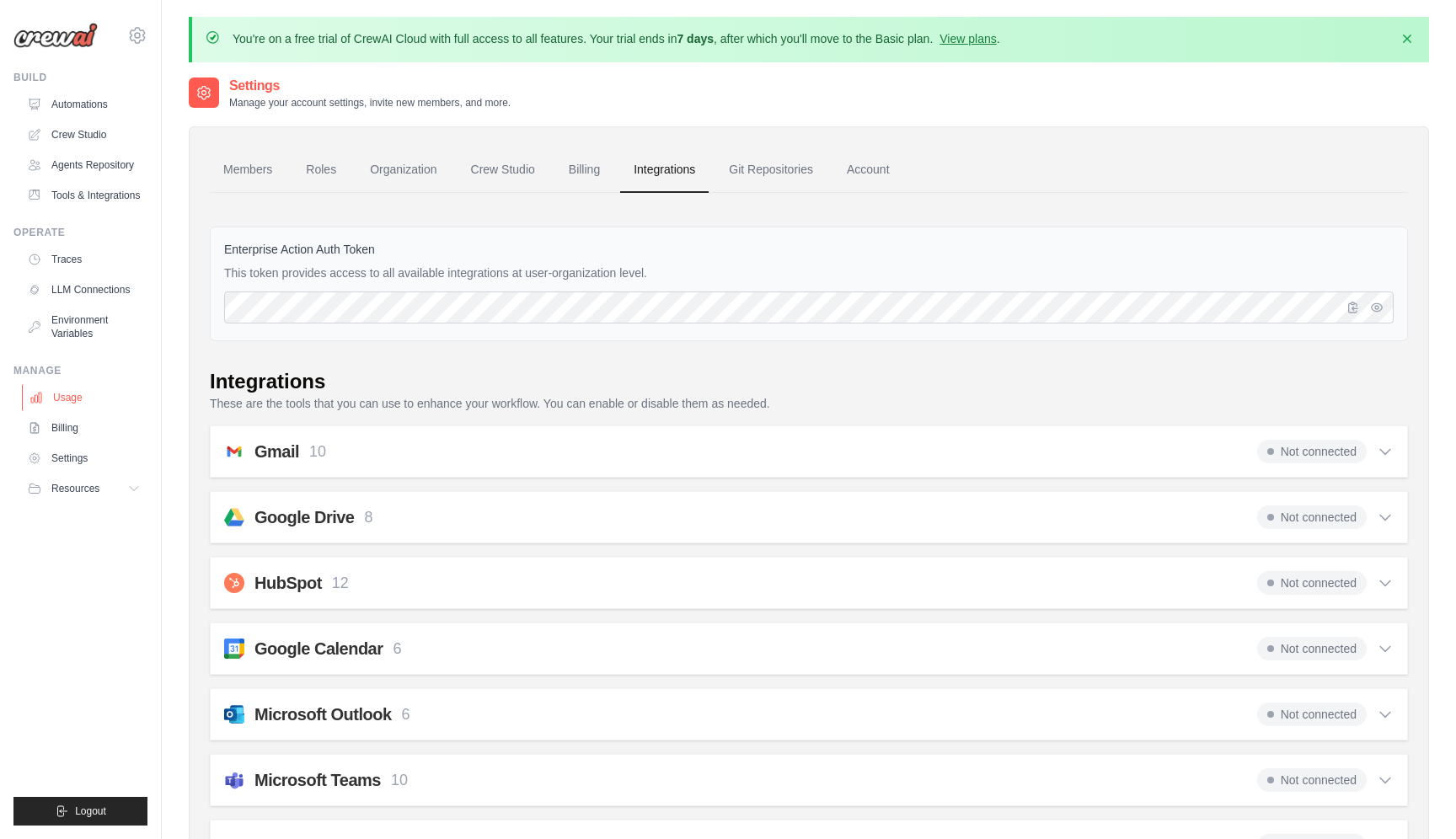
click at [85, 397] on link "Usage" at bounding box center [85, 397] width 127 height 27
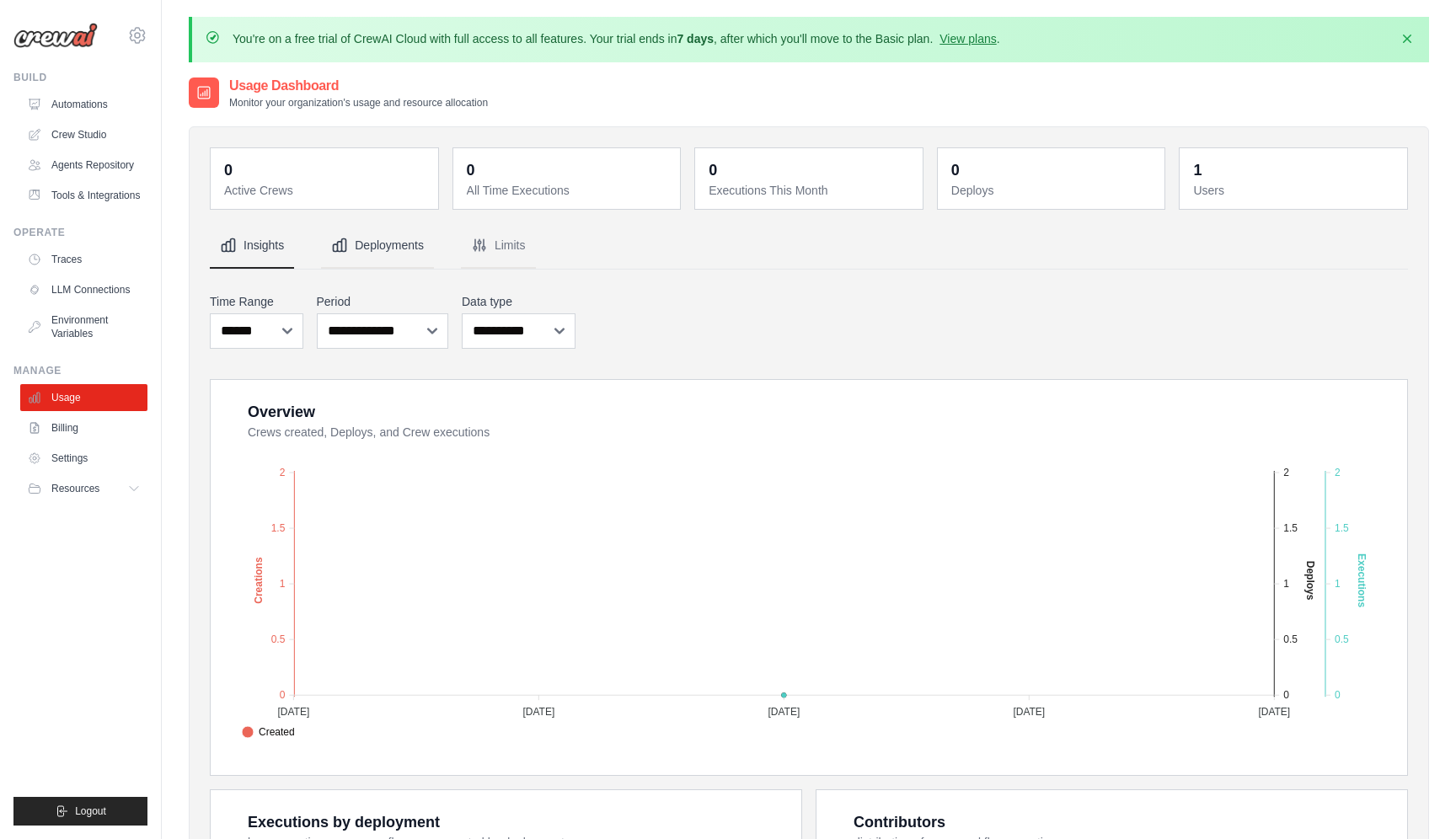
click at [389, 243] on button "Deployments" at bounding box center [377, 246] width 112 height 46
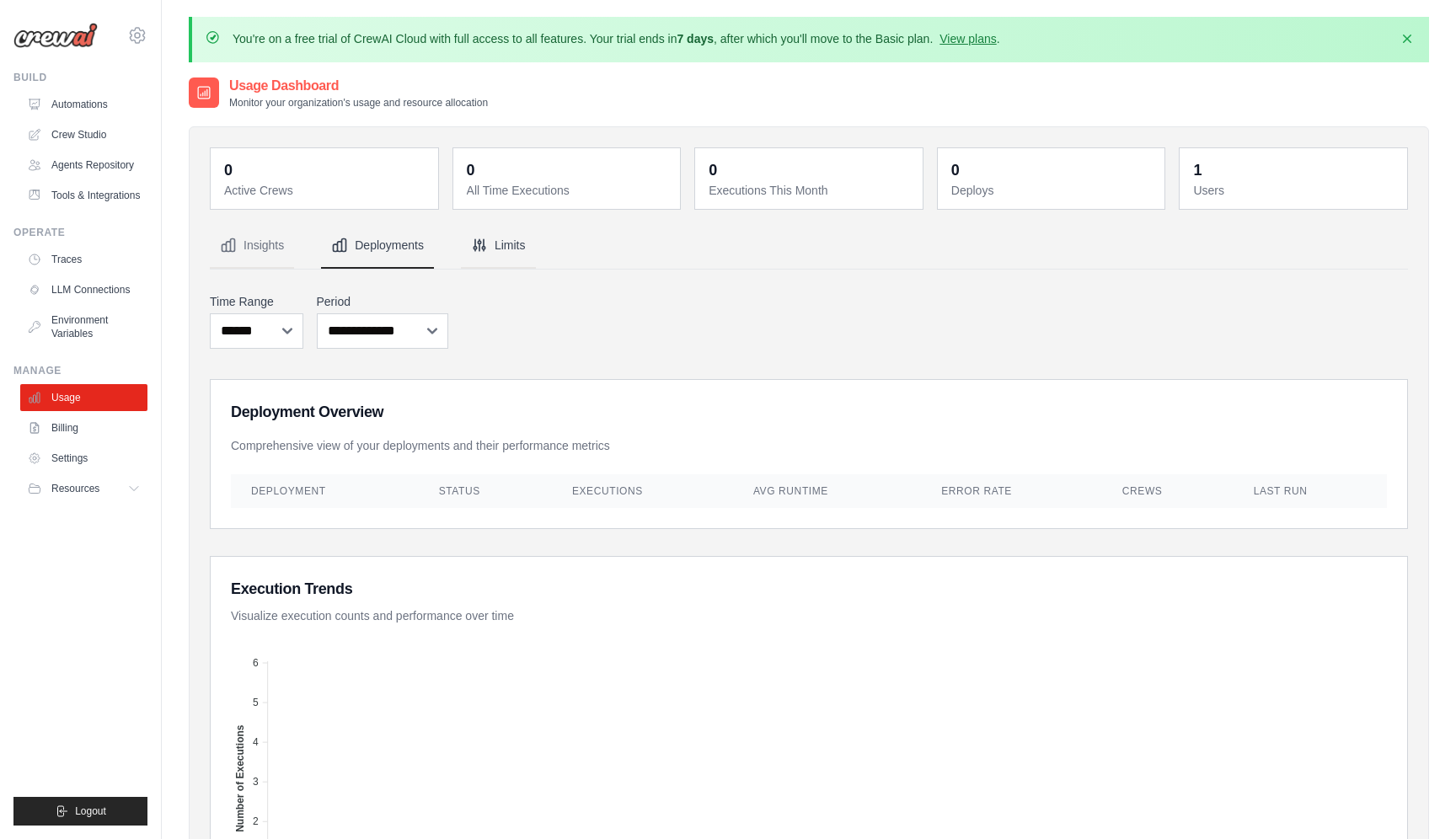
click at [471, 251] on icon "Tabs" at bounding box center [479, 244] width 17 height 17
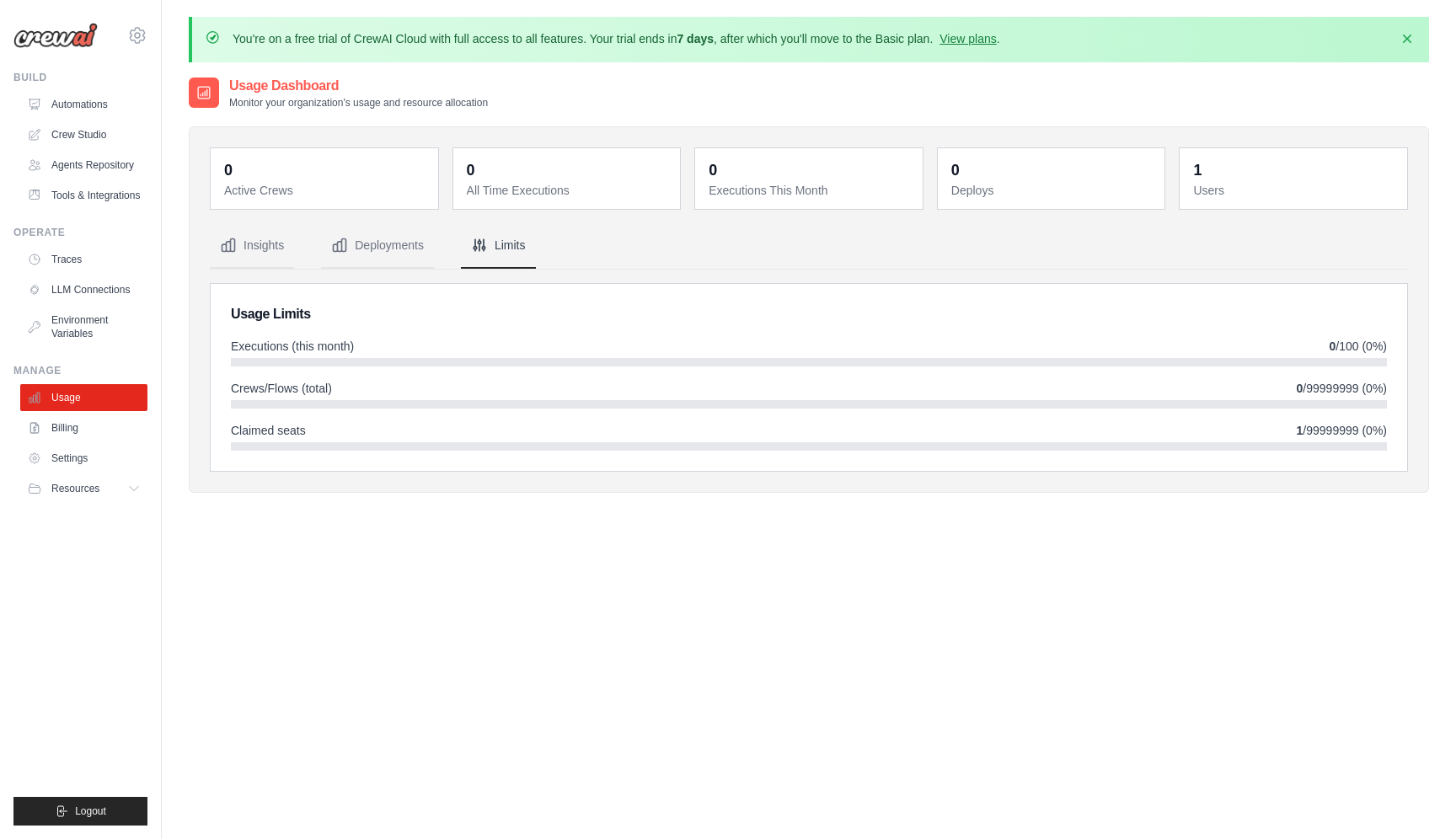
click at [1344, 351] on span "0 /100 (0%)" at bounding box center [1358, 345] width 58 height 17
click at [1358, 345] on span "0 /100 (0%)" at bounding box center [1358, 345] width 58 height 17
click at [1374, 344] on span "0 /100 (0%)" at bounding box center [1358, 345] width 58 height 17
click at [83, 123] on link "Crew Studio" at bounding box center [85, 134] width 127 height 27
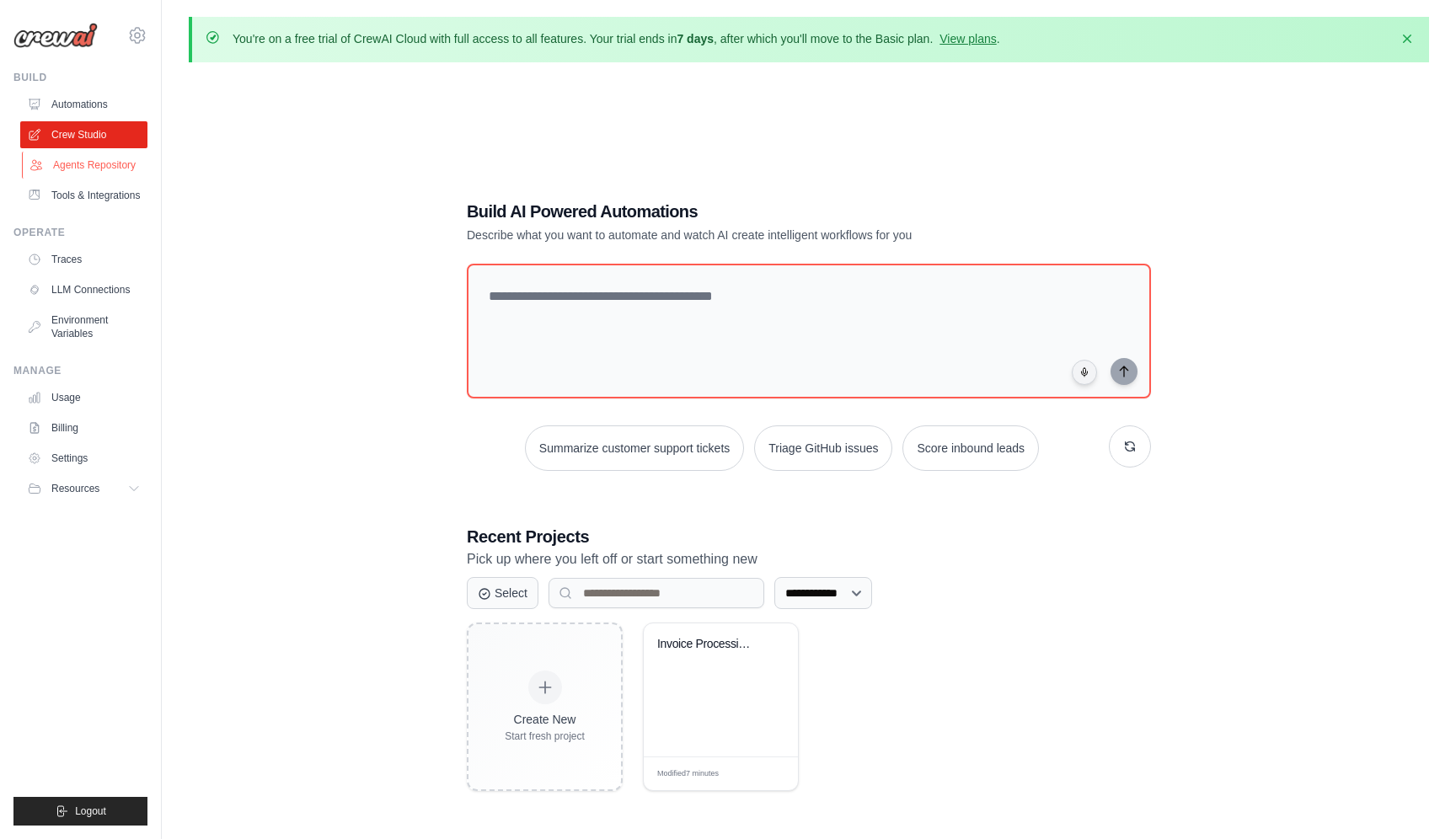
click at [87, 166] on link "Agents Repository" at bounding box center [85, 165] width 127 height 27
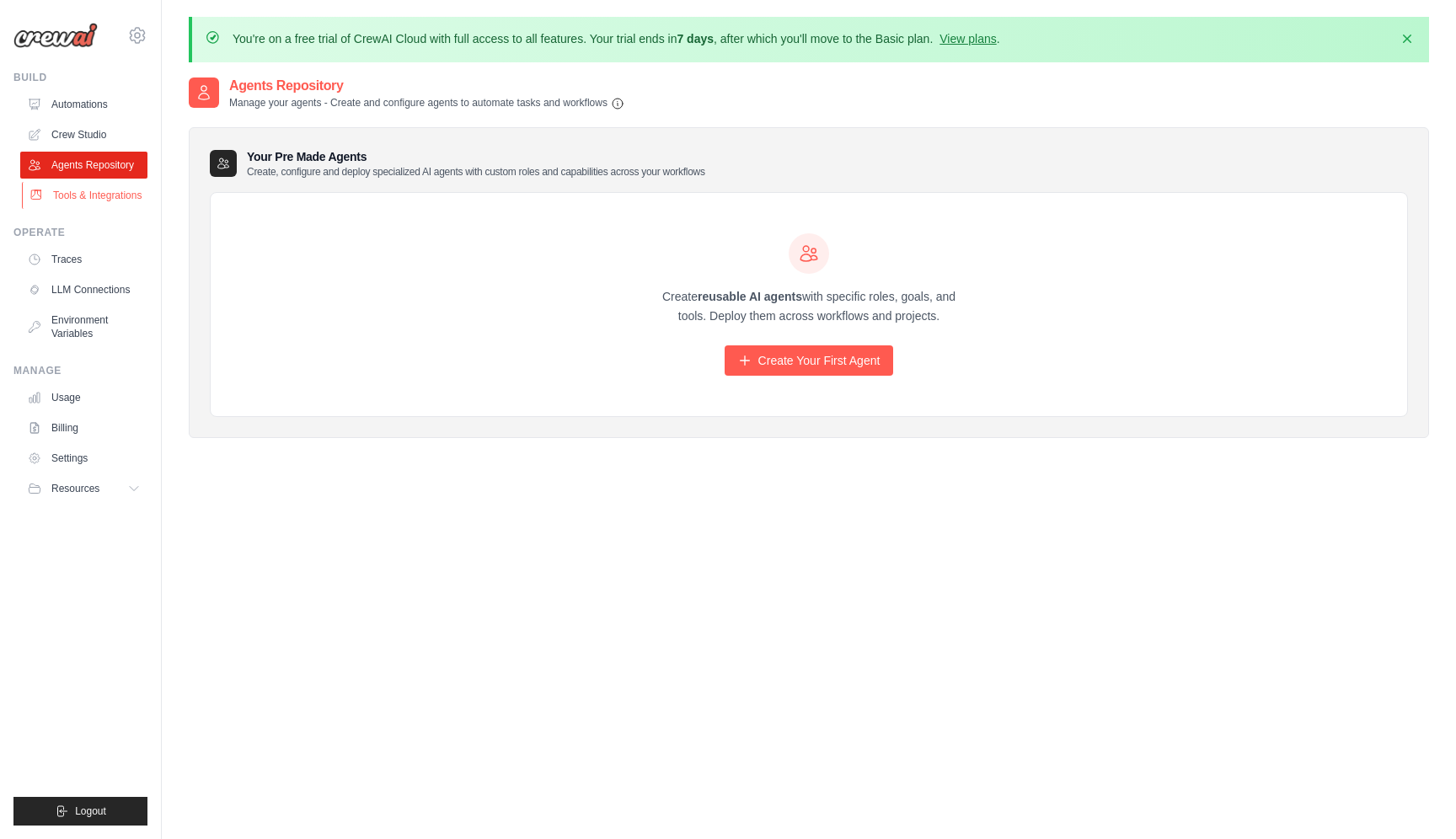
click at [87, 199] on link "Tools & Integrations" at bounding box center [85, 195] width 127 height 27
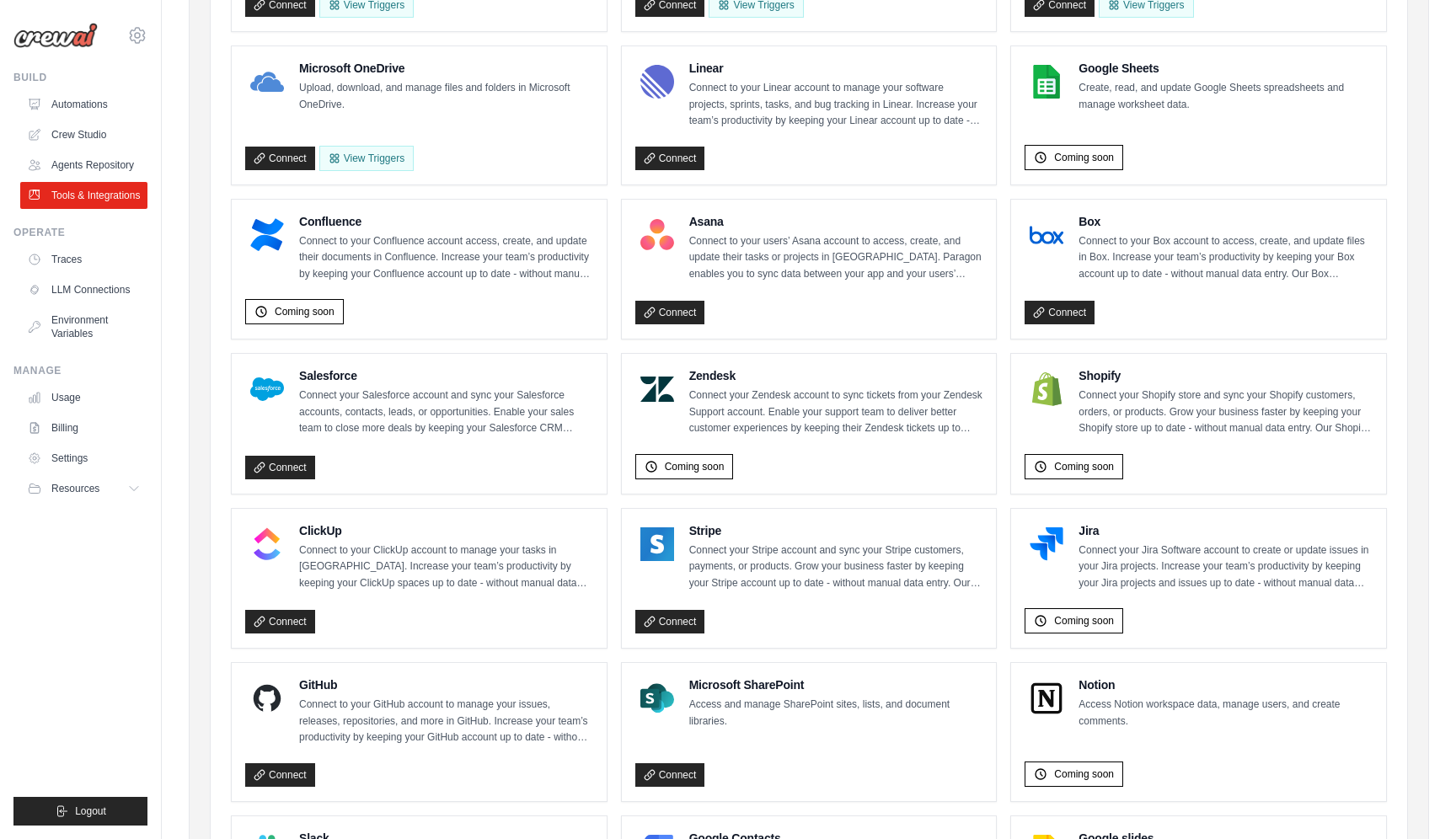
scroll to position [843, 0]
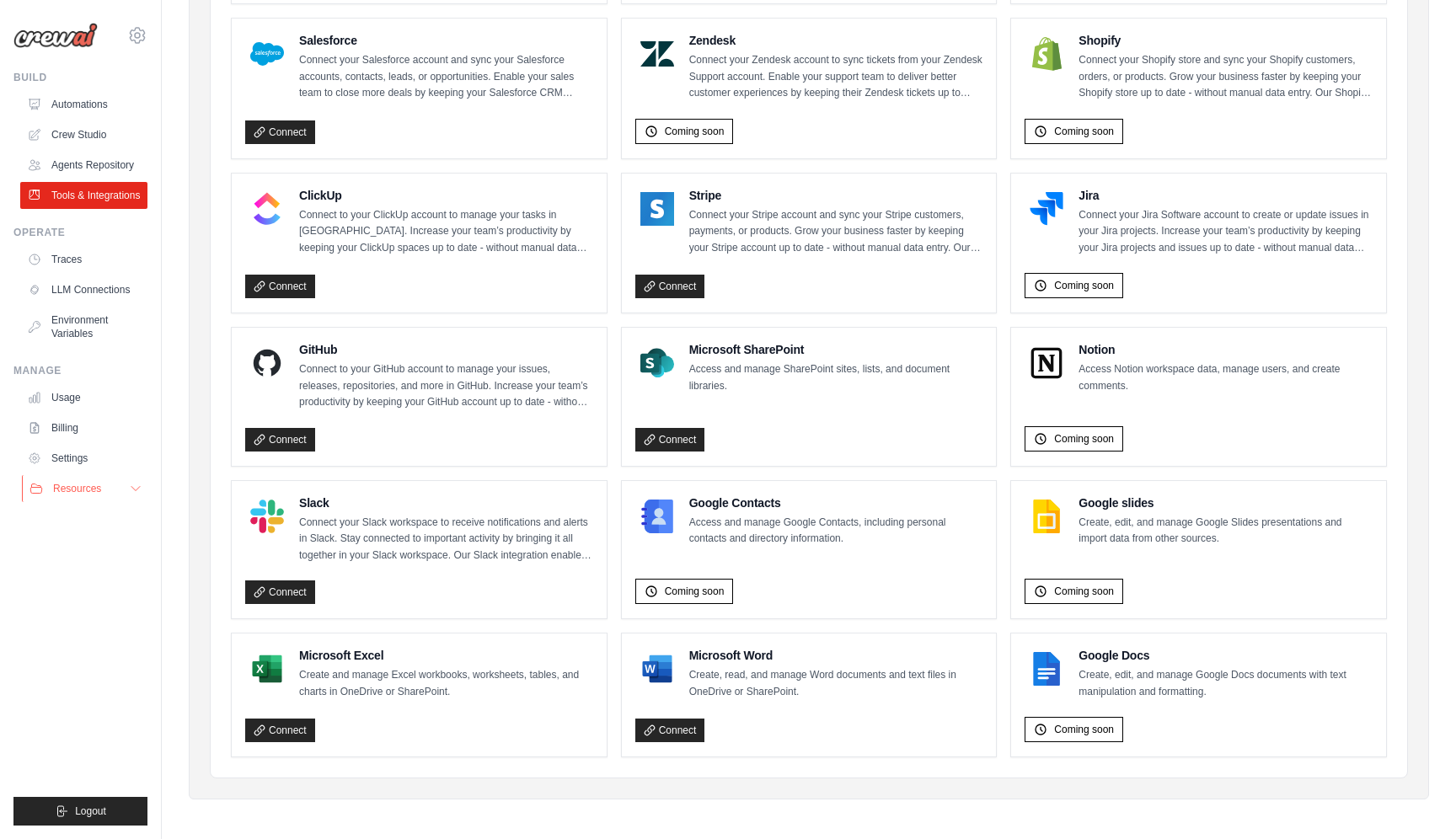
click at [100, 480] on button "Resources" at bounding box center [85, 488] width 127 height 27
click at [76, 454] on link "Settings" at bounding box center [85, 458] width 127 height 27
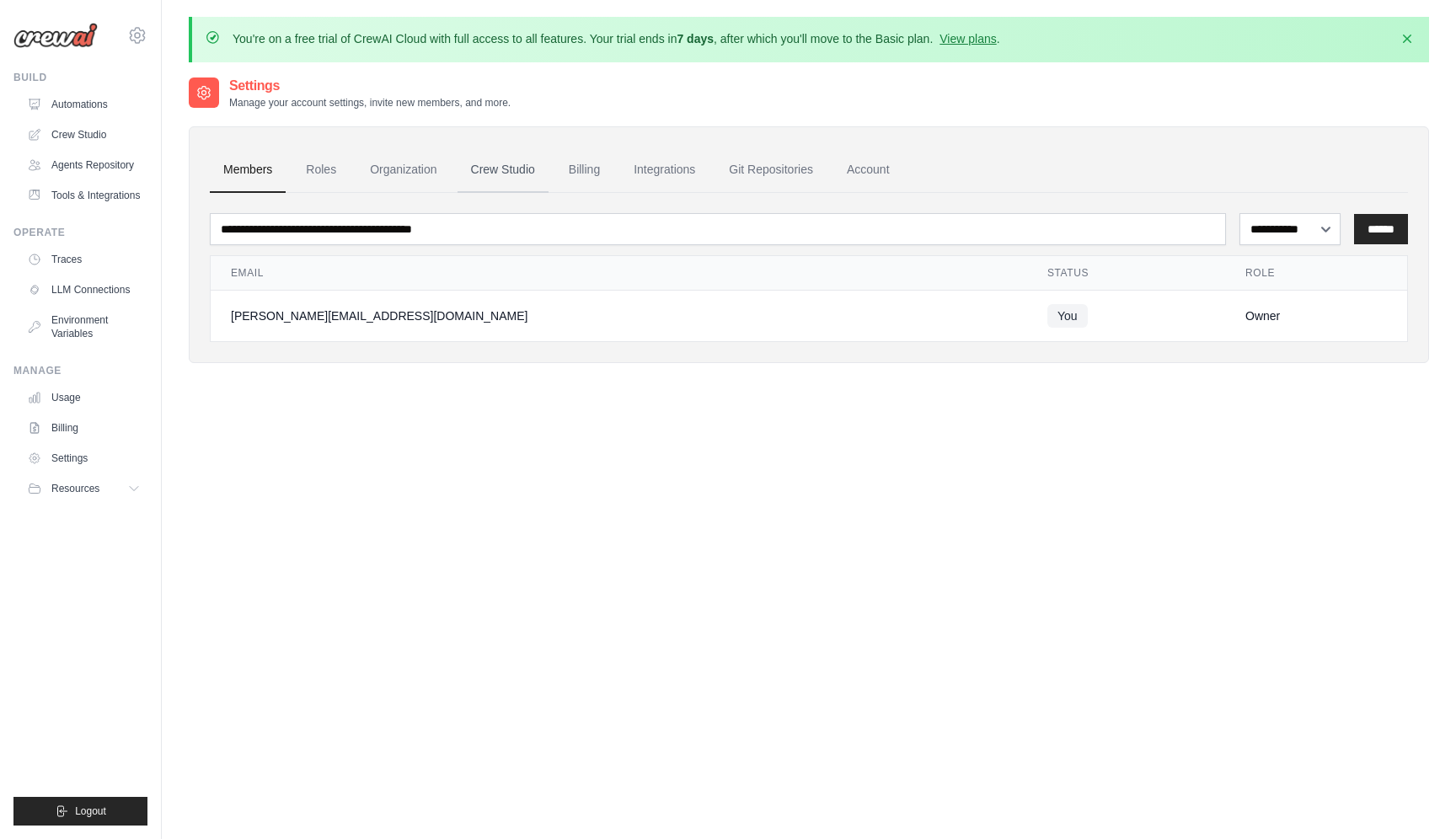
click at [498, 166] on link "Crew Studio" at bounding box center [503, 170] width 91 height 46
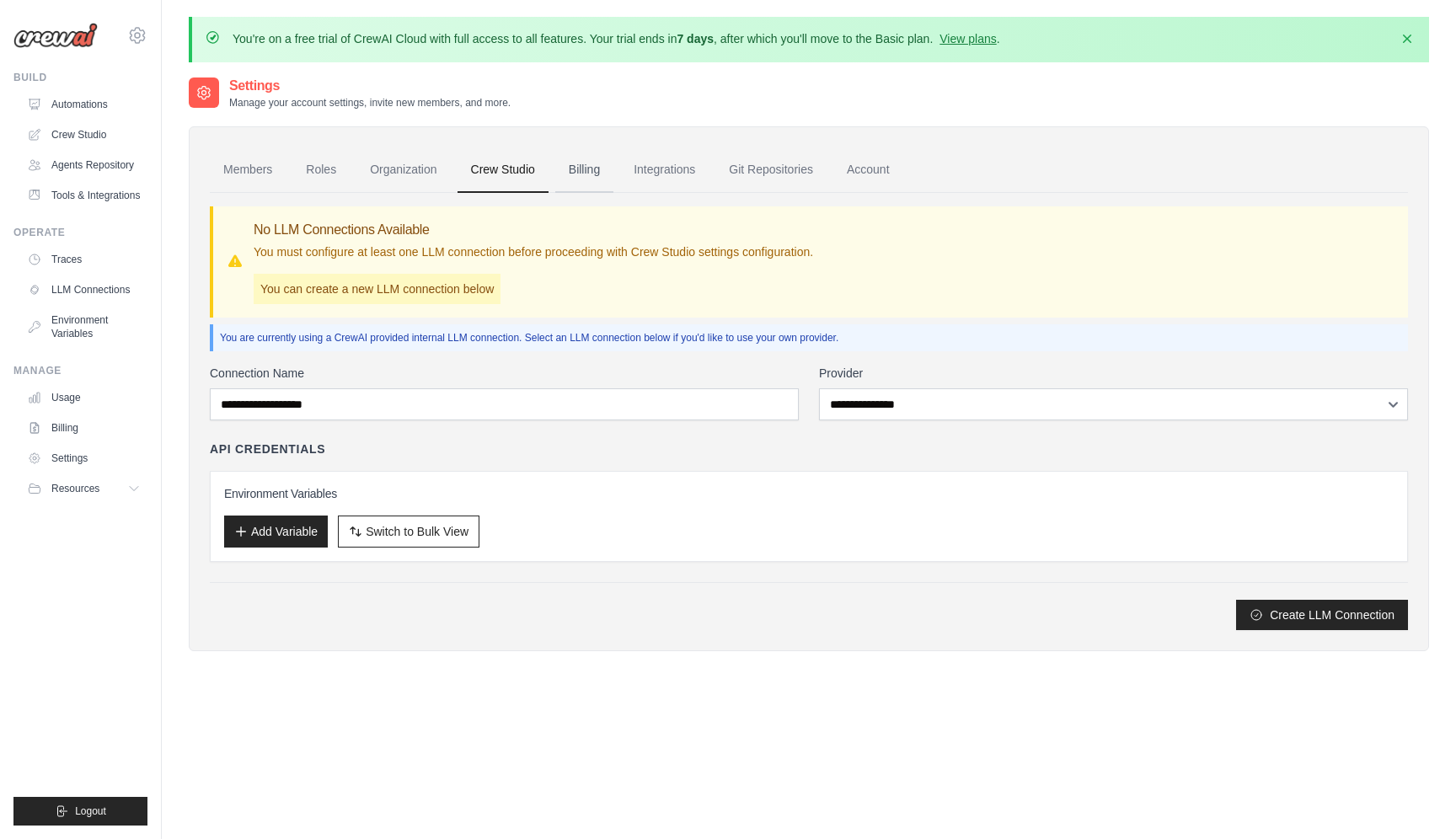
click at [569, 176] on link "Billing" at bounding box center [584, 170] width 58 height 46
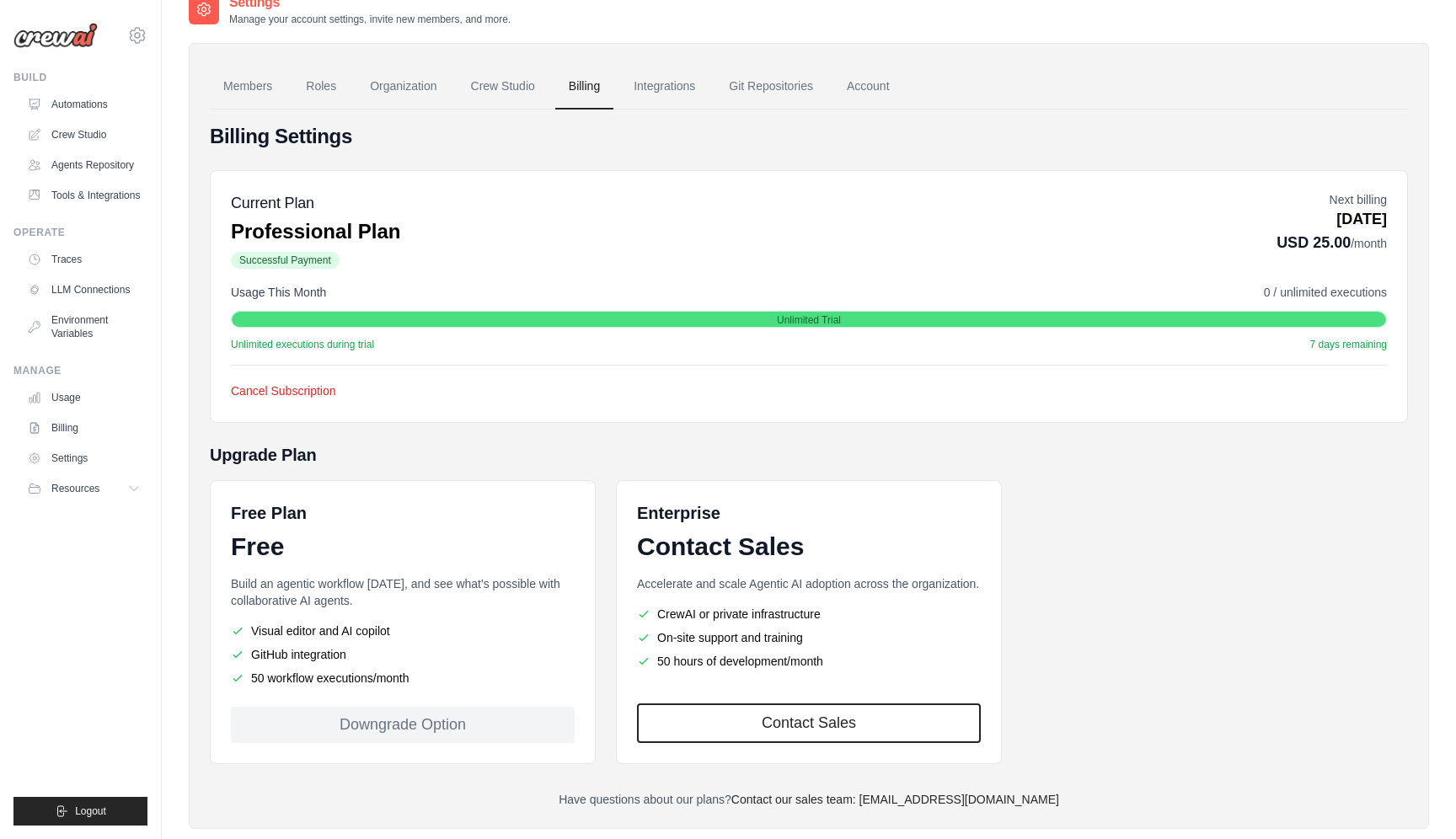
scroll to position [108, 0]
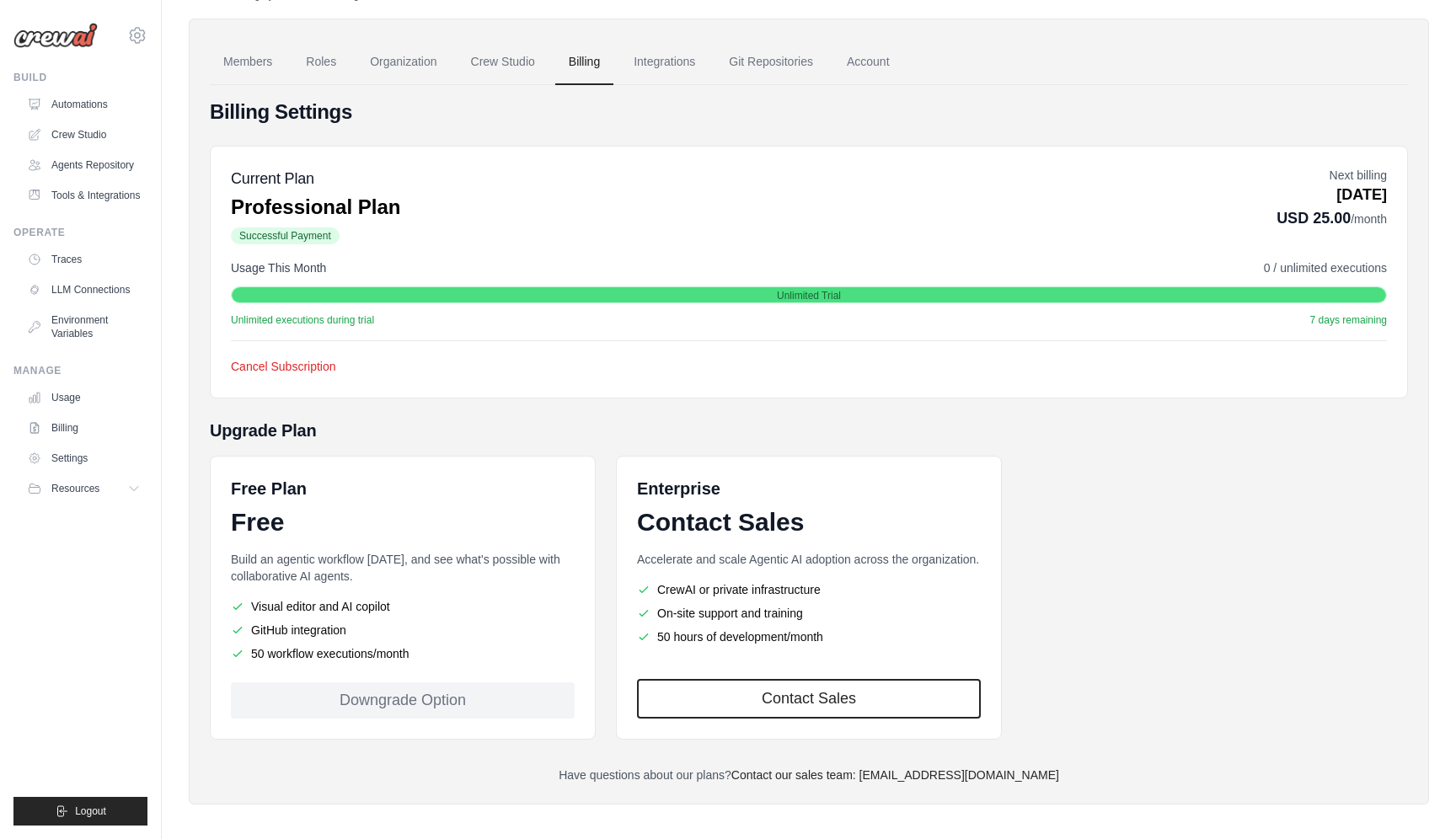
click at [344, 325] on span "Unlimited executions during trial" at bounding box center [302, 320] width 143 height 13
click at [358, 321] on span "Unlimited executions during trial" at bounding box center [302, 320] width 143 height 13
click at [257, 62] on link "Members" at bounding box center [248, 62] width 76 height 46
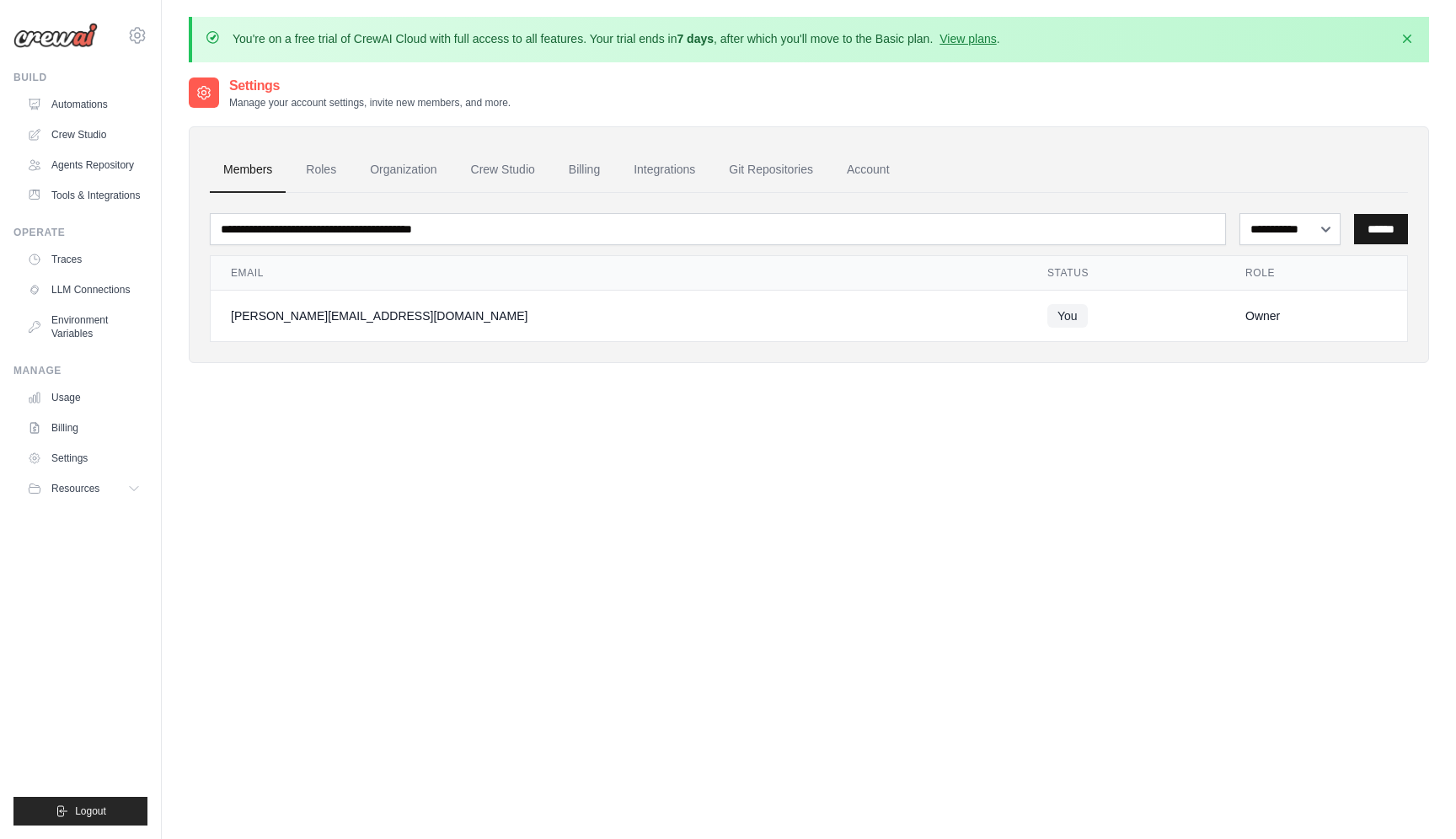
click at [1376, 228] on input "******" at bounding box center [1380, 229] width 54 height 31
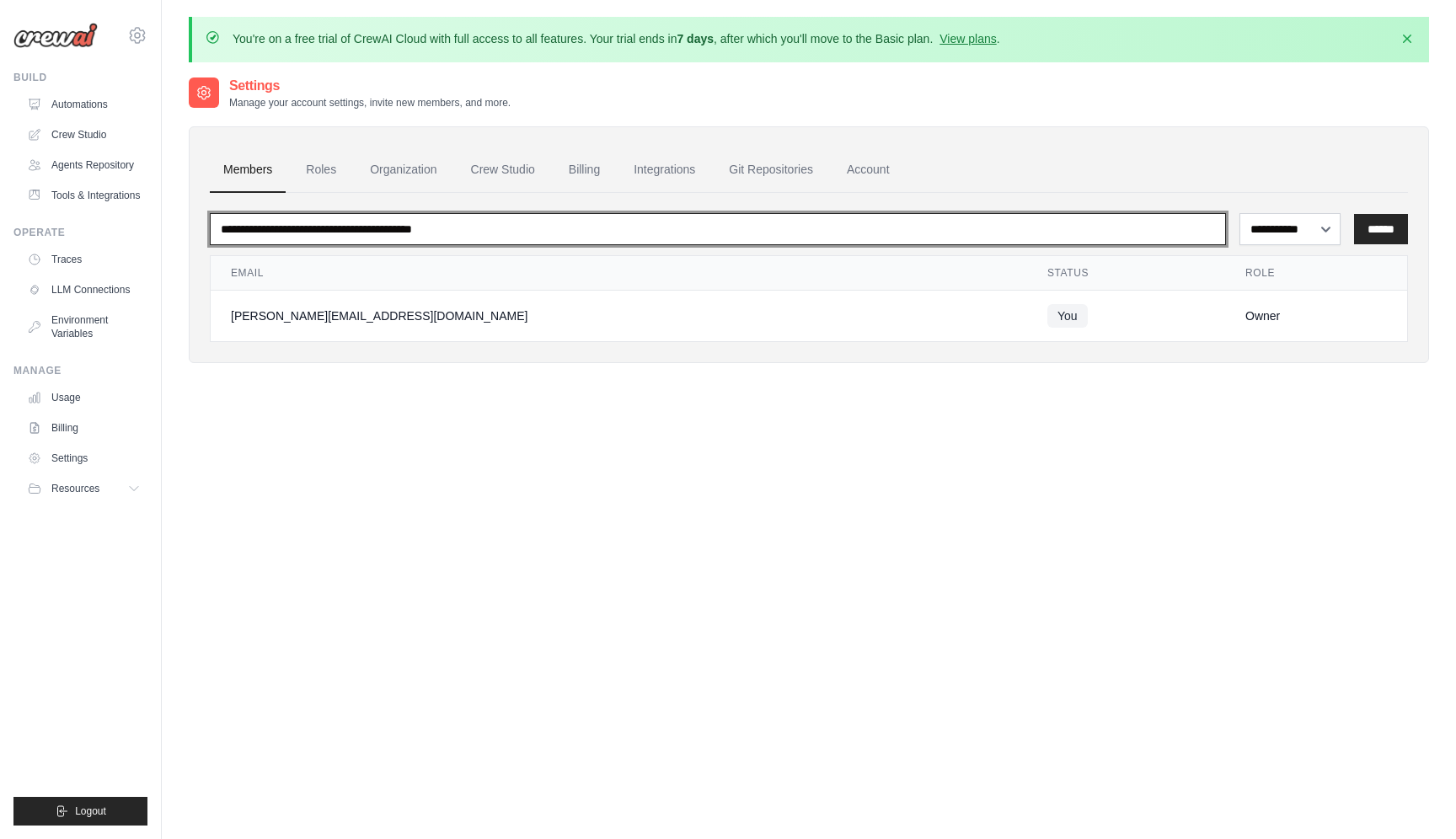
click at [982, 235] on input "email" at bounding box center [718, 229] width 1016 height 32
click at [277, 228] on input "**********" at bounding box center [718, 229] width 1016 height 32
type input "**********"
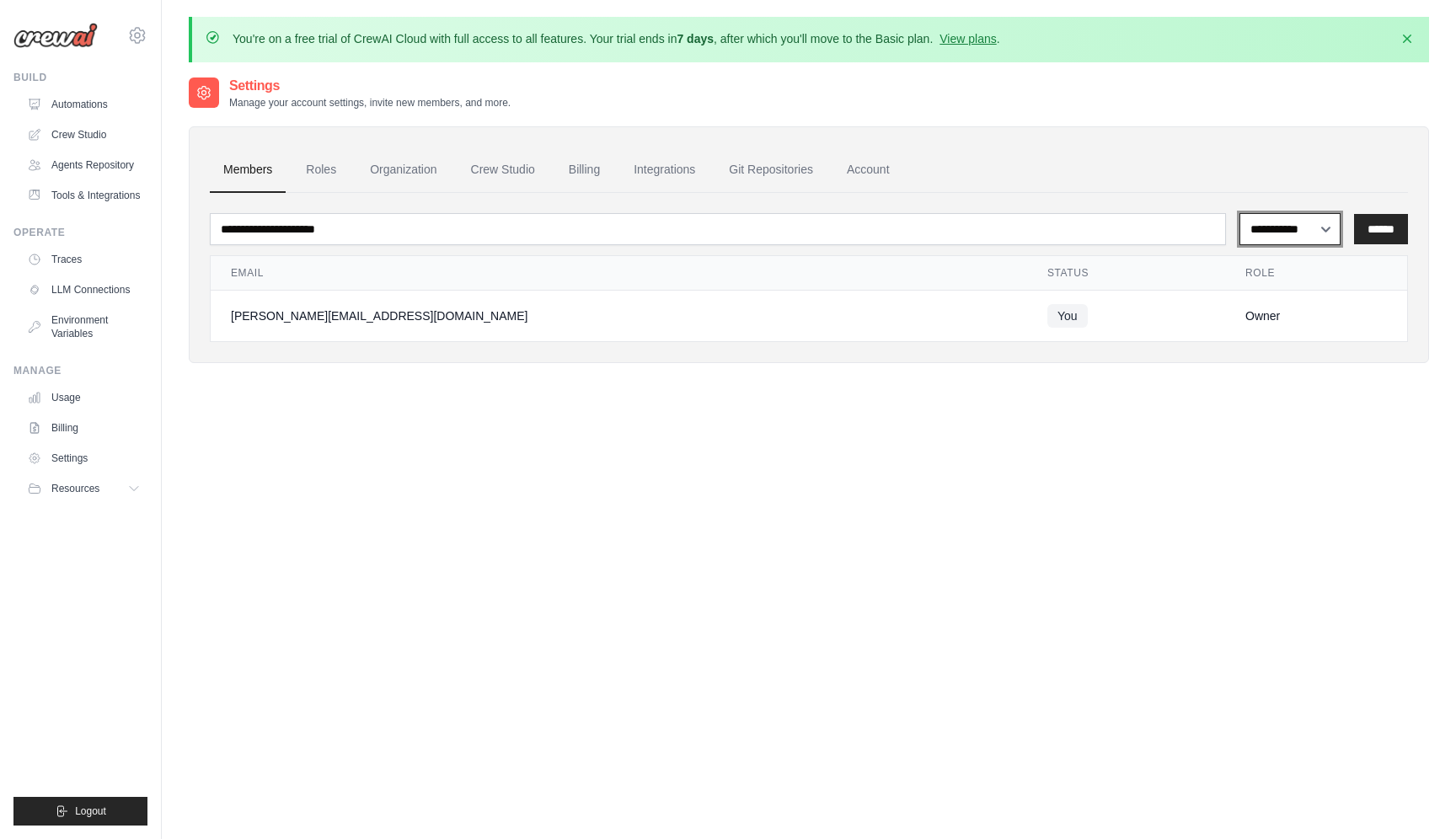
click at [1293, 228] on select "**********" at bounding box center [1290, 229] width 102 height 32
select select "******"
click at [1239, 213] on select "**********" at bounding box center [1290, 229] width 102 height 32
click at [1380, 181] on ul "Members Roles Organization Crew Studio Billing Integrations Git Repositories Ac…" at bounding box center [808, 170] width 1198 height 46
click at [1380, 234] on input "******" at bounding box center [1380, 229] width 54 height 31
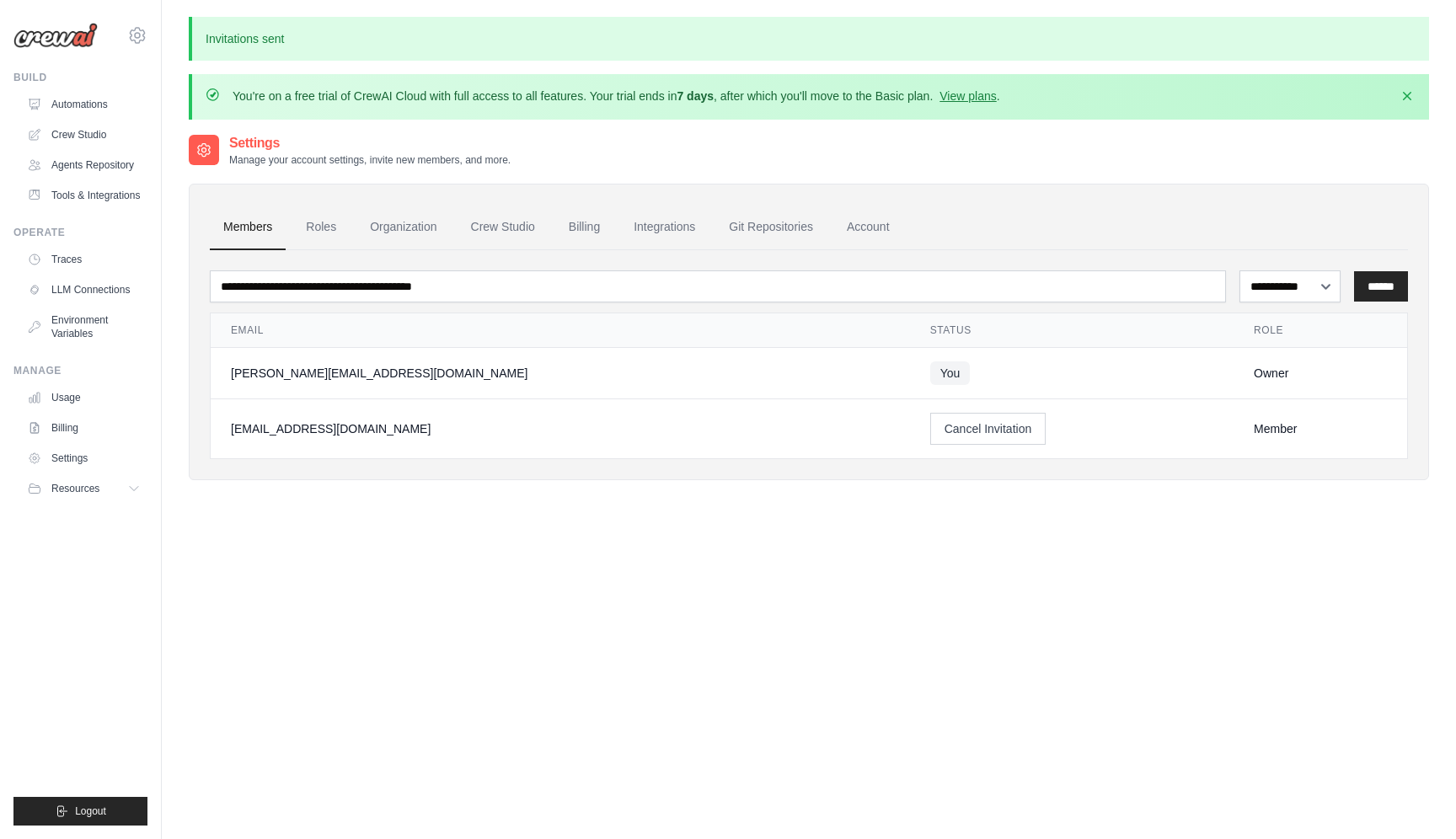
click at [1408, 174] on div "**********" at bounding box center [808, 323] width 1240 height 314
click at [832, 540] on div "**********" at bounding box center [808, 552] width 1240 height 839
click at [330, 237] on link "Roles" at bounding box center [321, 228] width 57 height 46
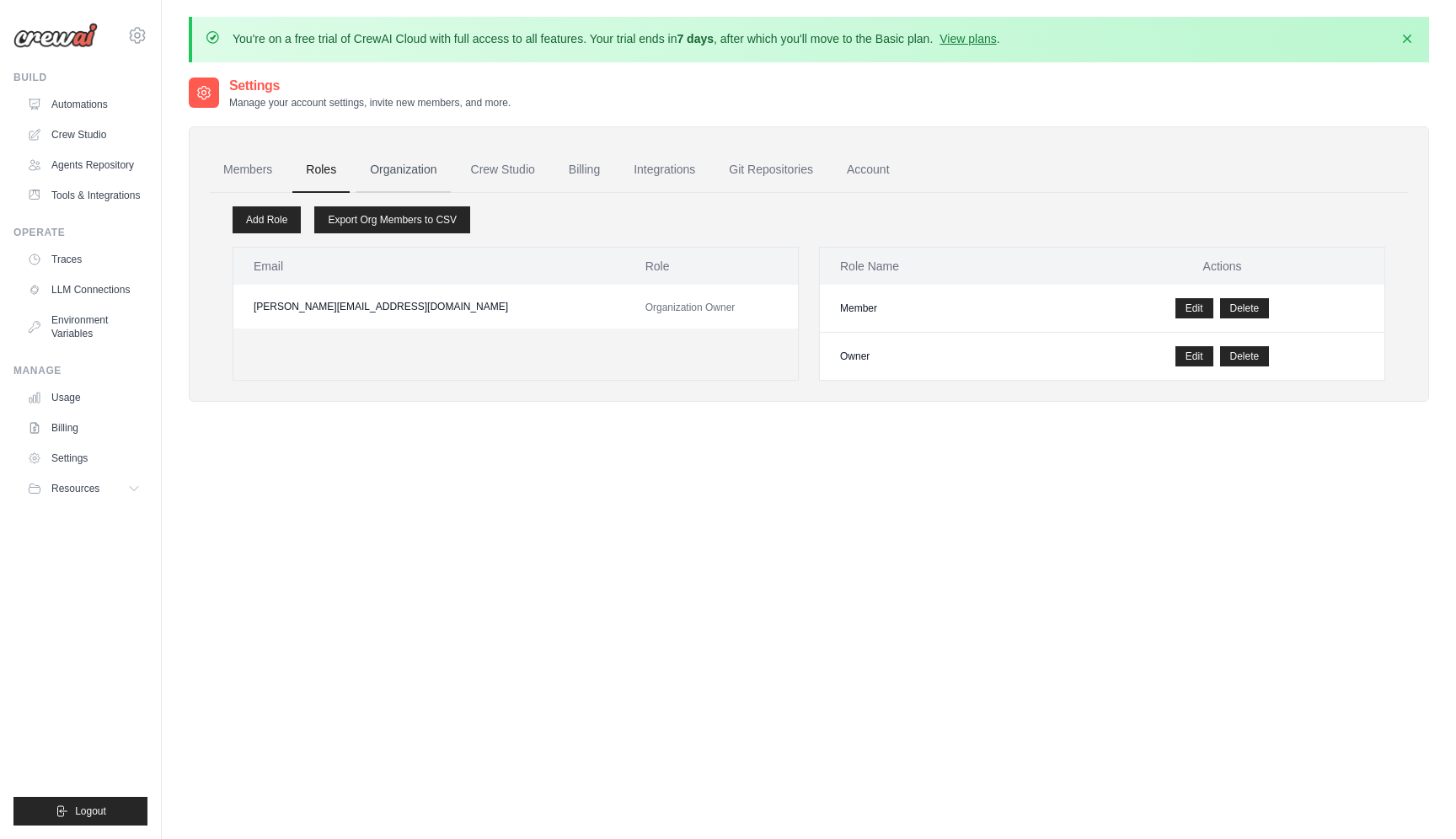
click at [416, 172] on link "Organization" at bounding box center [403, 170] width 93 height 46
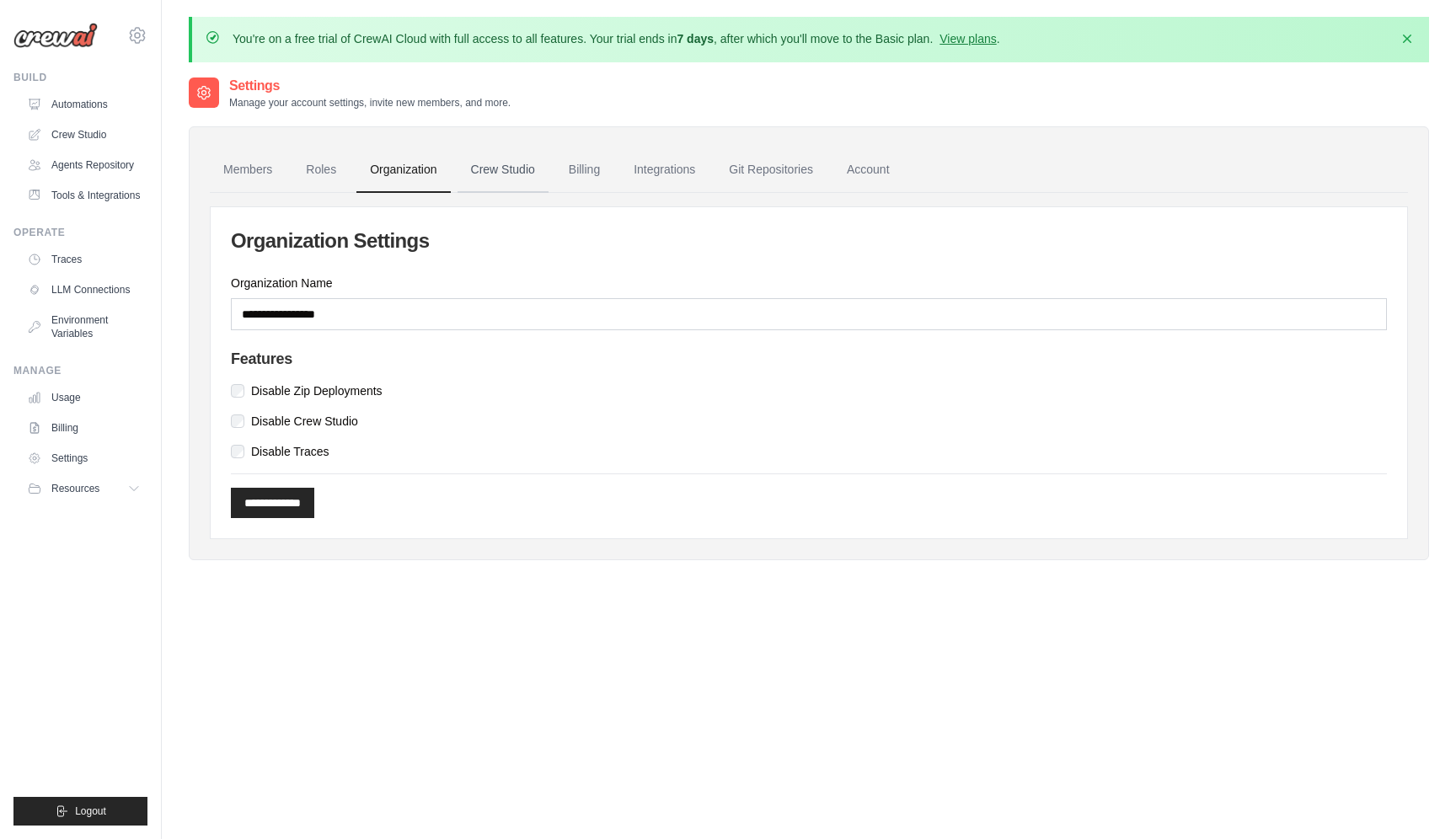
click at [510, 180] on link "Crew Studio" at bounding box center [503, 170] width 91 height 46
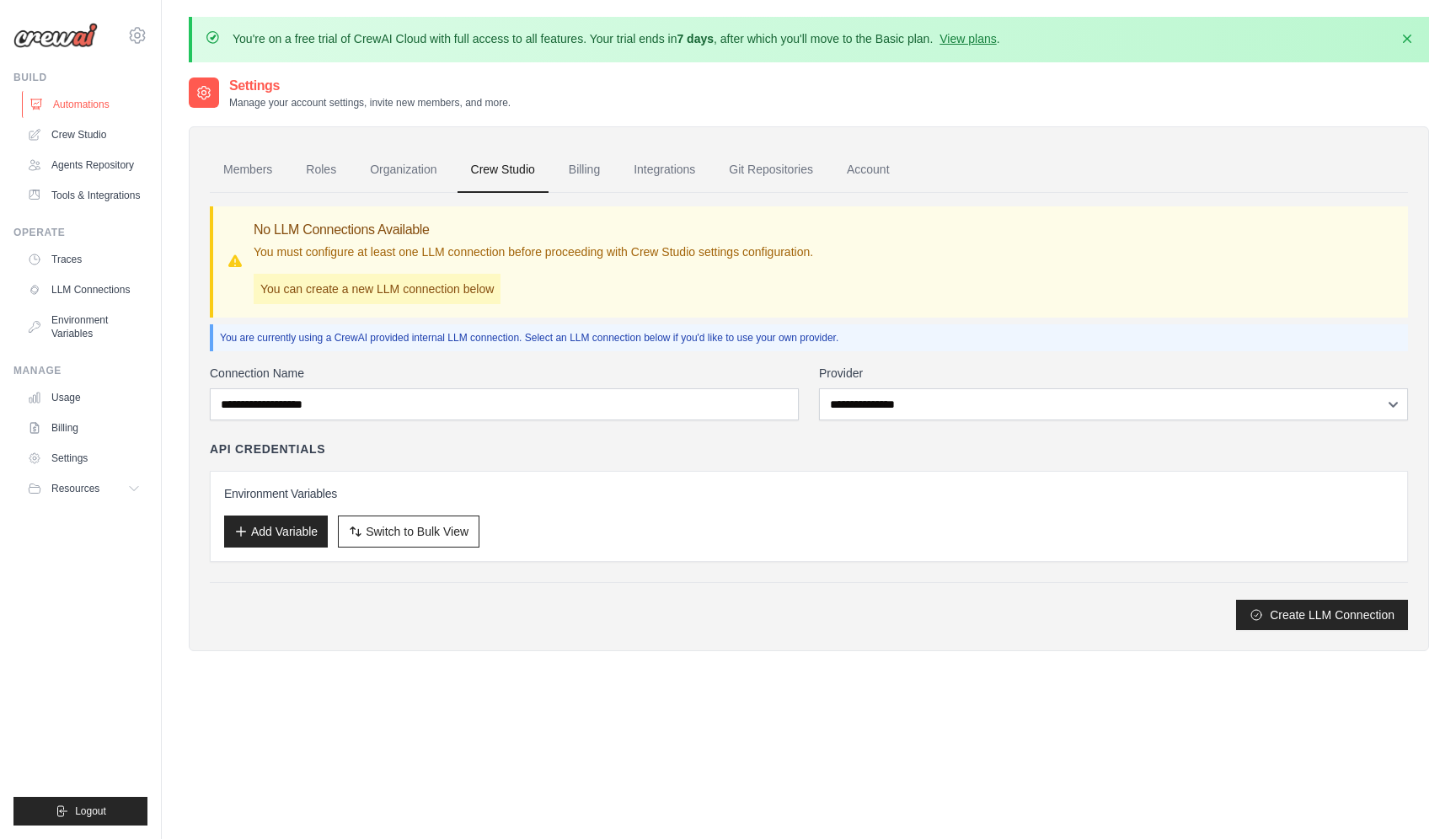
click at [113, 98] on link "Automations" at bounding box center [85, 105] width 127 height 27
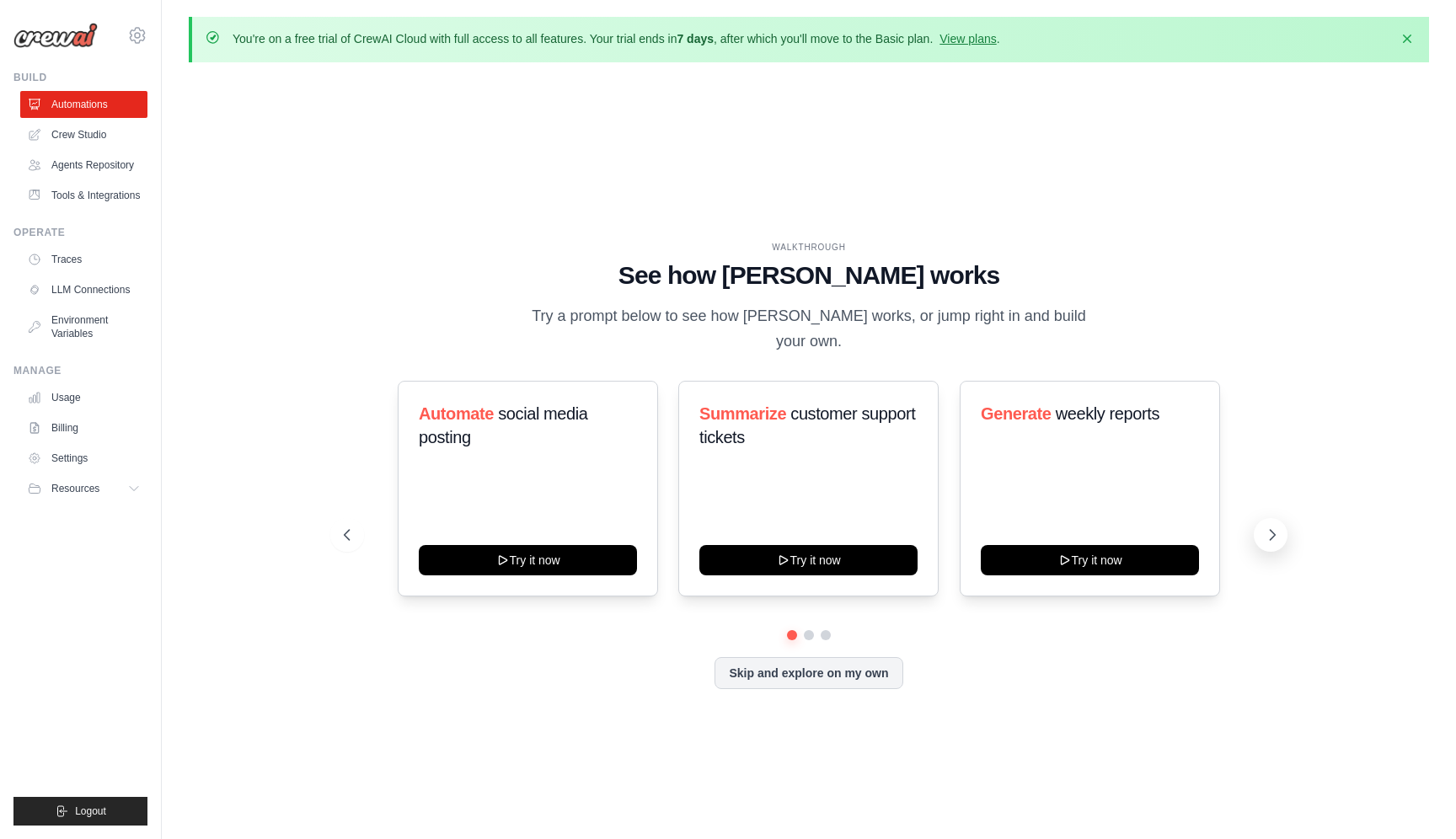
click at [1261, 518] on button at bounding box center [1271, 535] width 33 height 33
click at [1262, 518] on button at bounding box center [1271, 535] width 33 height 33
click at [1399, 435] on div "WALKTHROUGH See how [PERSON_NAME] works Try a prompt below to see how [PERSON_N…" at bounding box center [808, 478] width 1240 height 806
click at [848, 664] on button "Skip and explore on my own" at bounding box center [808, 671] width 188 height 32
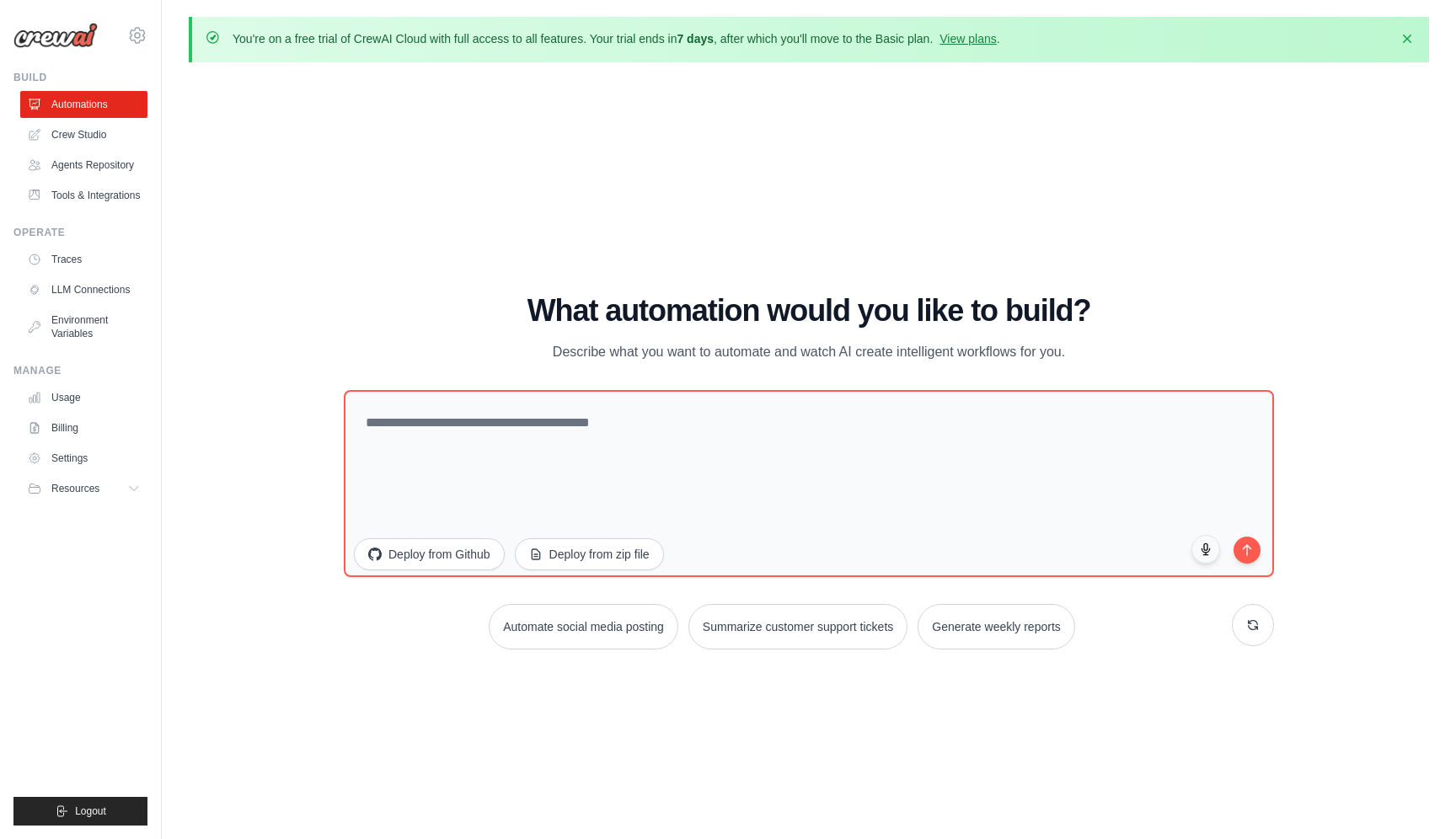
scroll to position [58, 0]
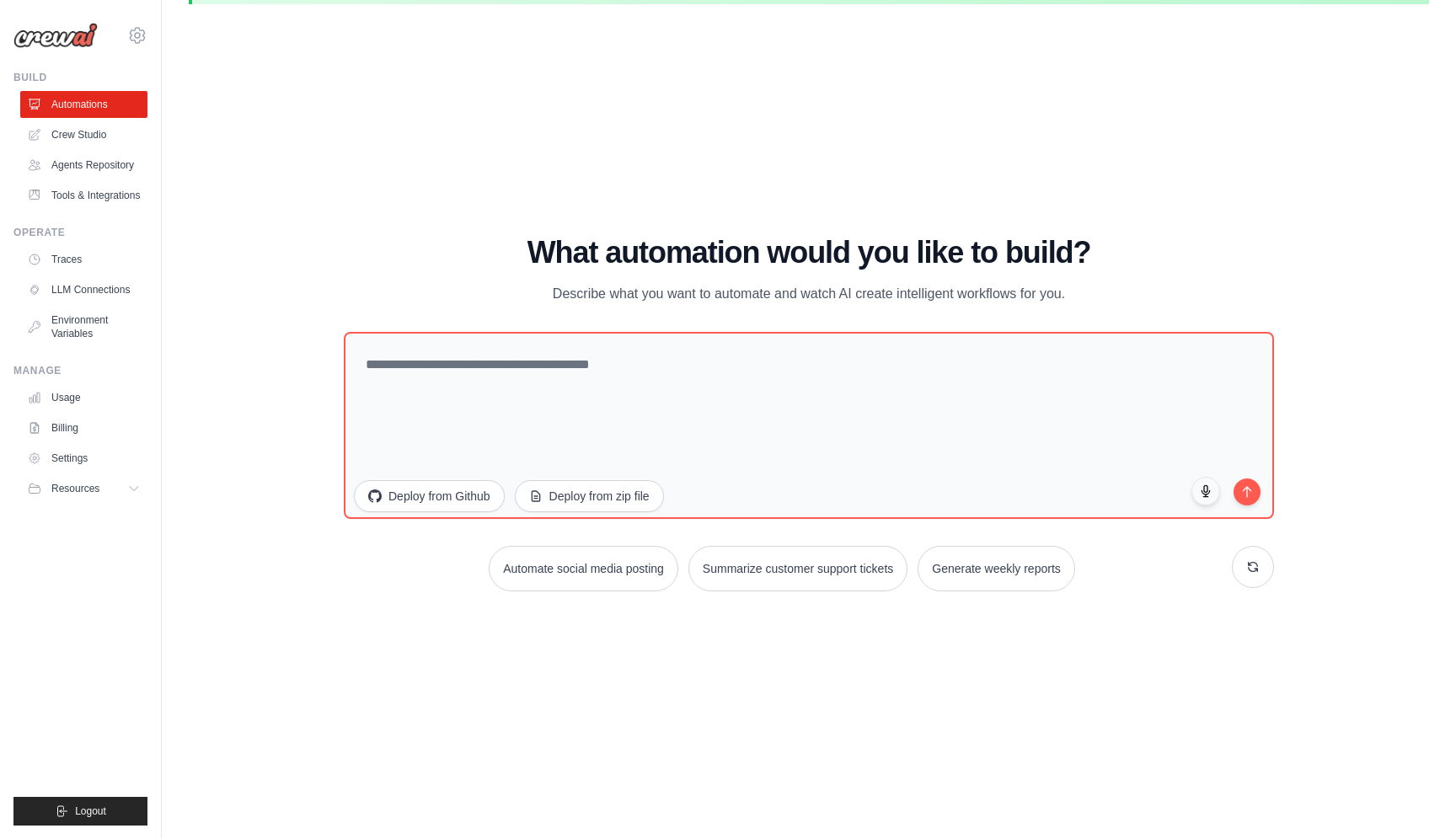
click at [1008, 101] on div "WALKTHROUGH See how [PERSON_NAME] works Try a prompt below to see how [PERSON_N…" at bounding box center [808, 420] width 1240 height 806
